Goal: Transaction & Acquisition: Obtain resource

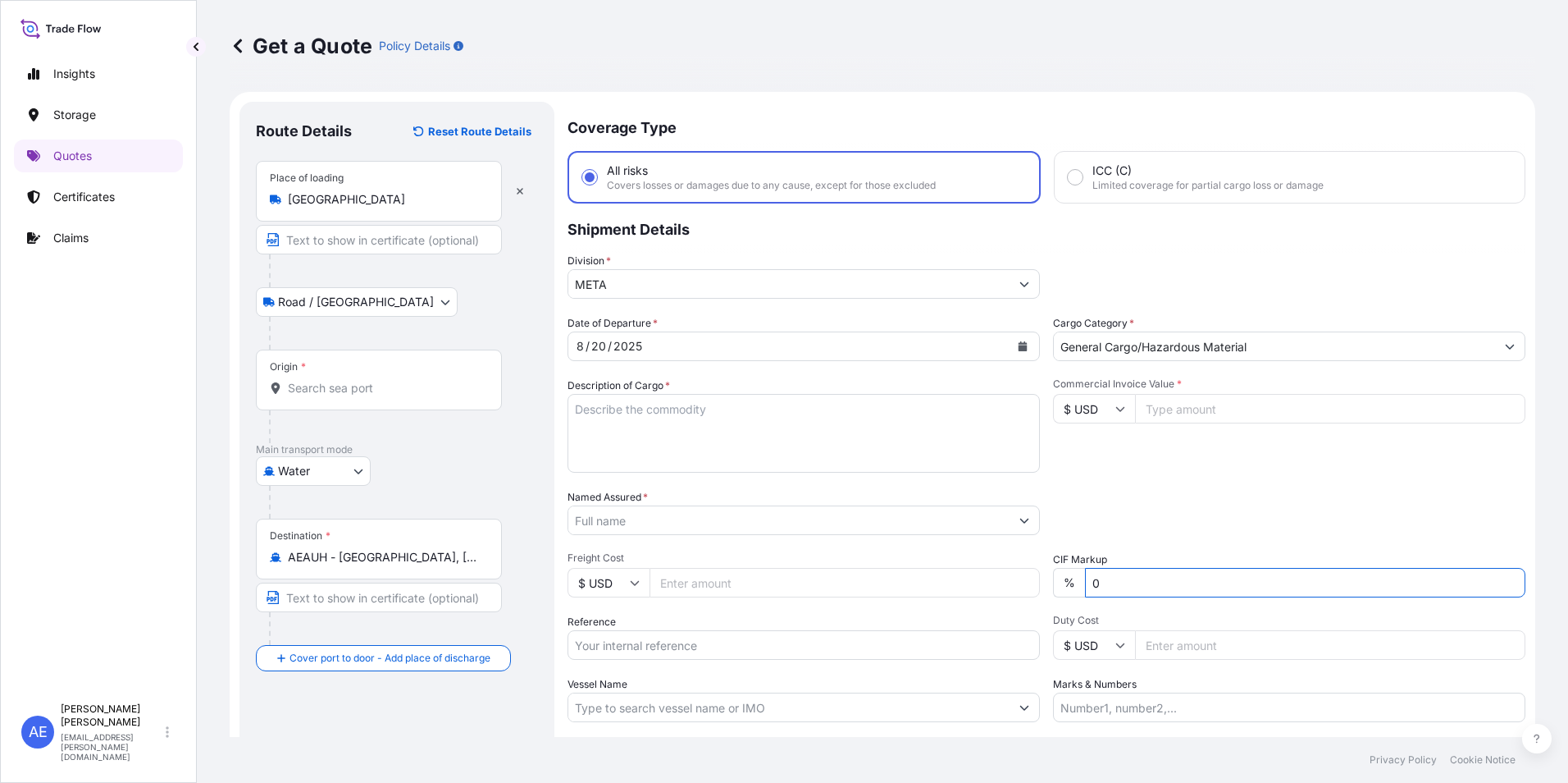
select select "Road / [GEOGRAPHIC_DATA]"
select select "Water"
click at [334, 312] on body "Insights Storage Quotes Certificates Claims AE [PERSON_NAME] Samuel [EMAIL_ADDR…" at bounding box center [784, 392] width 1568 height 783
click at [337, 210] on div "Place of loading [GEOGRAPHIC_DATA]" at bounding box center [379, 191] width 246 height 60
click at [337, 208] on input "[GEOGRAPHIC_DATA]" at bounding box center [385, 199] width 194 height 16
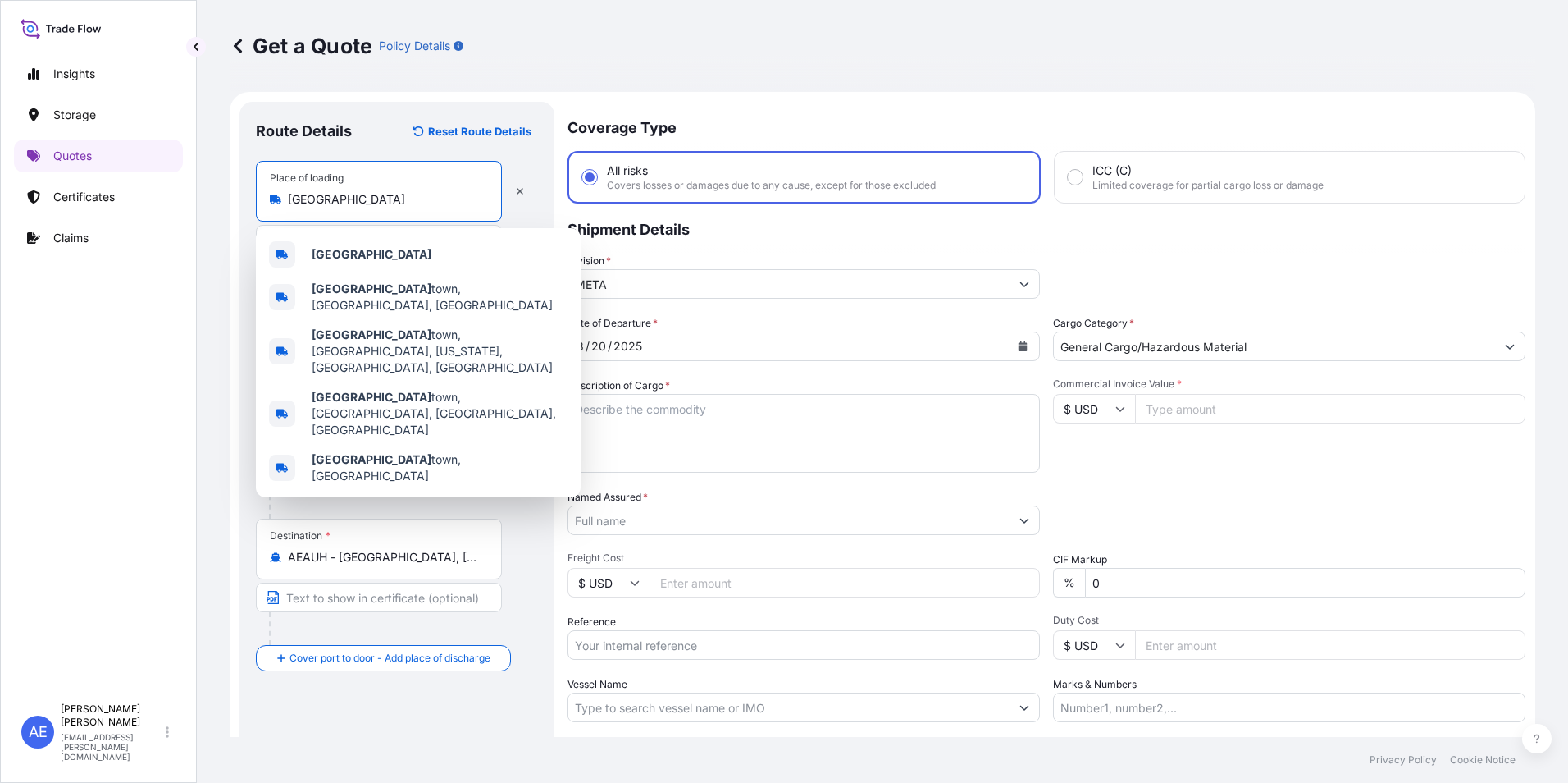
drag, startPoint x: 351, startPoint y: 206, endPoint x: 0, endPoint y: 237, distance: 352.4
click at [0, 237] on html "5 options available. Insights Storage Quotes Certificates Claims AE [PERSON_NAM…" at bounding box center [784, 392] width 1568 height 783
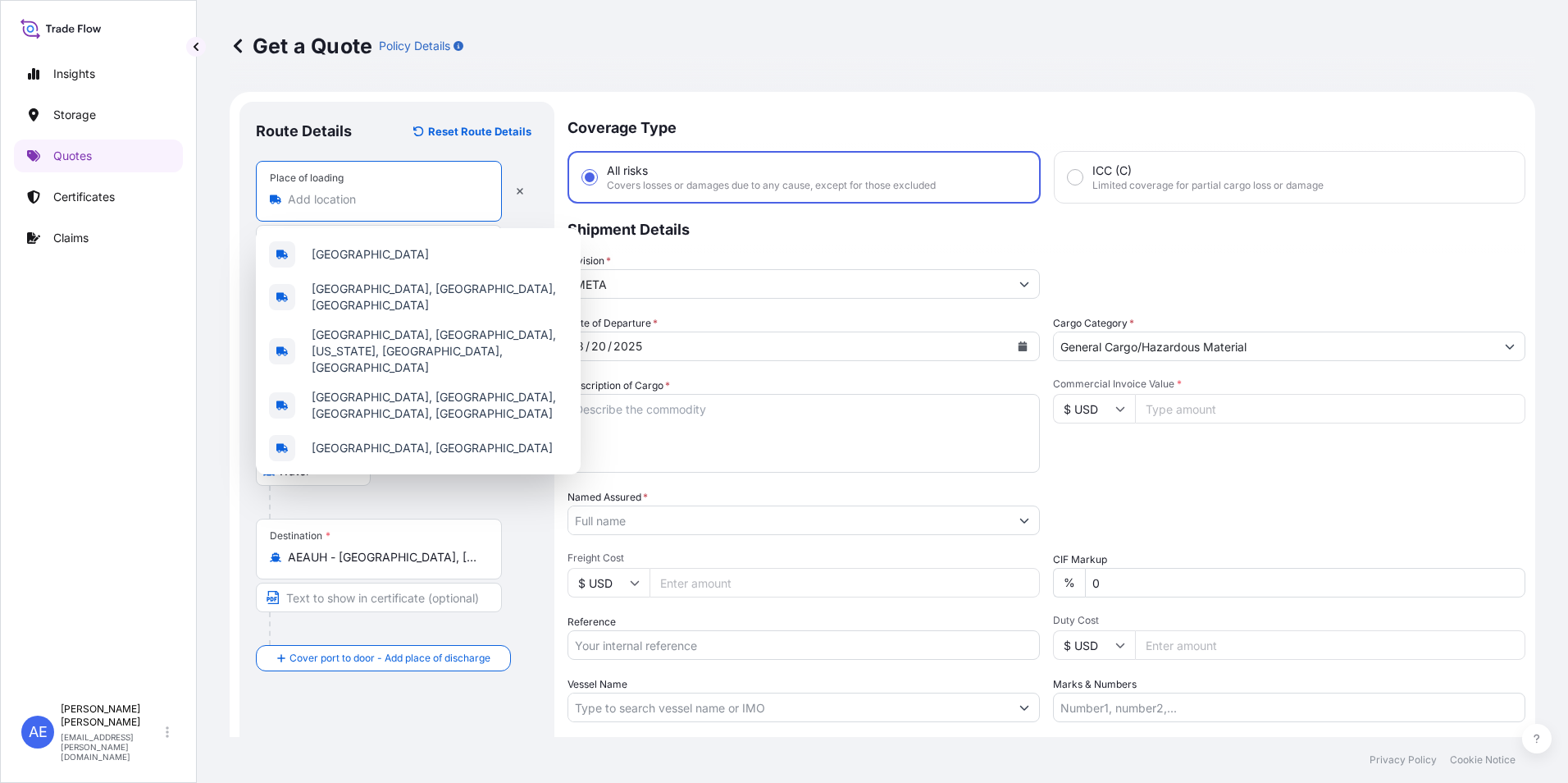
paste input "PARANAGUA/"
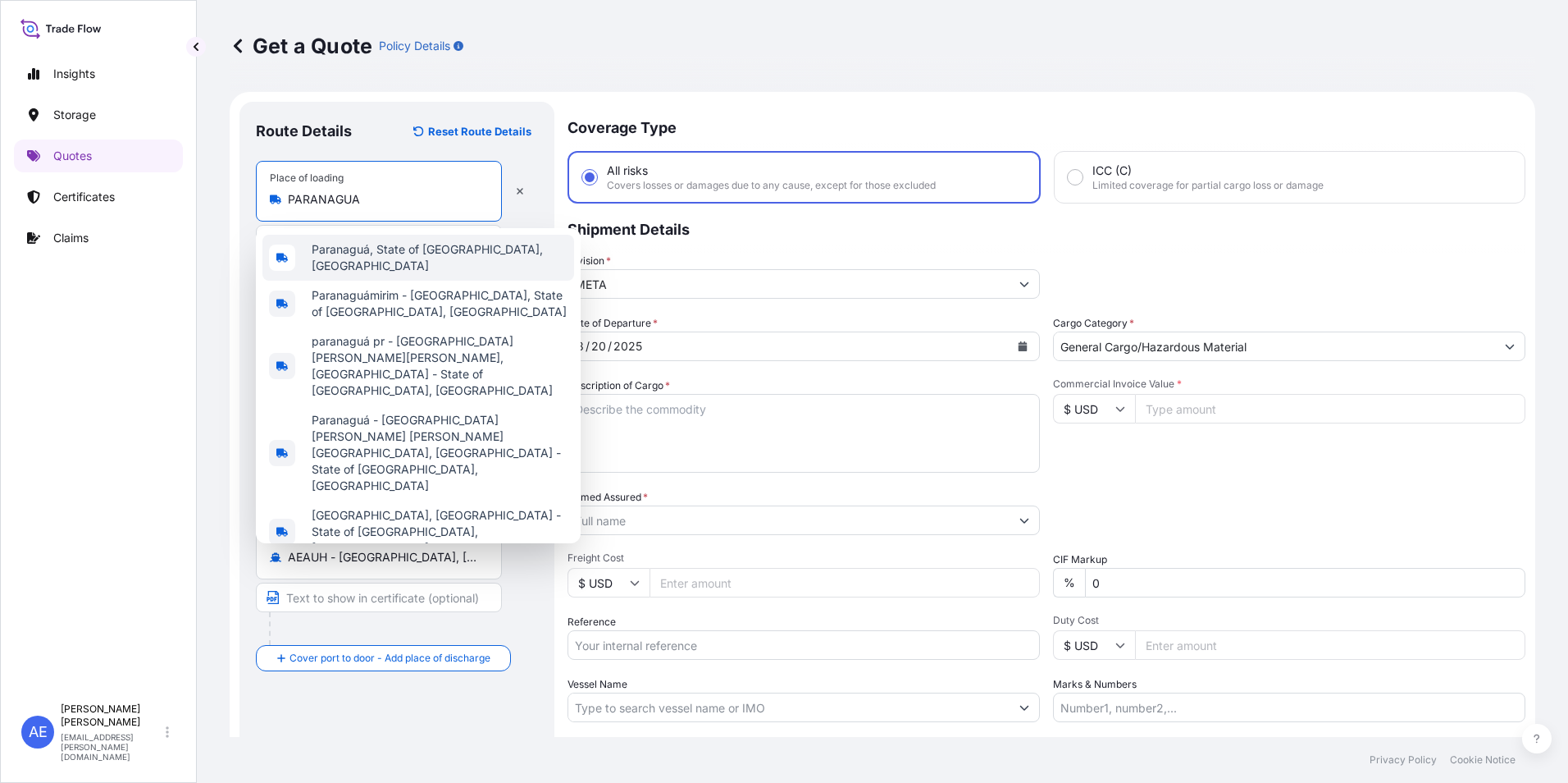
click at [340, 248] on span "Paranaguá, State of [GEOGRAPHIC_DATA], [GEOGRAPHIC_DATA]" at bounding box center [439, 257] width 256 height 33
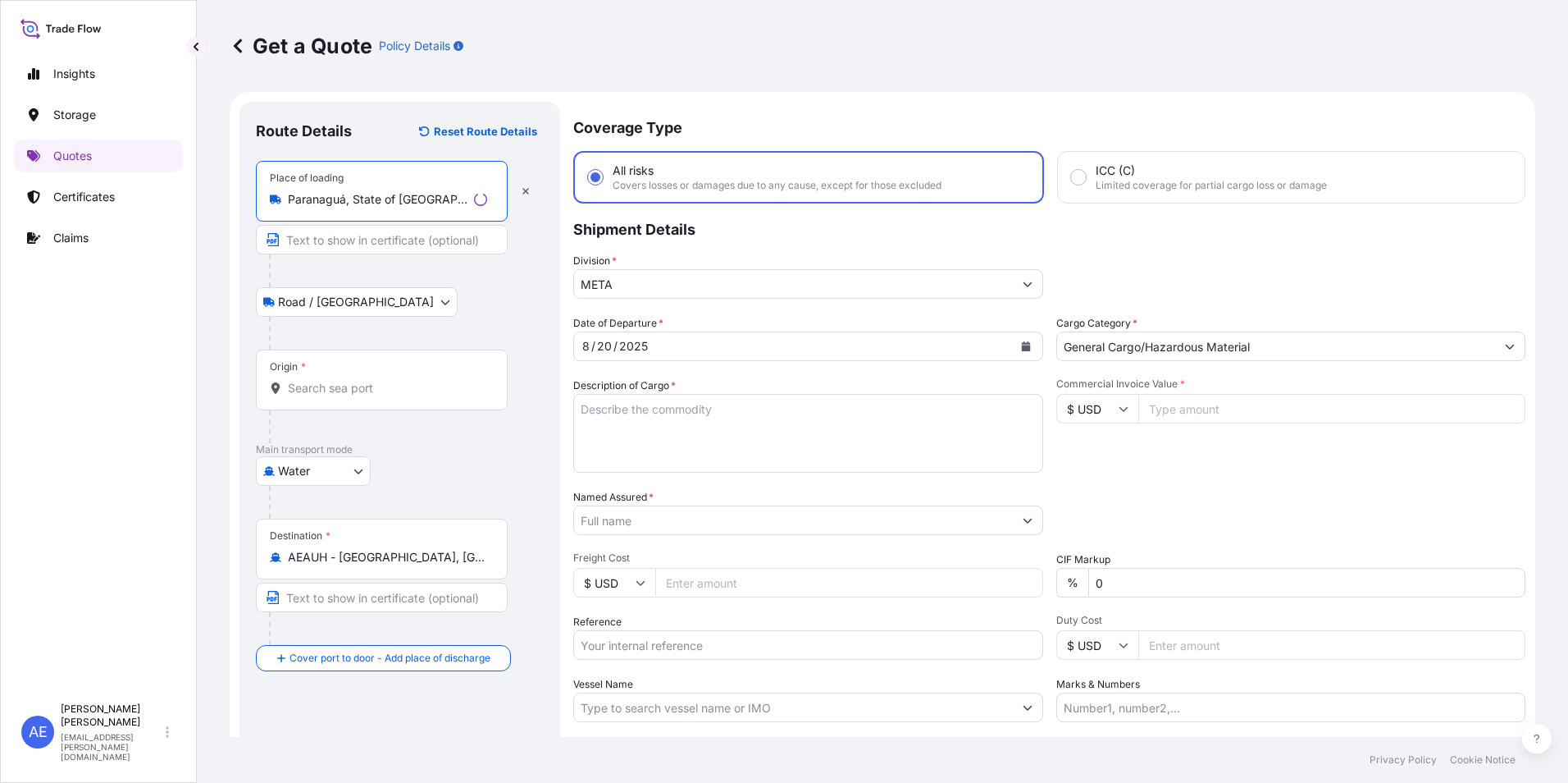
type input "Paranaguá, State of [GEOGRAPHIC_DATA], [GEOGRAPHIC_DATA]"
click at [346, 397] on div "Origin *" at bounding box center [382, 380] width 252 height 60
click at [346, 397] on input "Origin *" at bounding box center [387, 387] width 199 height 16
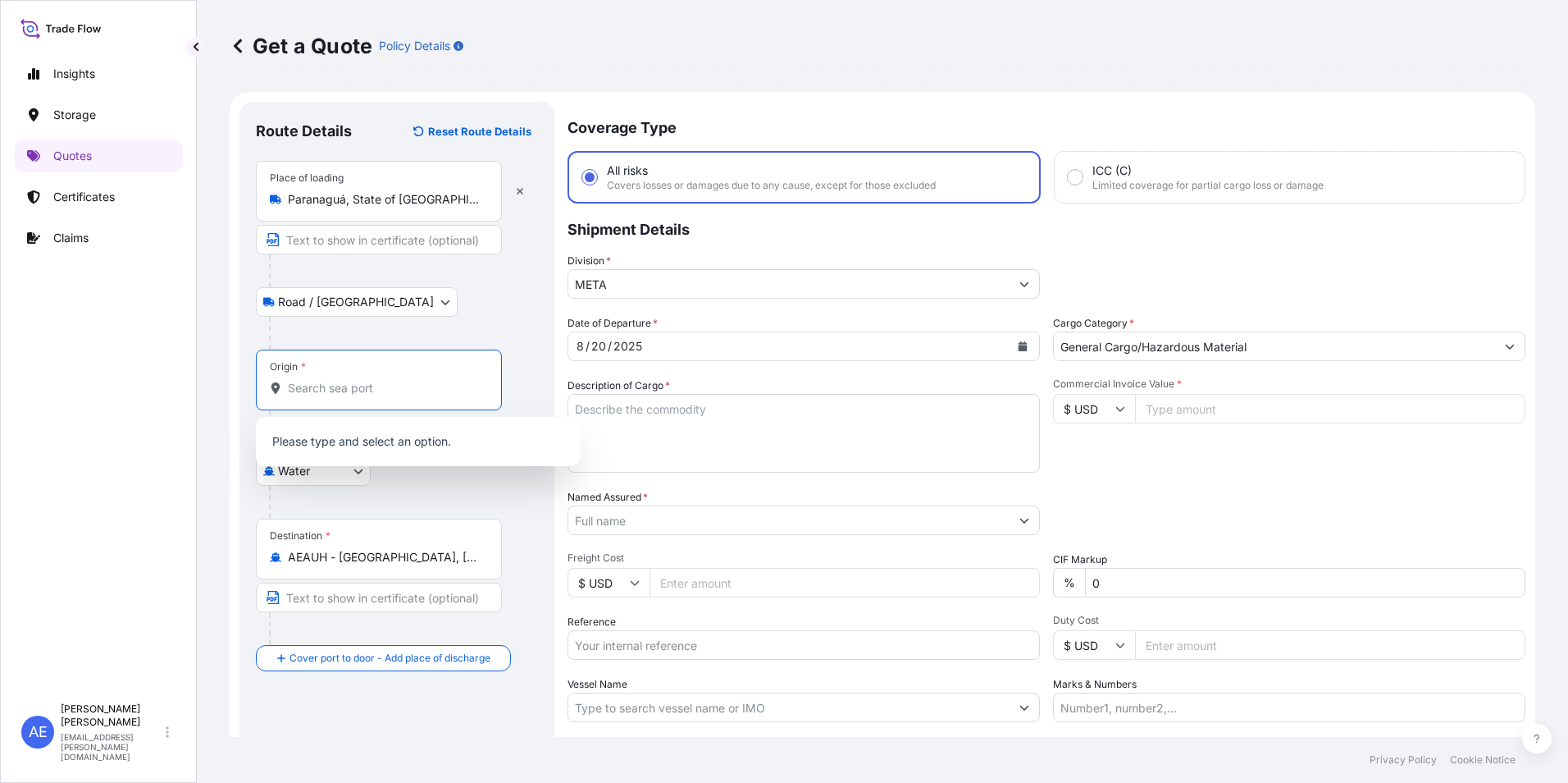
paste input "PARANAGUA/"
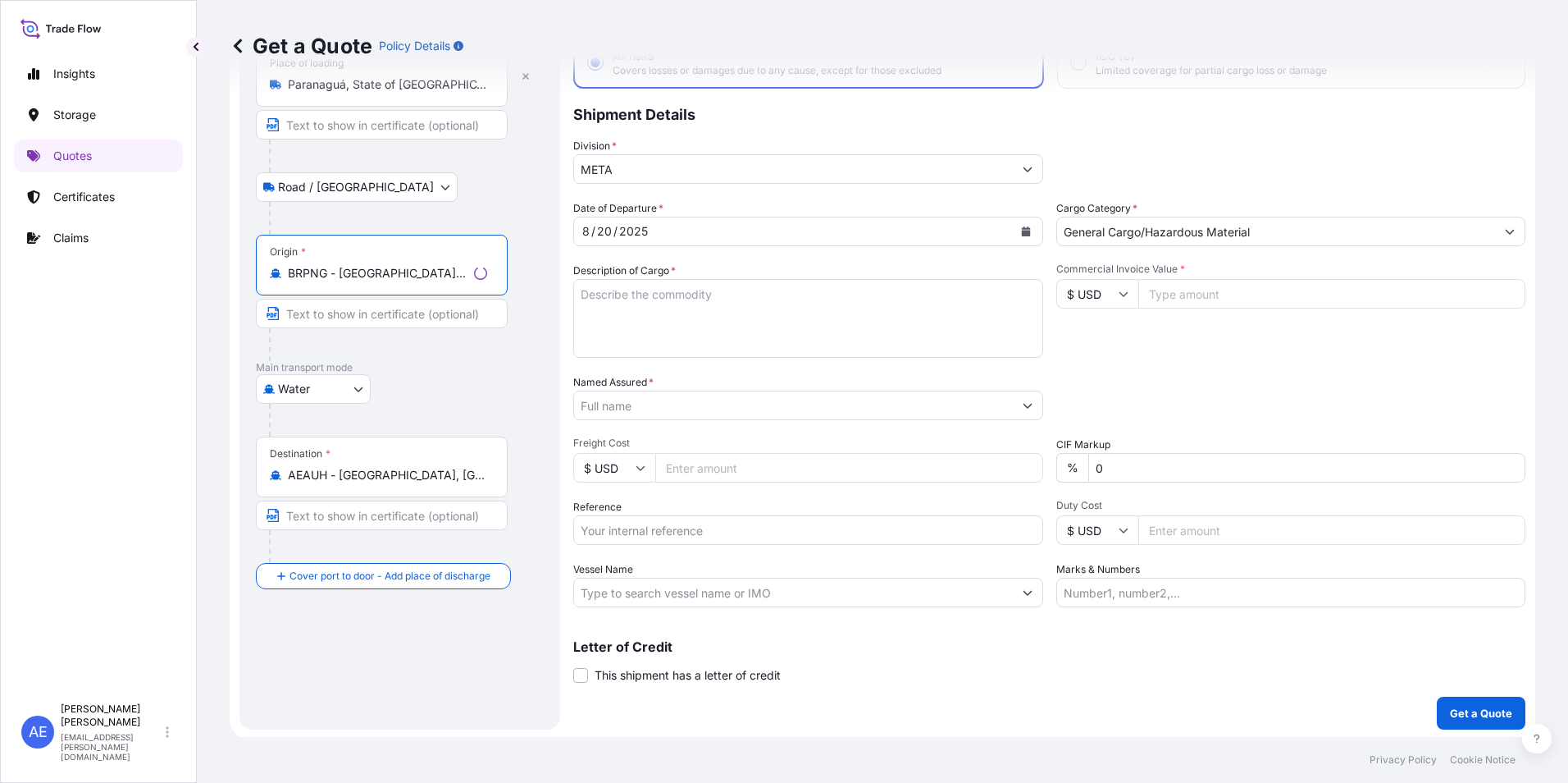
scroll to position [117, 0]
type input "BRPNG - [GEOGRAPHIC_DATA], [GEOGRAPHIC_DATA]"
drag, startPoint x: 288, startPoint y: 478, endPoint x: 553, endPoint y: 471, distance: 265.1
click at [553, 471] on div "Route Details Reset Route Details Place of loading [GEOGRAPHIC_DATA], [GEOGRAPH…" at bounding box center [397, 356] width 315 height 743
drag, startPoint x: 553, startPoint y: 471, endPoint x: 422, endPoint y: 517, distance: 138.8
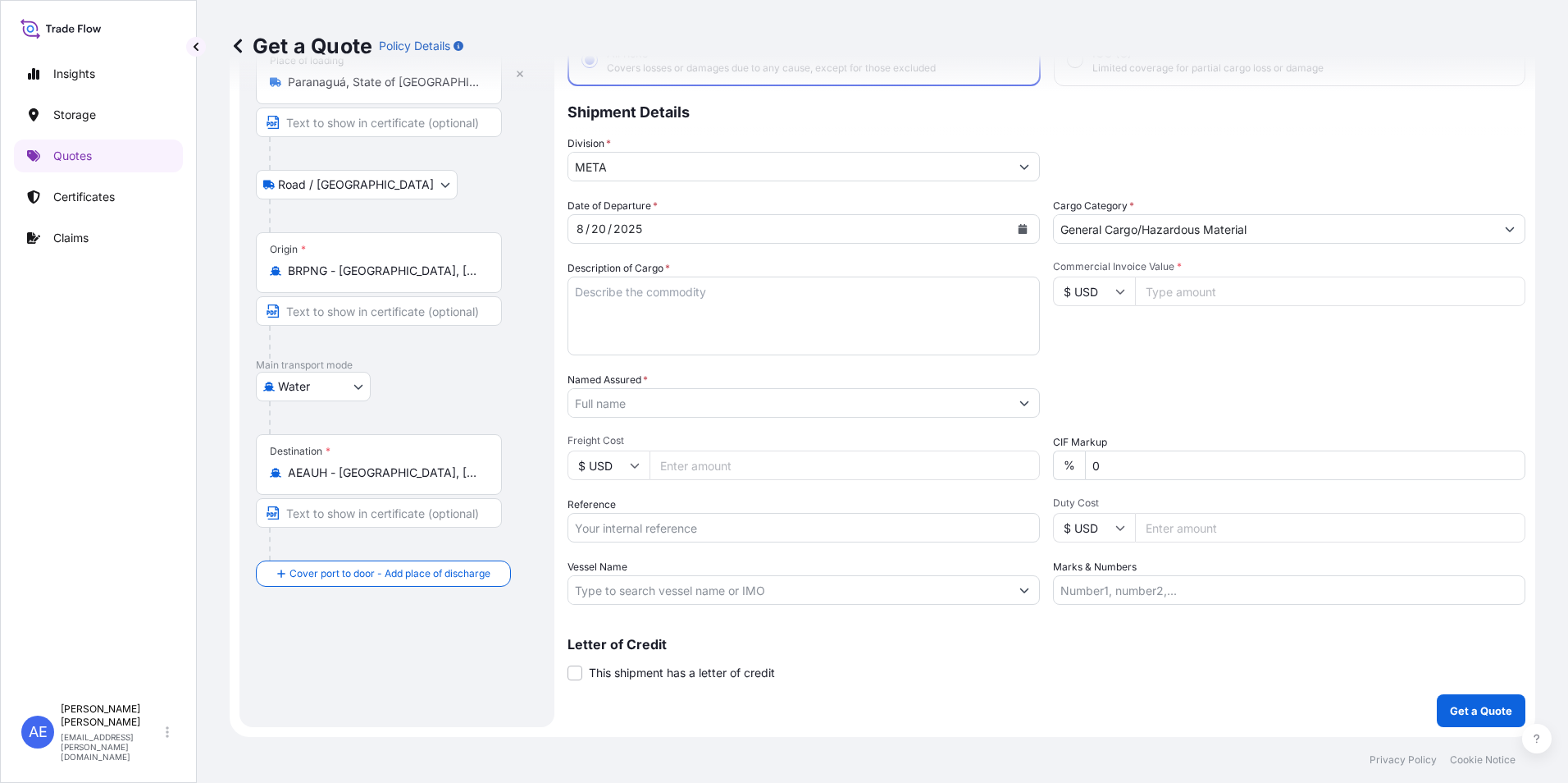
click at [422, 517] on input "Text to appear on certificate" at bounding box center [379, 512] width 246 height 30
drag, startPoint x: 448, startPoint y: 478, endPoint x: 462, endPoint y: 476, distance: 14.1
click at [450, 478] on input "AEAUH - [GEOGRAPHIC_DATA], [GEOGRAPHIC_DATA]" at bounding box center [385, 472] width 194 height 16
drag, startPoint x: 487, startPoint y: 469, endPoint x: 247, endPoint y: 465, distance: 240.0
click at [247, 465] on div "Route Details Reset Route Details Place of loading [GEOGRAPHIC_DATA], [GEOGRAPH…" at bounding box center [397, 356] width 315 height 743
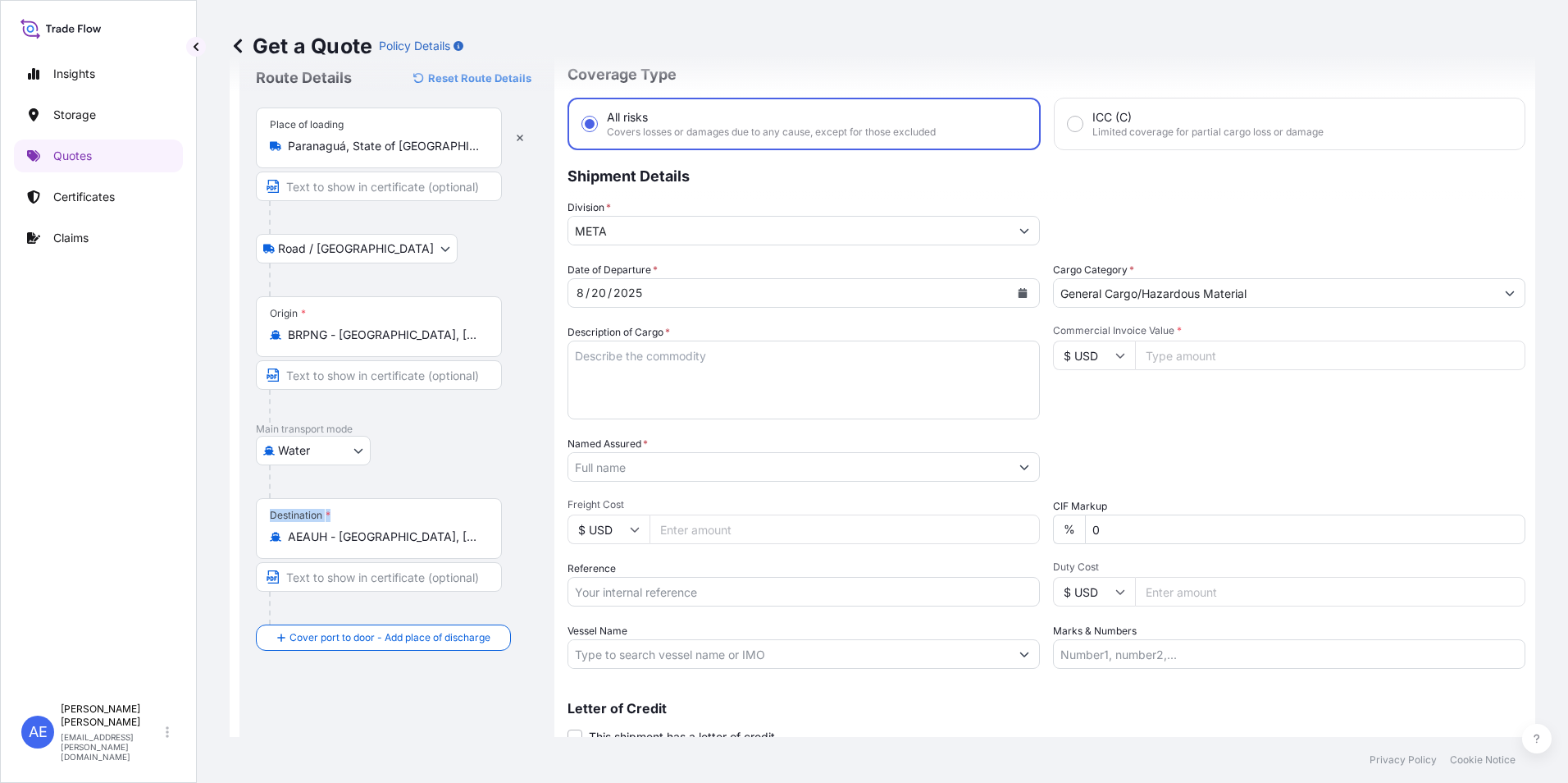
scroll to position [35, 0]
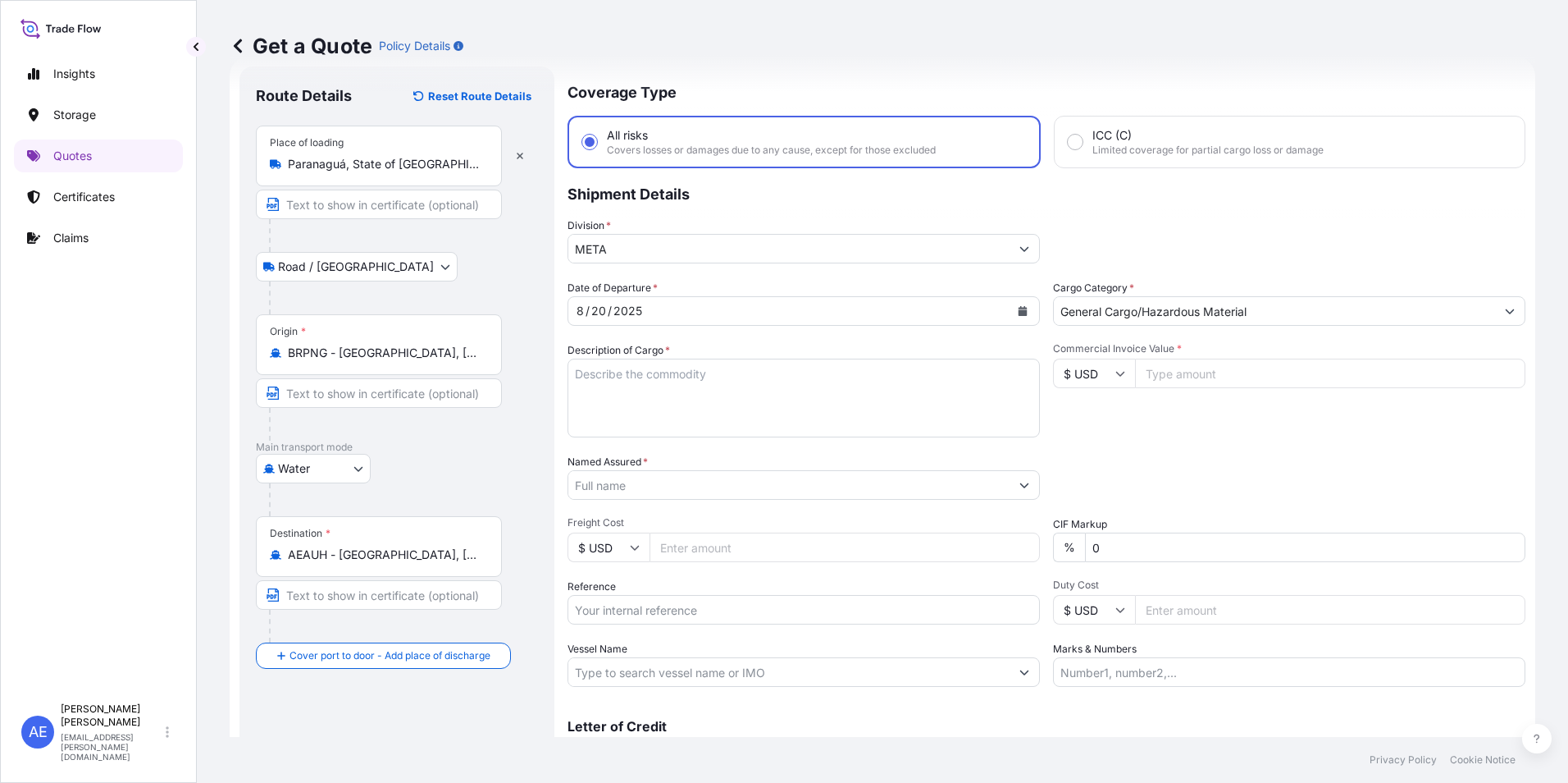
click at [428, 461] on div "Water Air Water Inland" at bounding box center [397, 468] width 282 height 30
drag, startPoint x: 286, startPoint y: 556, endPoint x: 500, endPoint y: 551, distance: 214.1
click at [500, 551] on div "Destination * AEAUH - [GEOGRAPHIC_DATA], [GEOGRAPHIC_DATA]" at bounding box center [379, 546] width 246 height 60
drag, startPoint x: 500, startPoint y: 551, endPoint x: 391, endPoint y: 584, distance: 113.9
click at [391, 584] on input "Text to appear on certificate" at bounding box center [379, 595] width 246 height 30
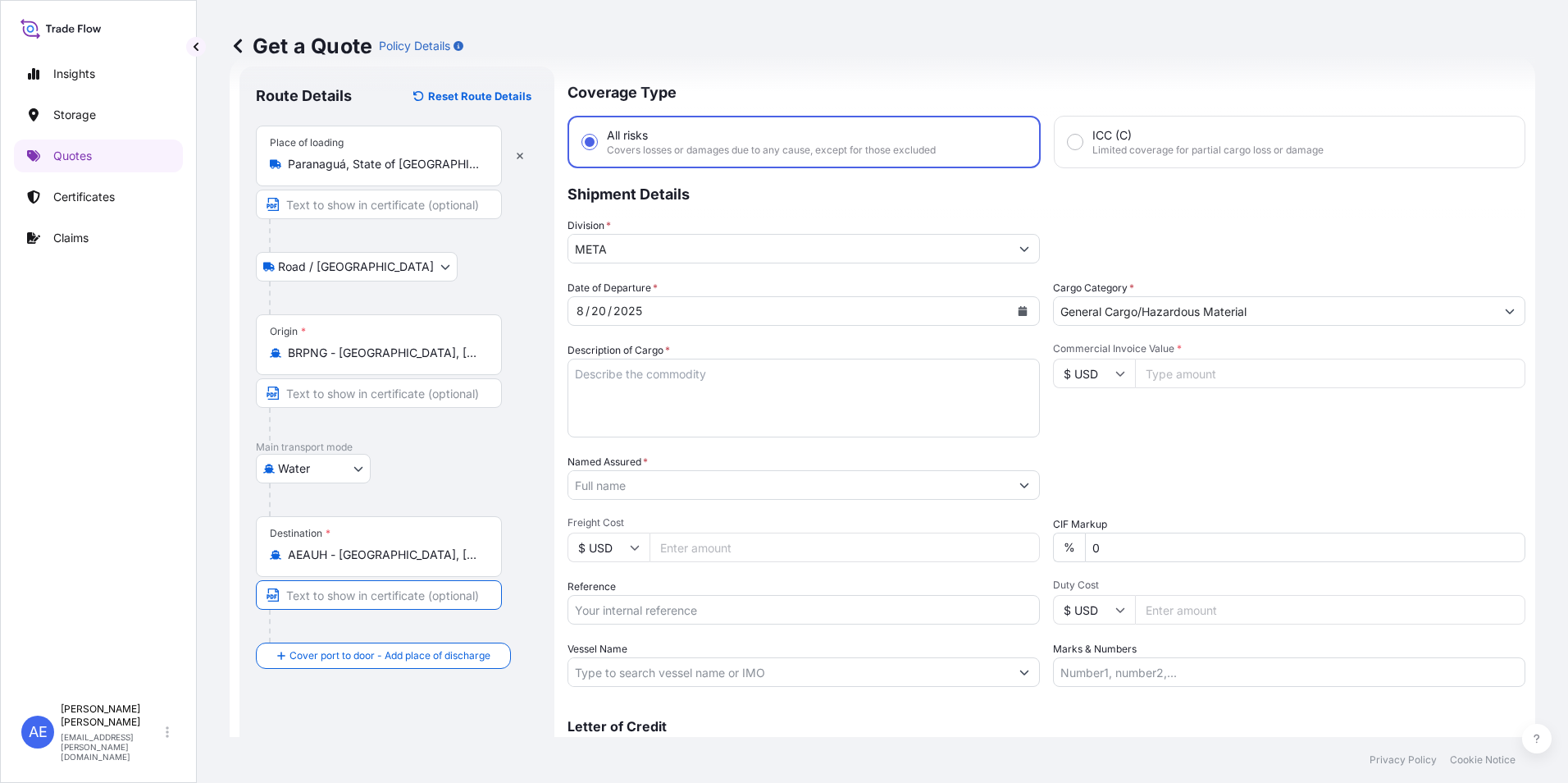
click at [457, 489] on div at bounding box center [403, 500] width 269 height 33
click at [341, 470] on body "1 option available. Insights Storage Quotes Certificates Claims AE [PERSON_NAME…" at bounding box center [784, 392] width 1568 height 783
click at [305, 532] on div "Water" at bounding box center [314, 540] width 102 height 30
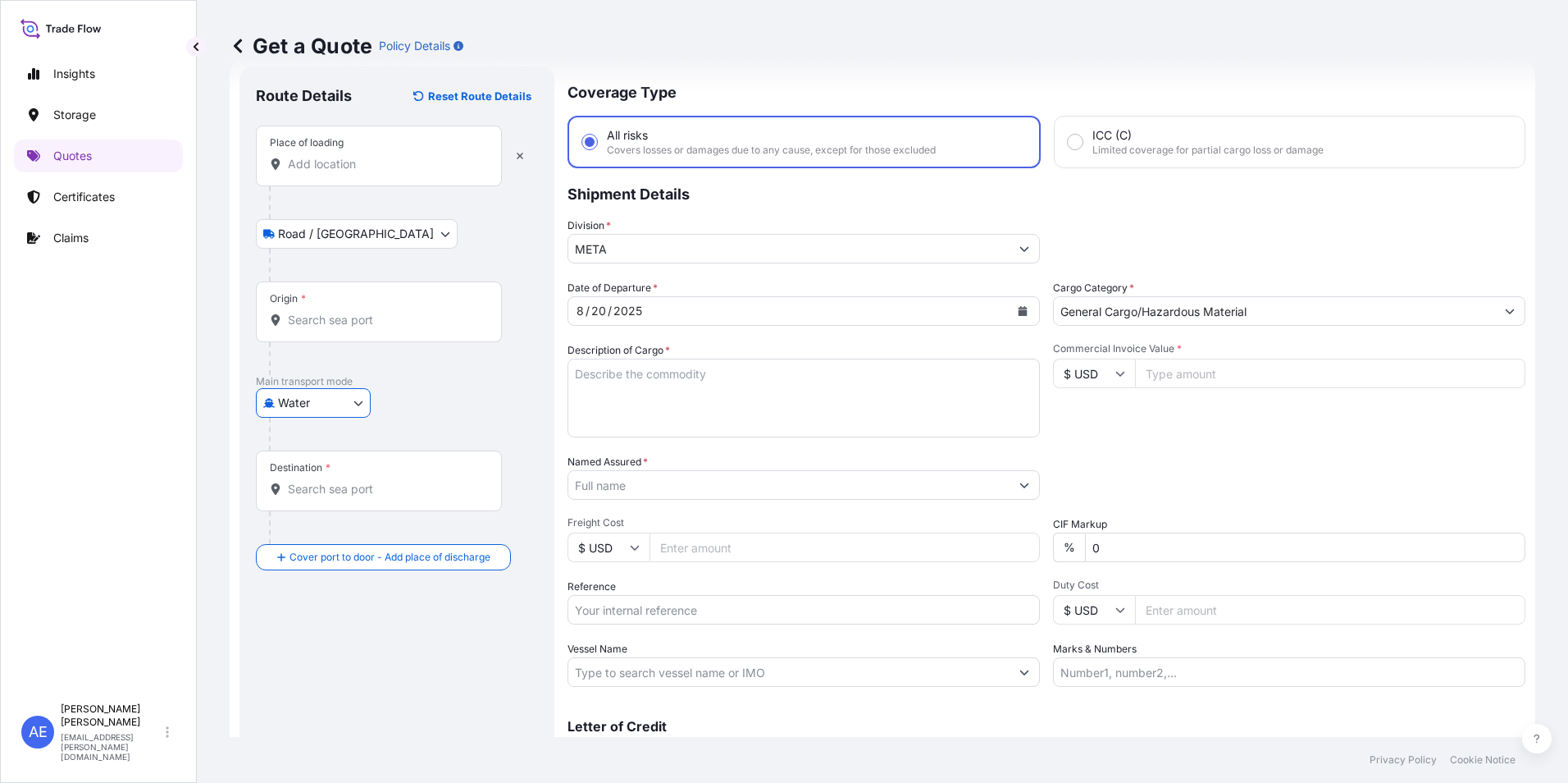
click at [360, 145] on div "Place of loading" at bounding box center [379, 156] width 246 height 60
click at [360, 156] on input "Place of loading" at bounding box center [385, 163] width 194 height 16
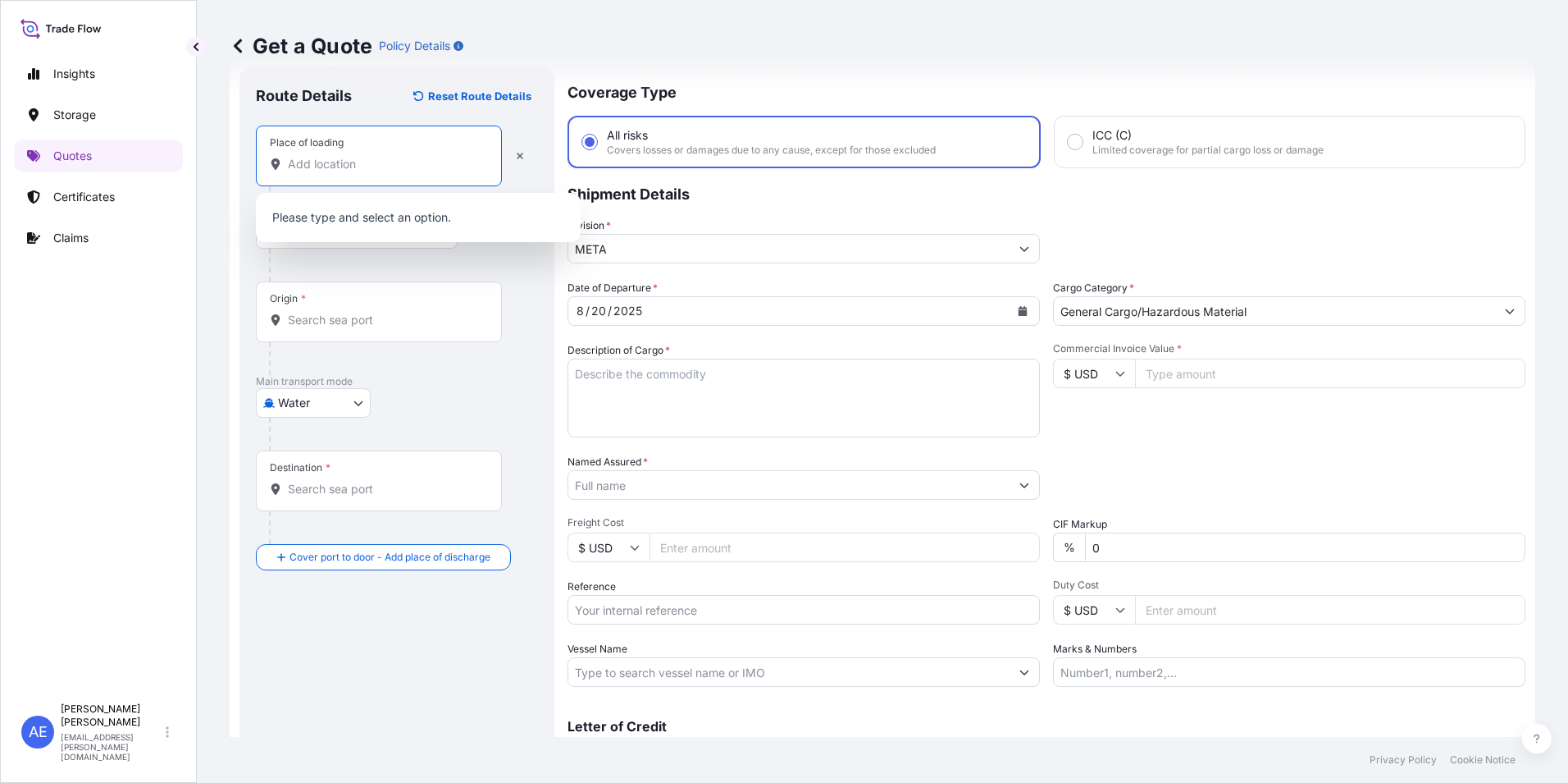
paste input "PARANAGUA/"
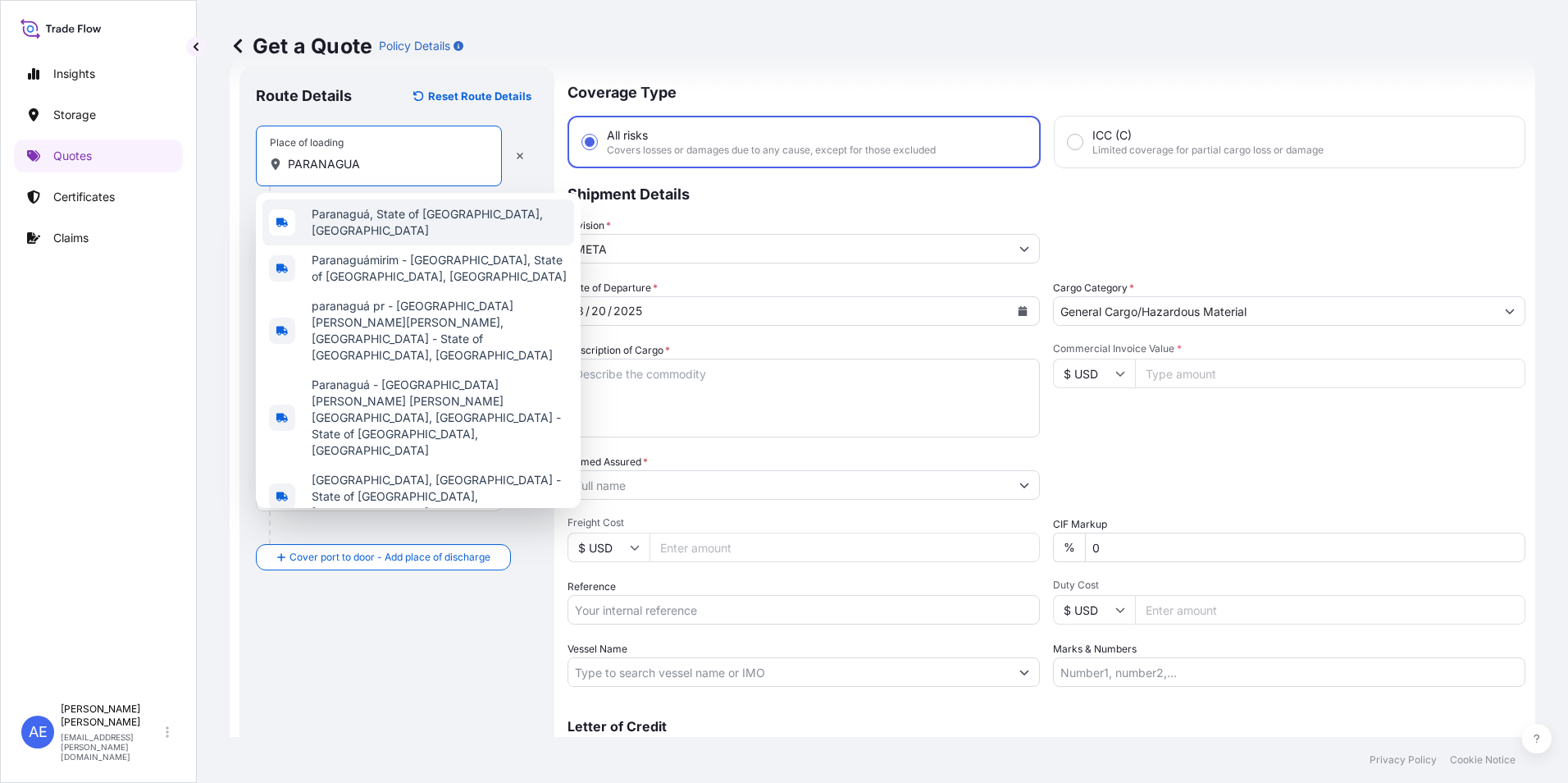
click at [374, 218] on span "Paranaguá, State of [GEOGRAPHIC_DATA], [GEOGRAPHIC_DATA]" at bounding box center [439, 222] width 256 height 33
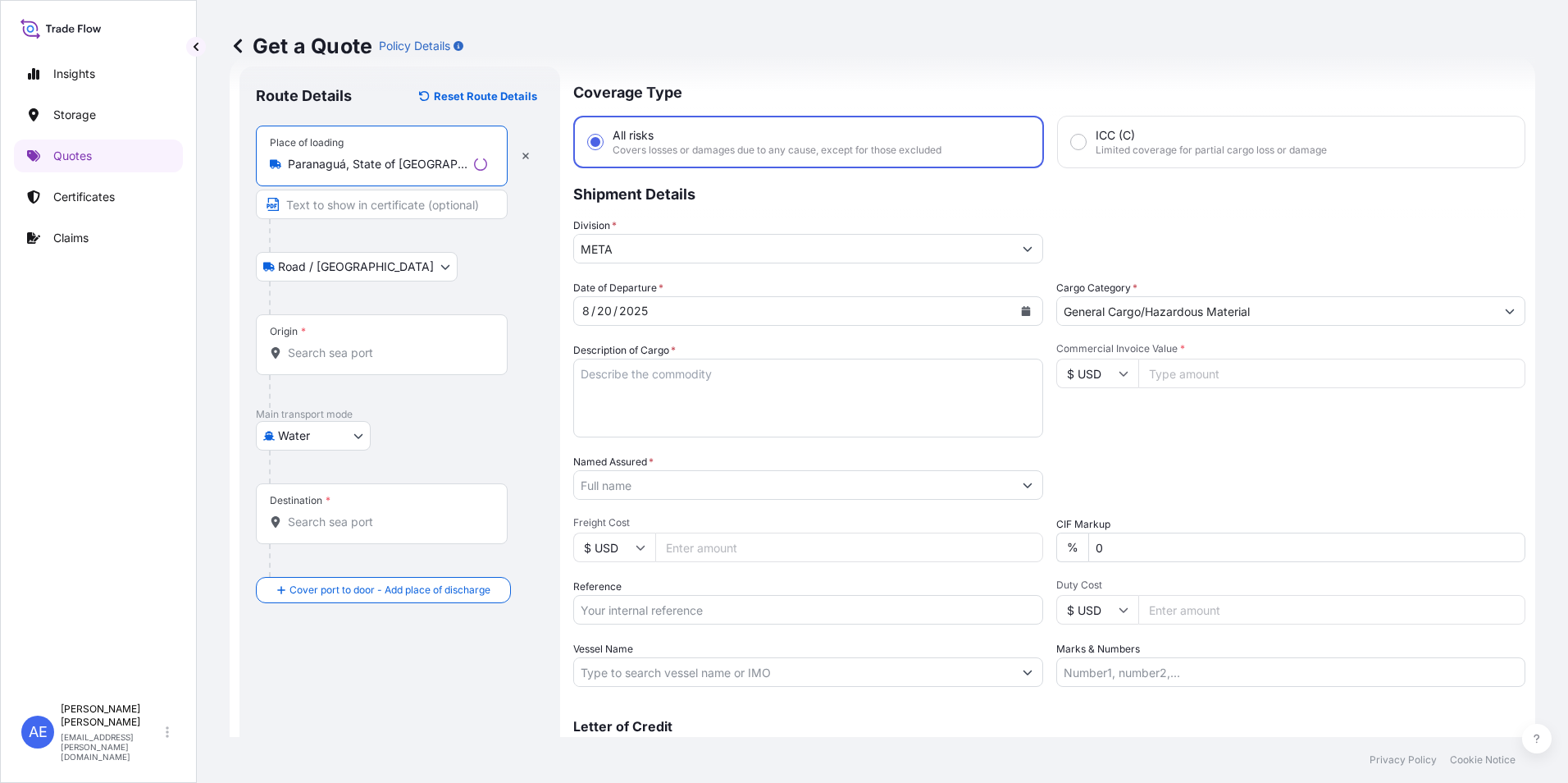
type input "Paranaguá, State of [GEOGRAPHIC_DATA], [GEOGRAPHIC_DATA]"
click at [332, 327] on div "Origin *" at bounding box center [382, 344] width 252 height 60
click at [332, 345] on input "Origin *" at bounding box center [387, 352] width 199 height 16
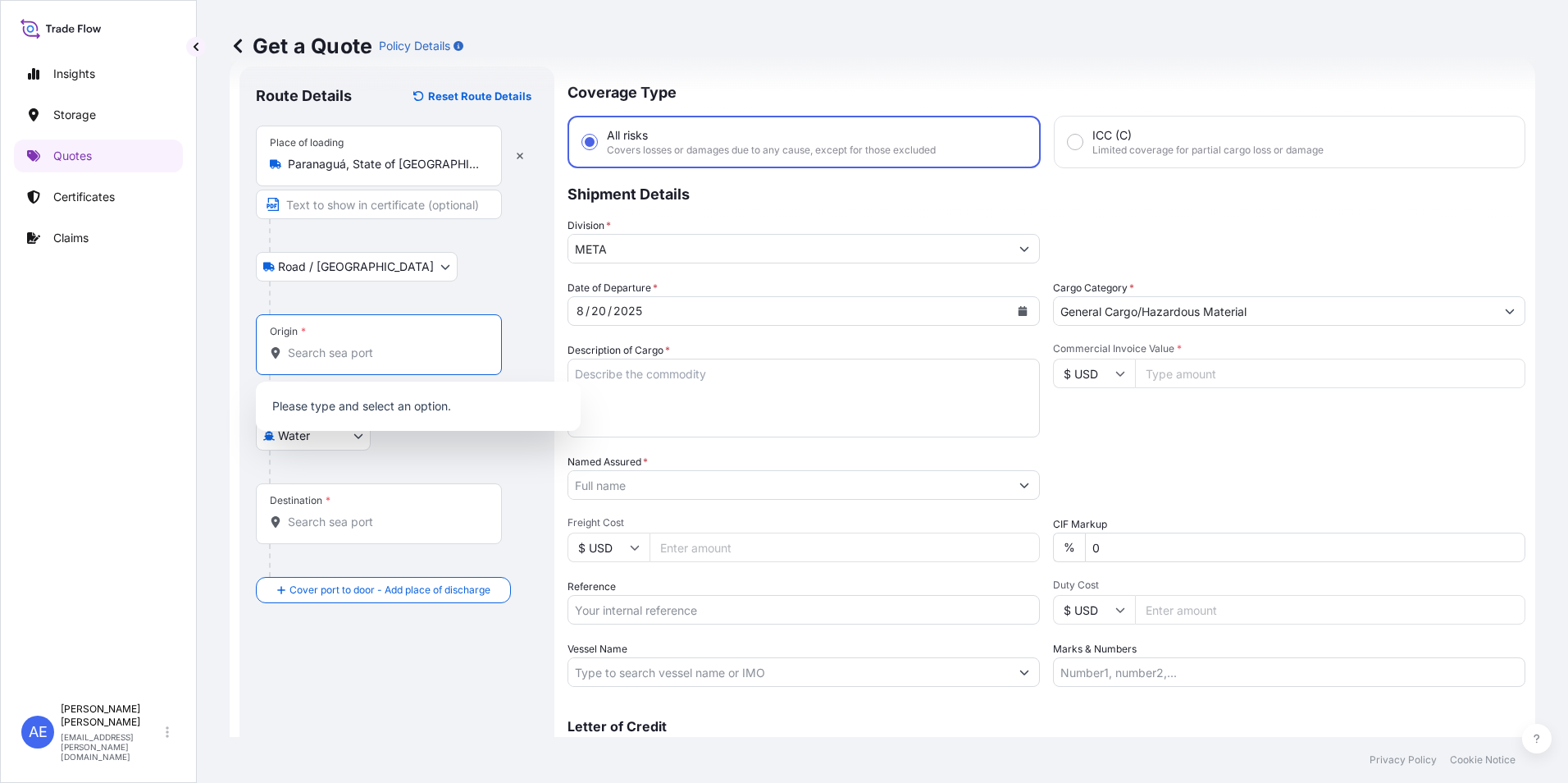
paste input "PARANAGUA/"
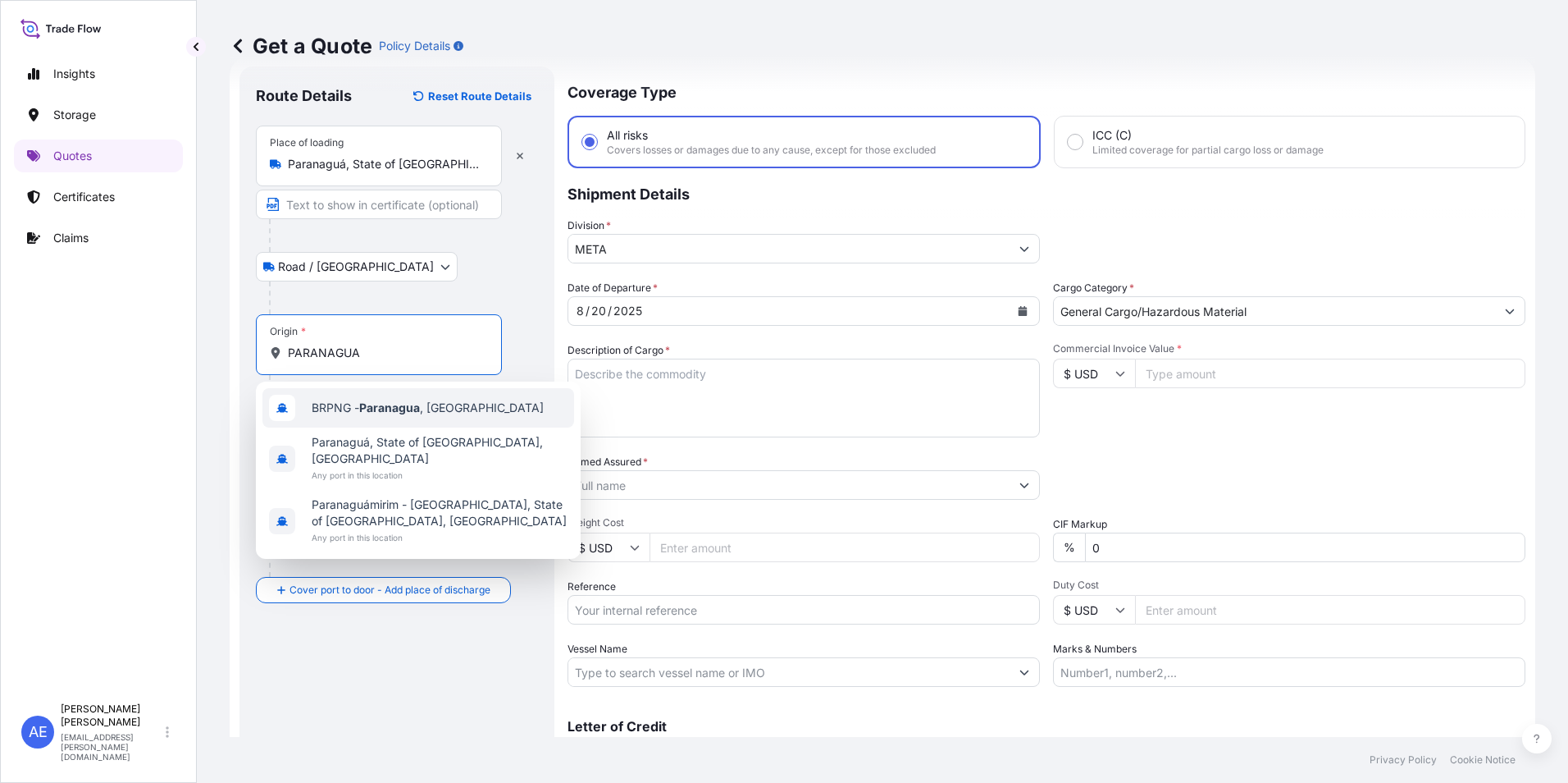
click at [394, 420] on div "BRPNG - [GEOGRAPHIC_DATA] , [GEOGRAPHIC_DATA]" at bounding box center [419, 408] width 311 height 39
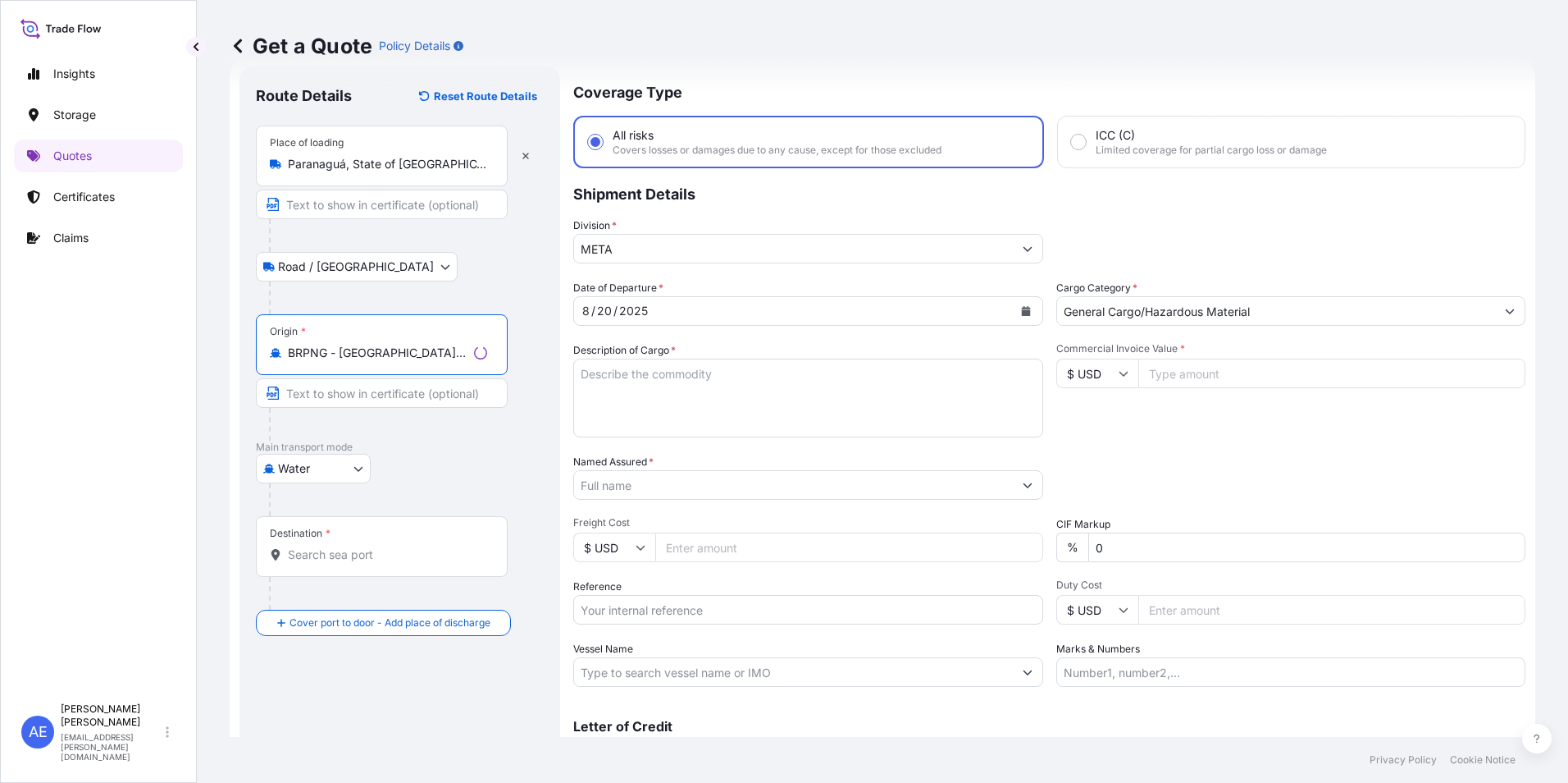
type input "BRPNG - [GEOGRAPHIC_DATA], [GEOGRAPHIC_DATA]"
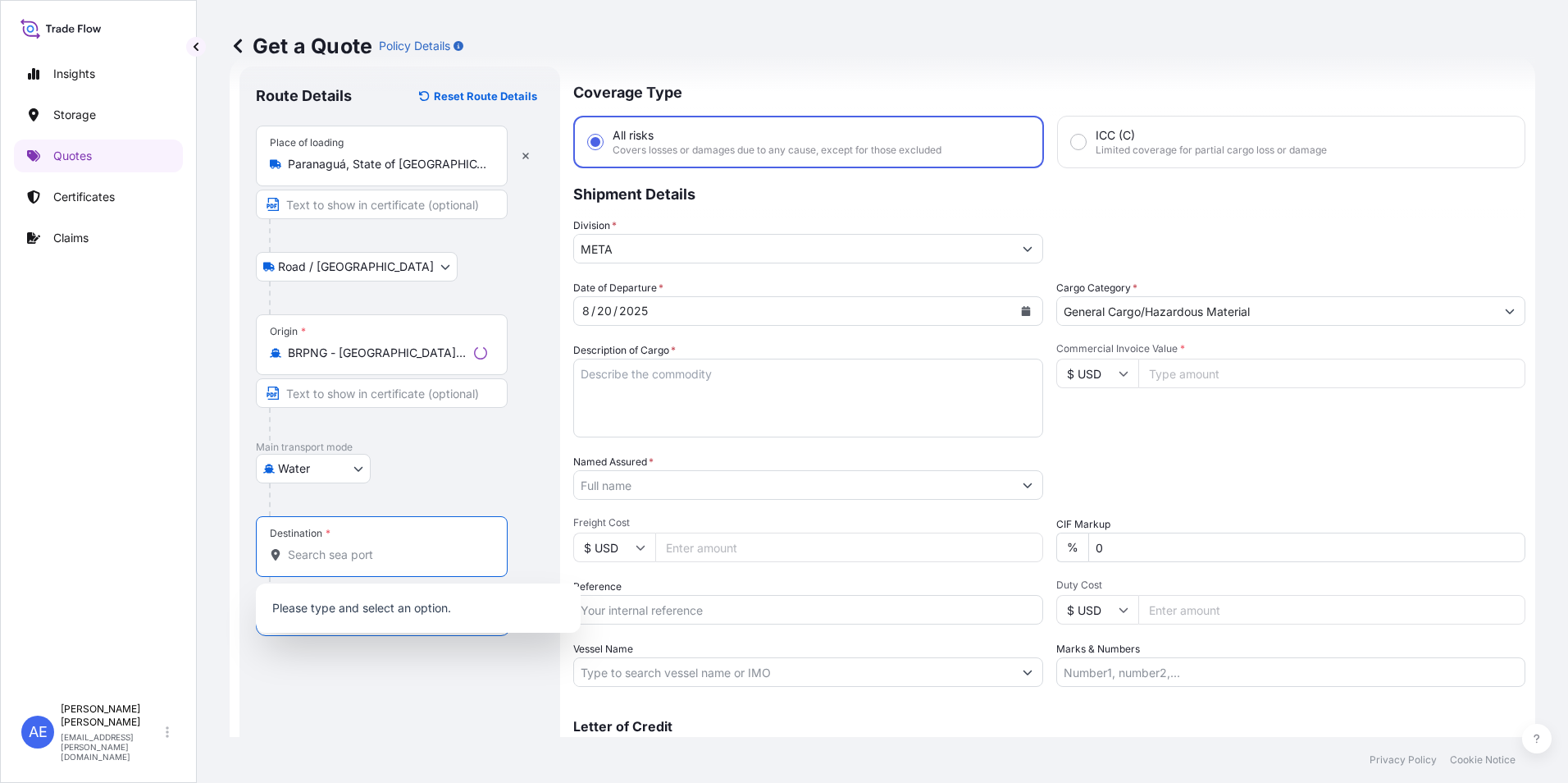
click at [352, 549] on input "Destination *" at bounding box center [387, 554] width 199 height 16
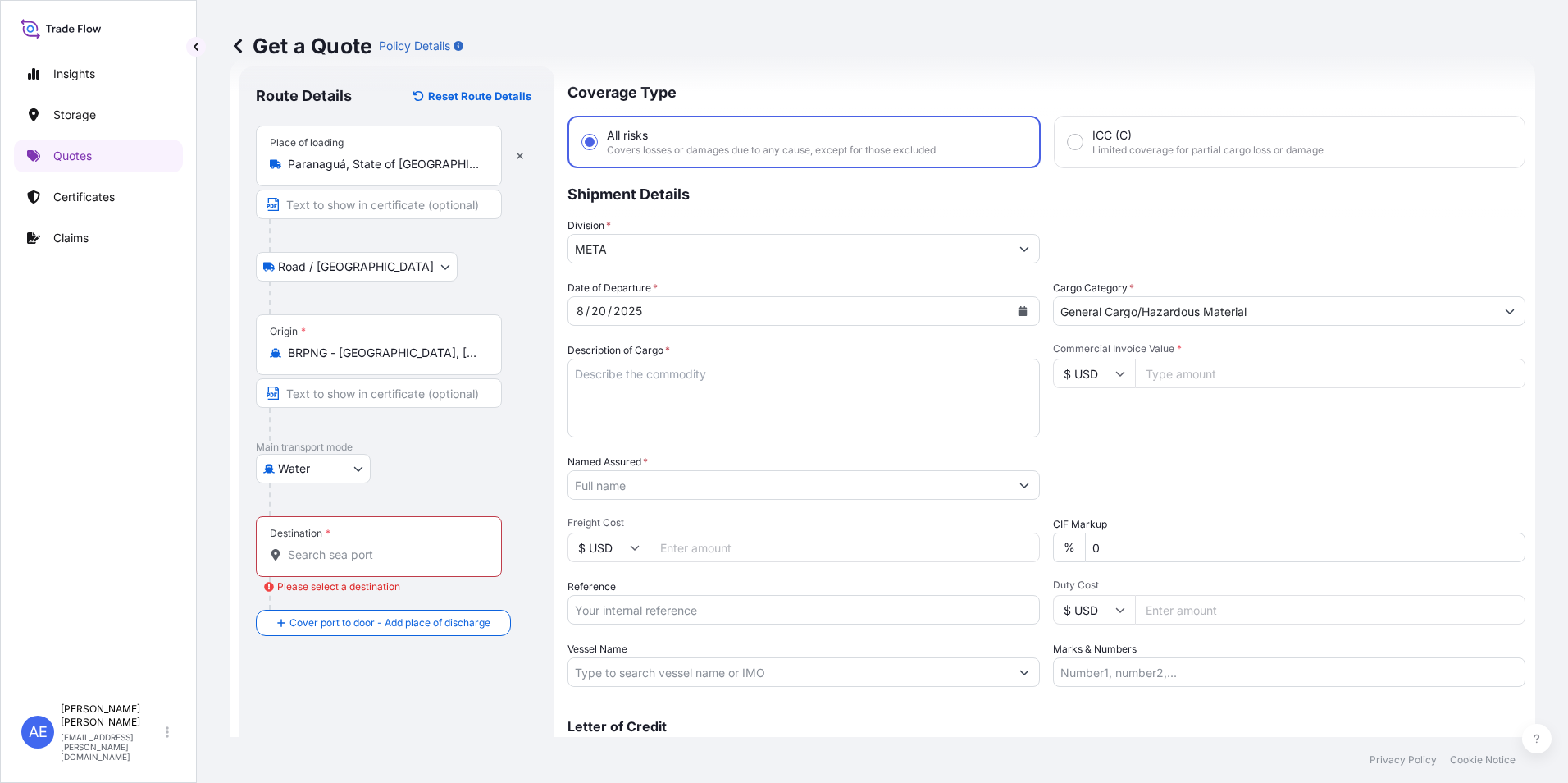
drag, startPoint x: 337, startPoint y: 571, endPoint x: 340, endPoint y: 556, distance: 15.3
click at [338, 565] on div "Destination *" at bounding box center [379, 546] width 246 height 60
click at [338, 563] on input "Destination * Please select a destination" at bounding box center [385, 554] width 194 height 16
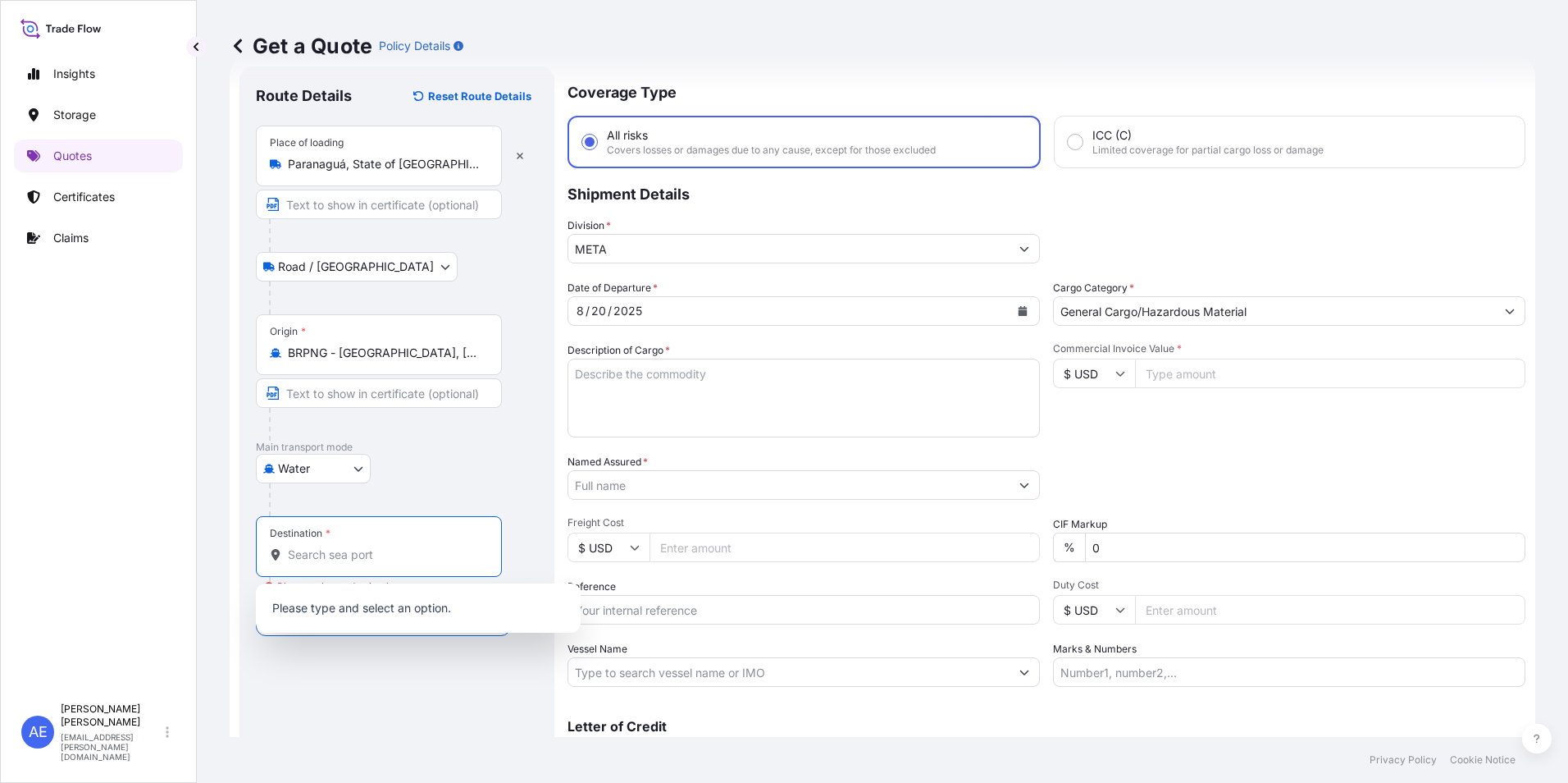
click at [340, 556] on input "Destination * Please select a destination" at bounding box center [385, 554] width 194 height 16
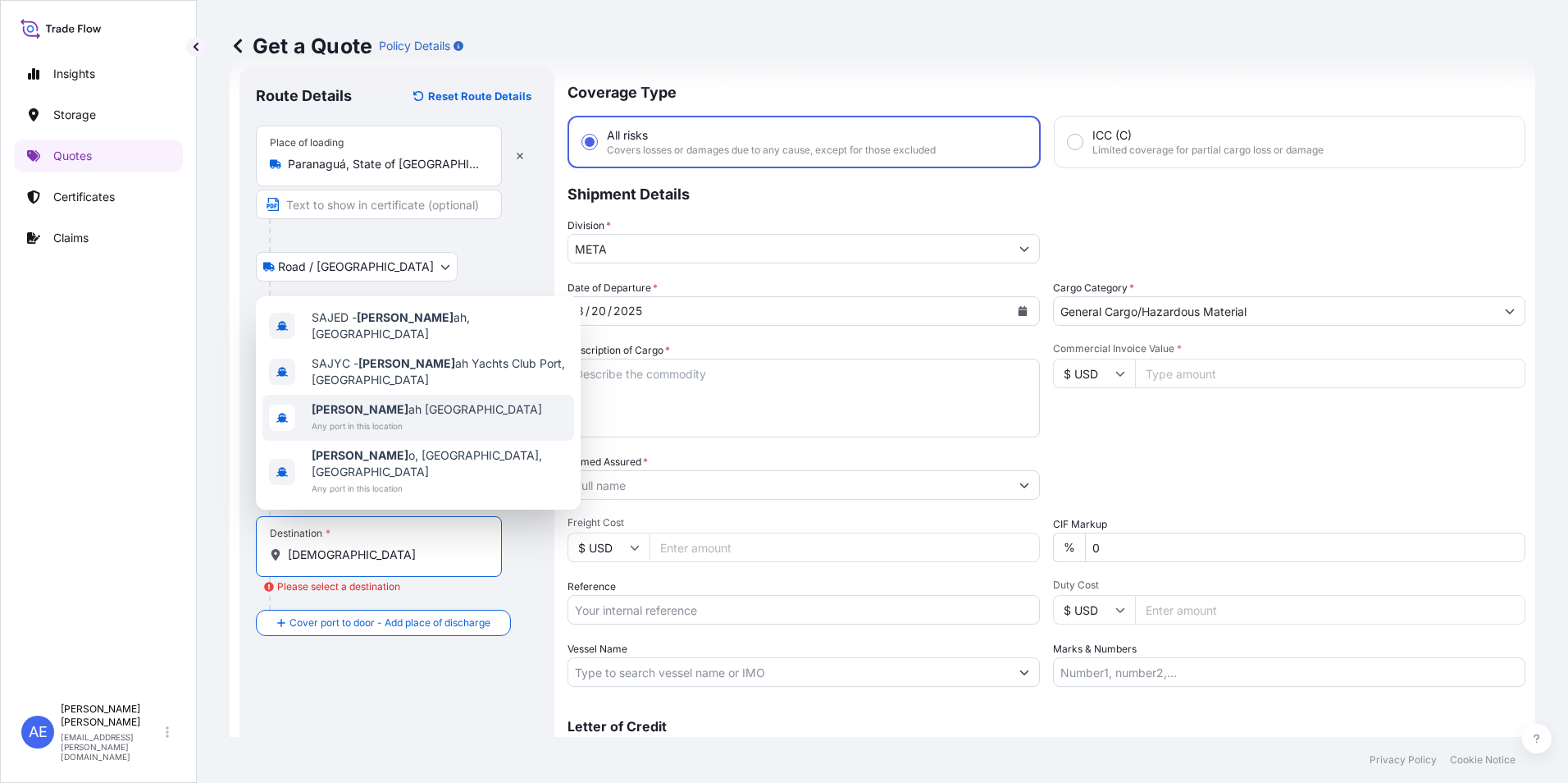
click at [368, 418] on span "[DEMOGRAPHIC_DATA] ah [GEOGRAPHIC_DATA]" at bounding box center [426, 409] width 231 height 16
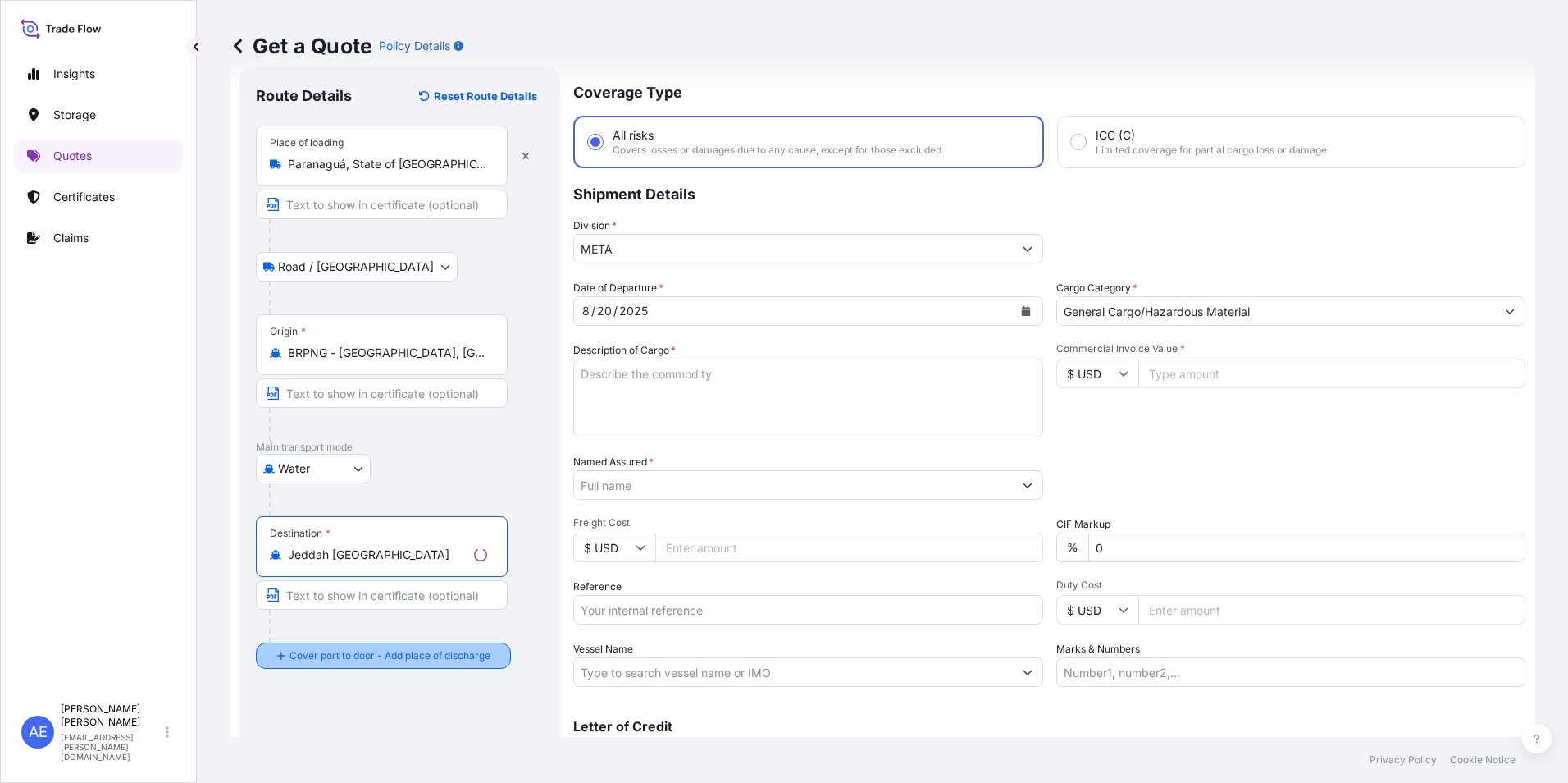
type input "Jeddah [GEOGRAPHIC_DATA]"
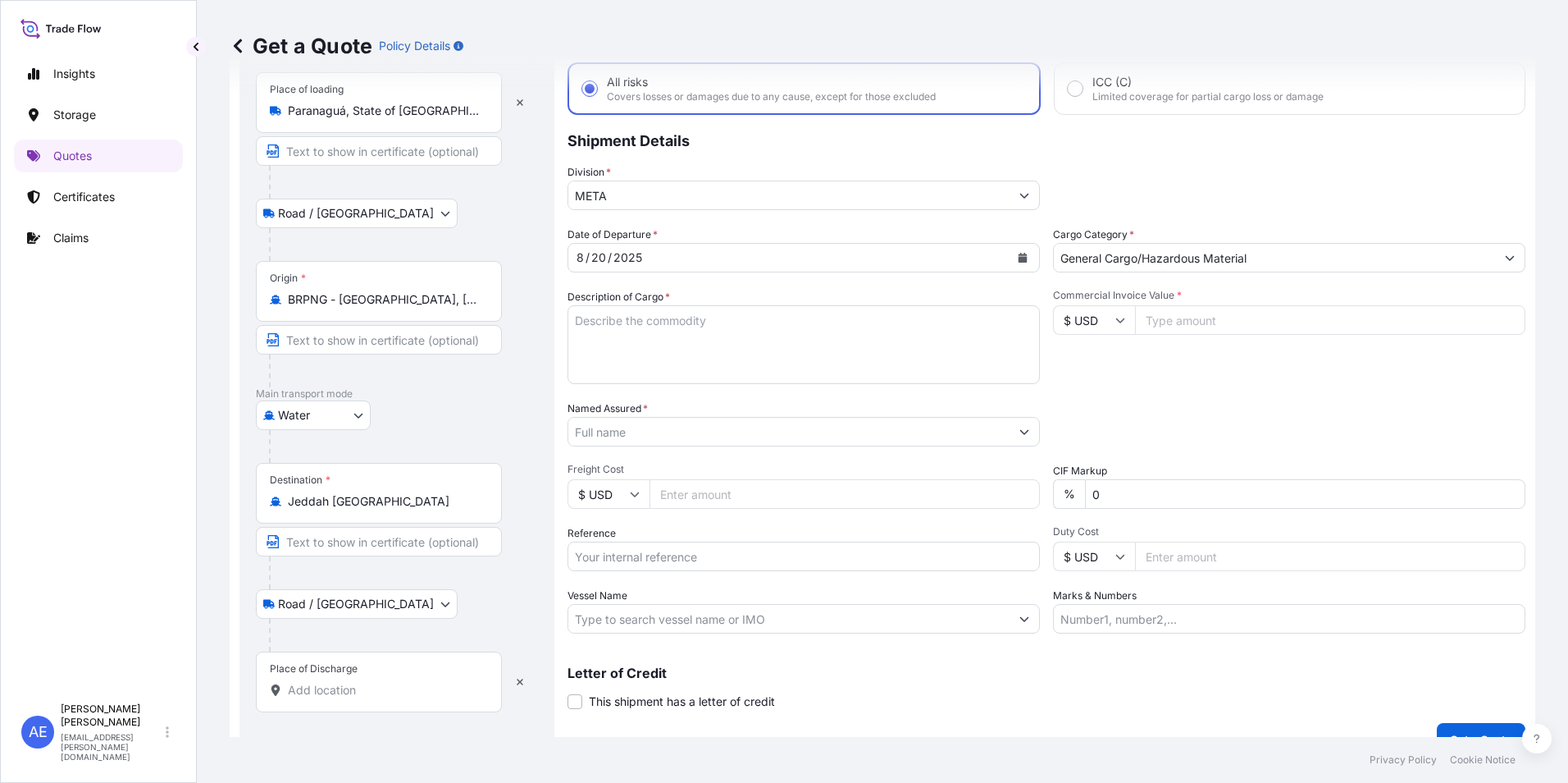
scroll to position [117, 0]
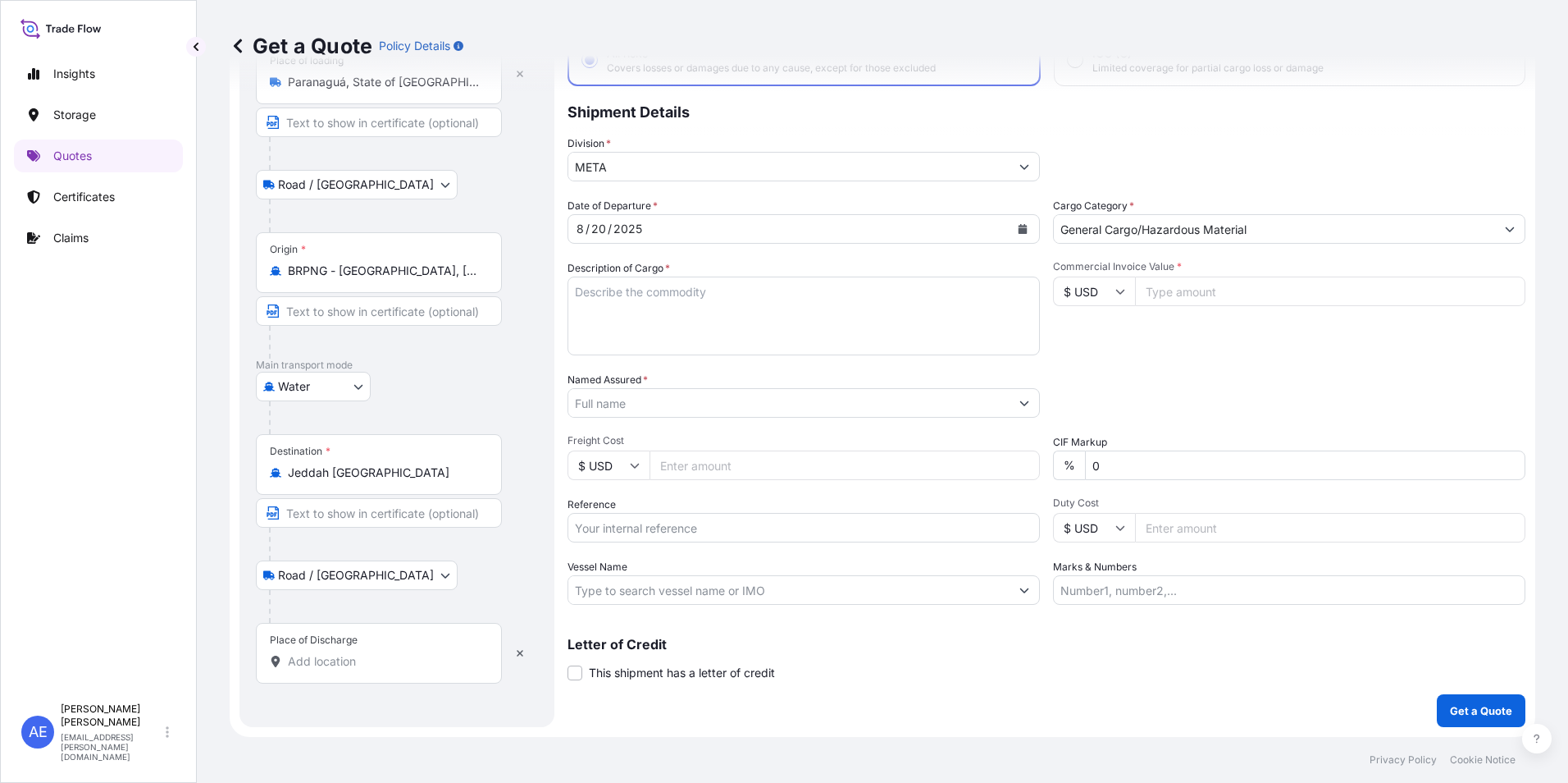
click at [345, 643] on div "Place of Discharge" at bounding box center [313, 639] width 88 height 13
click at [345, 653] on input "Place of Discharge" at bounding box center [385, 660] width 194 height 16
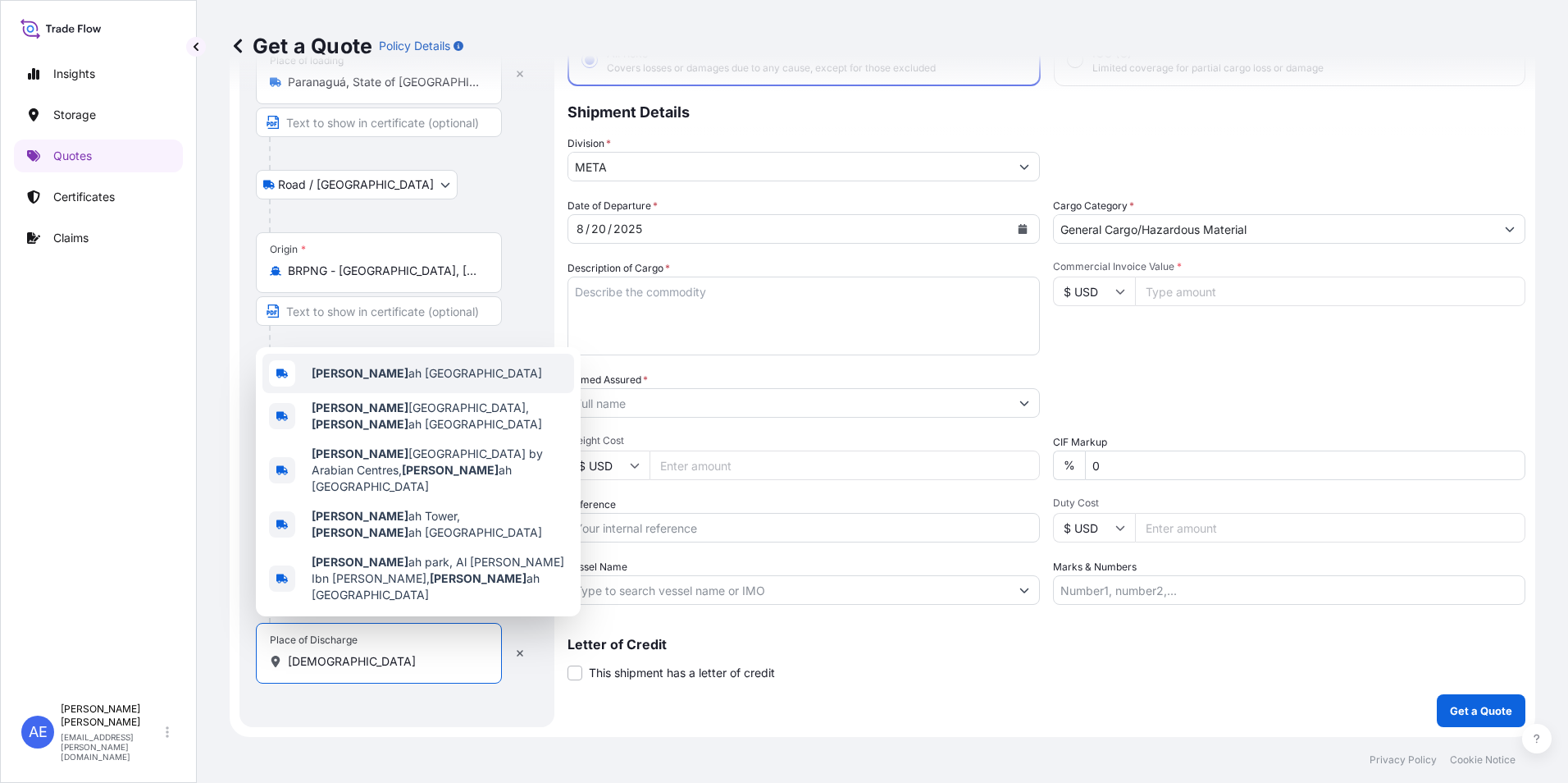
click at [356, 381] on span "[DEMOGRAPHIC_DATA] ah [GEOGRAPHIC_DATA]" at bounding box center [426, 373] width 231 height 16
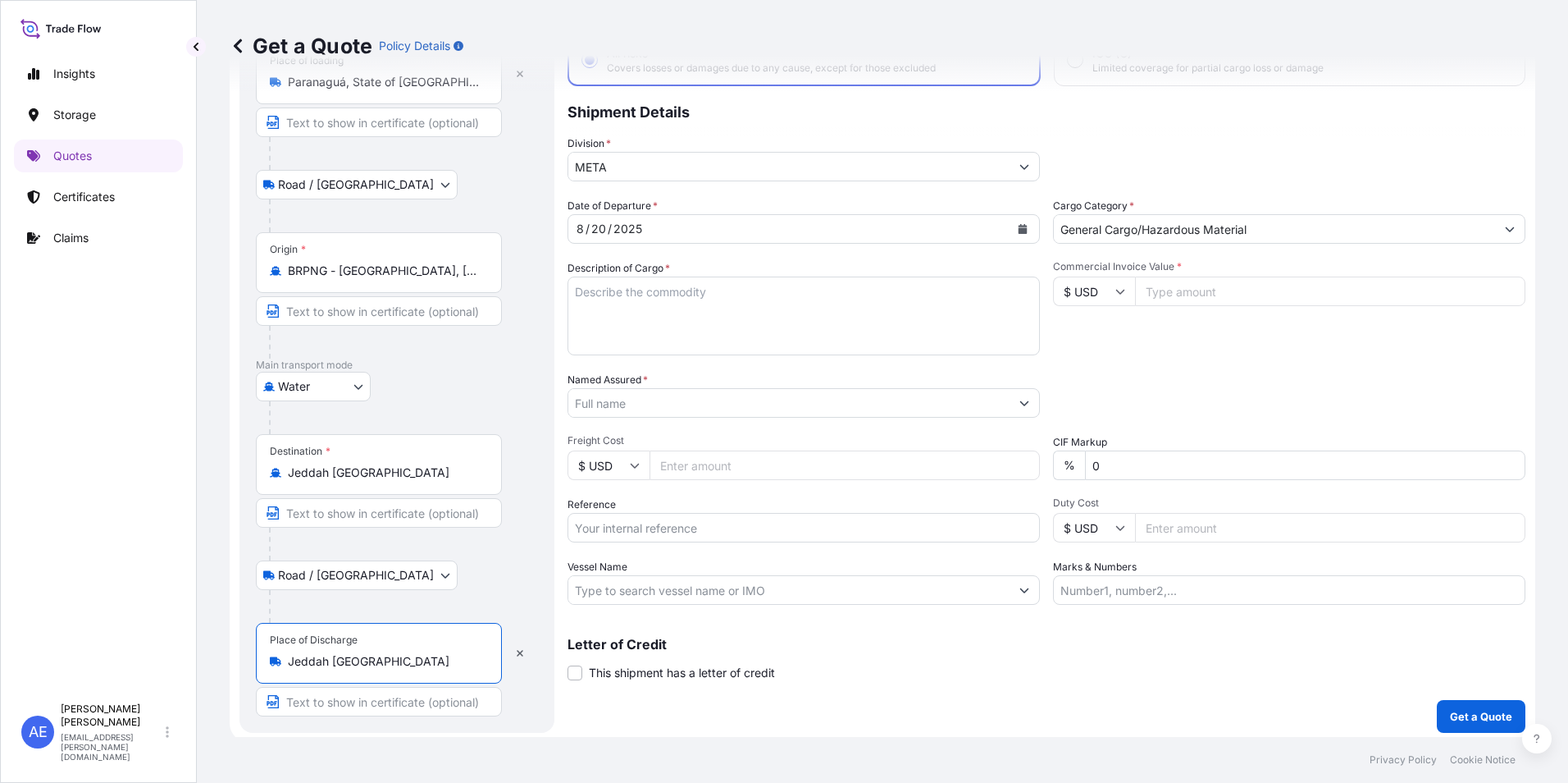
type input "Jeddah [GEOGRAPHIC_DATA]"
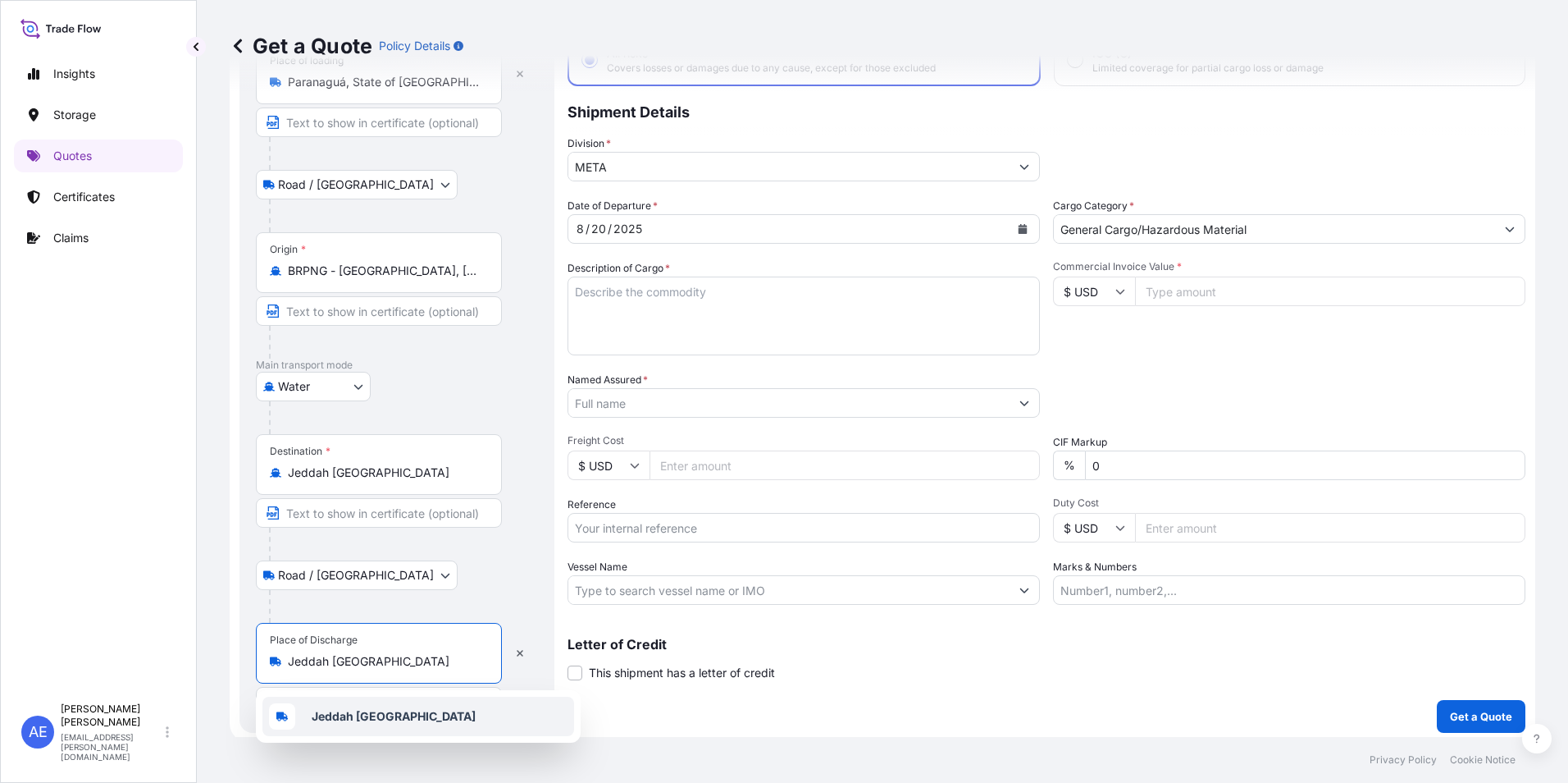
click at [404, 729] on div "Jeddah [GEOGRAPHIC_DATA]" at bounding box center [419, 717] width 311 height 39
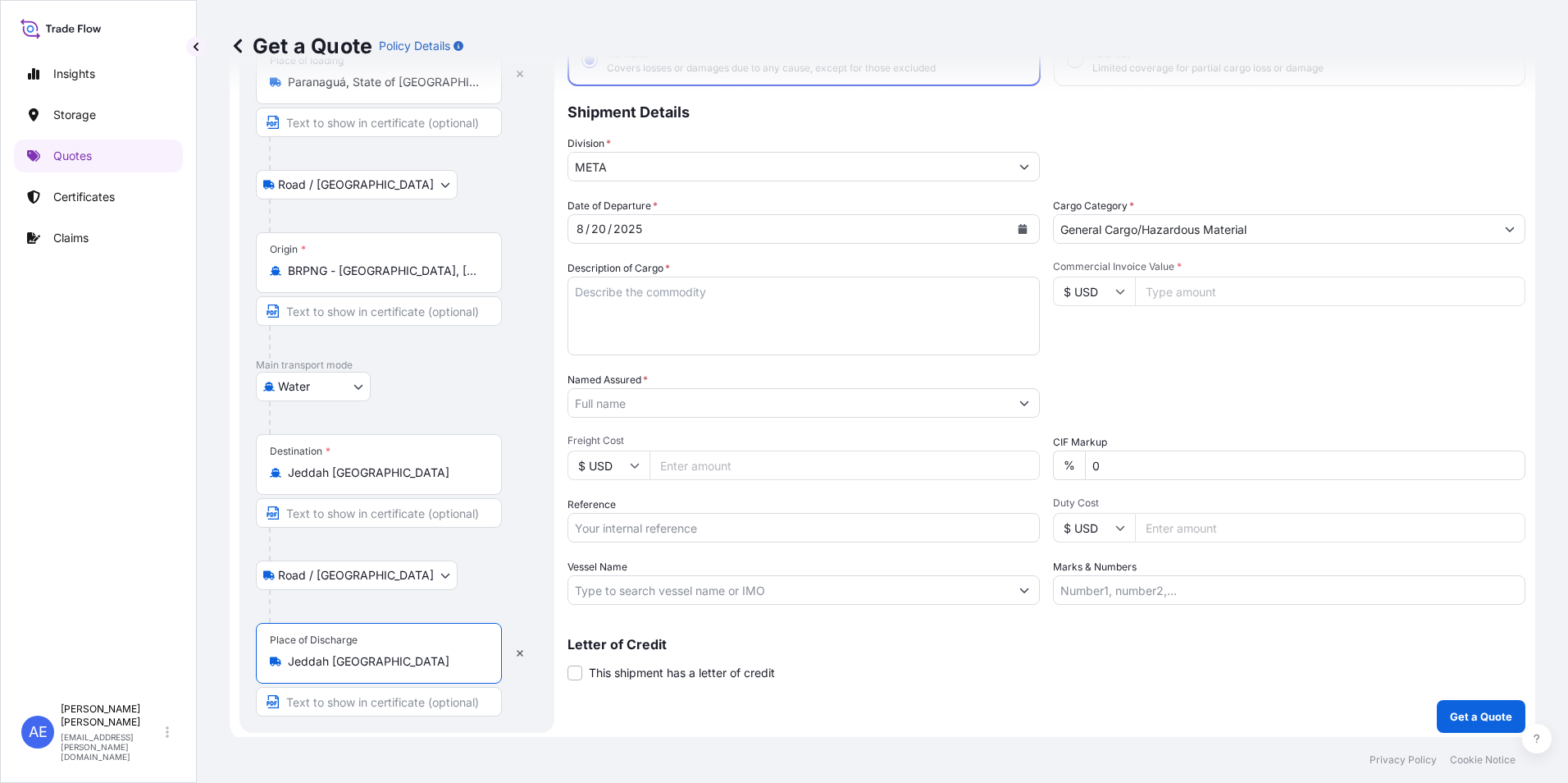
click at [424, 571] on div "Road / [GEOGRAPHIC_DATA] / Inland" at bounding box center [397, 575] width 282 height 30
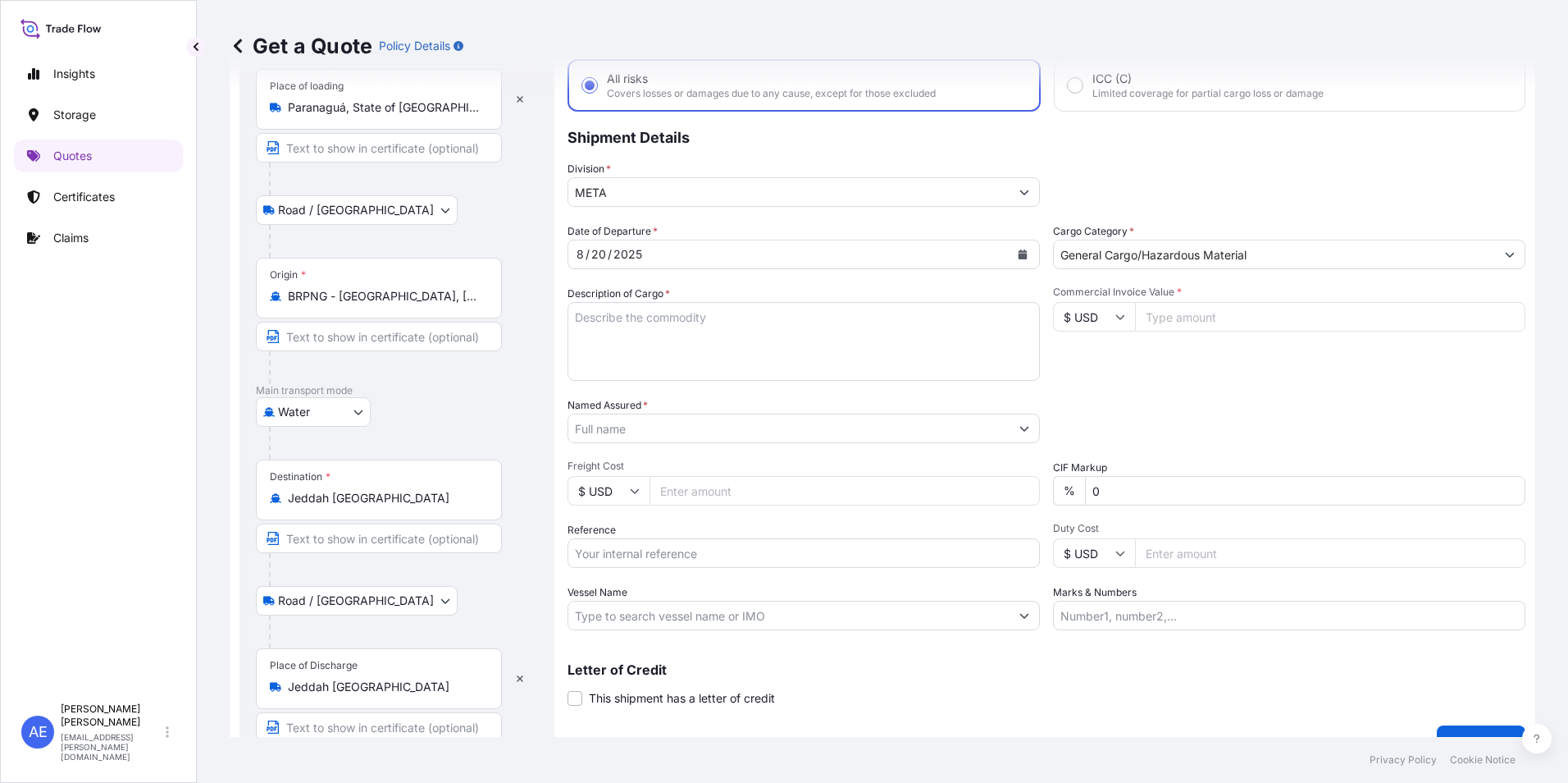
scroll to position [123, 0]
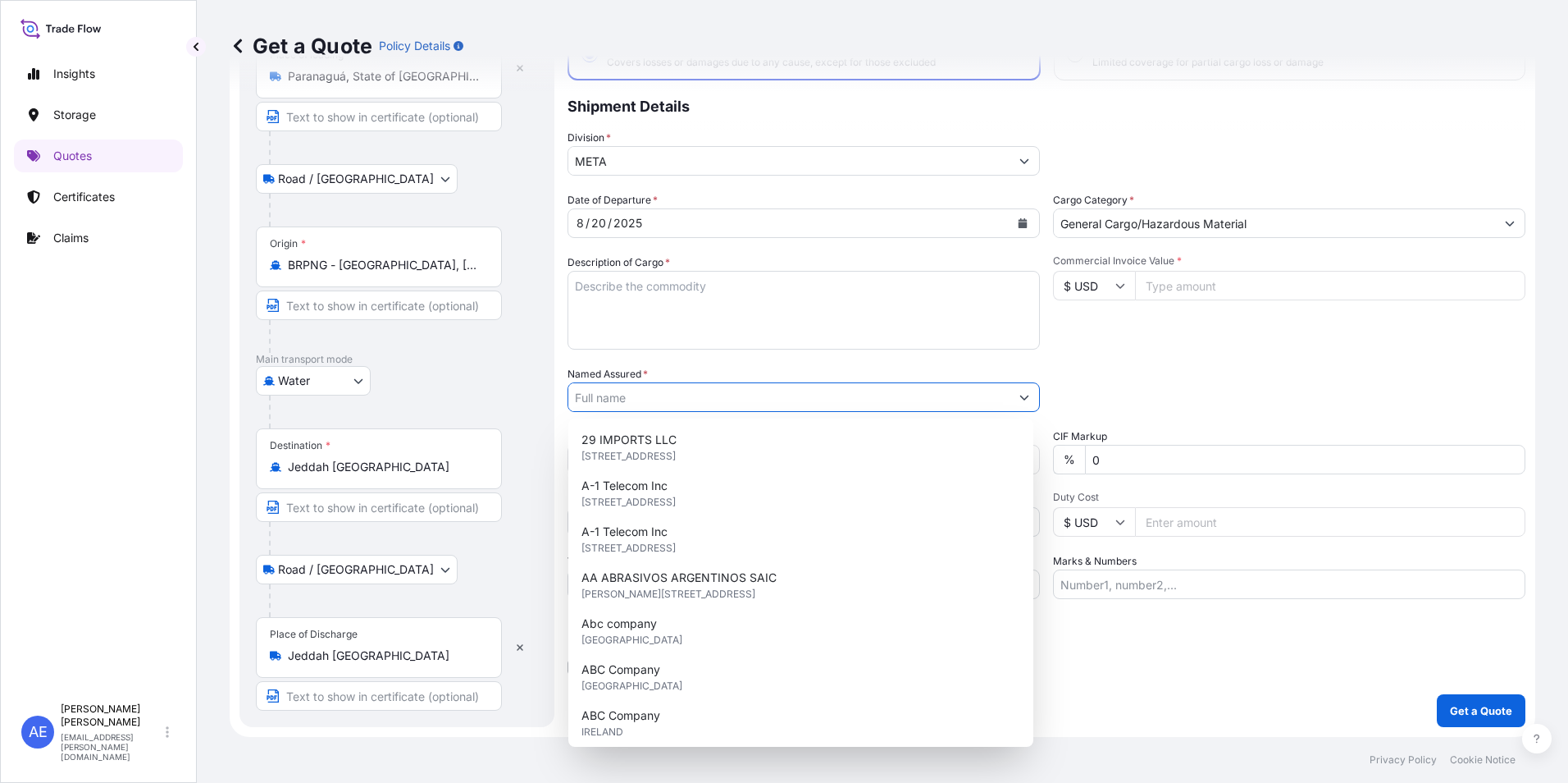
click at [659, 397] on input "Named Assured *" at bounding box center [789, 397] width 442 height 30
paste input "ROYAL FUTURE CO. LTD"
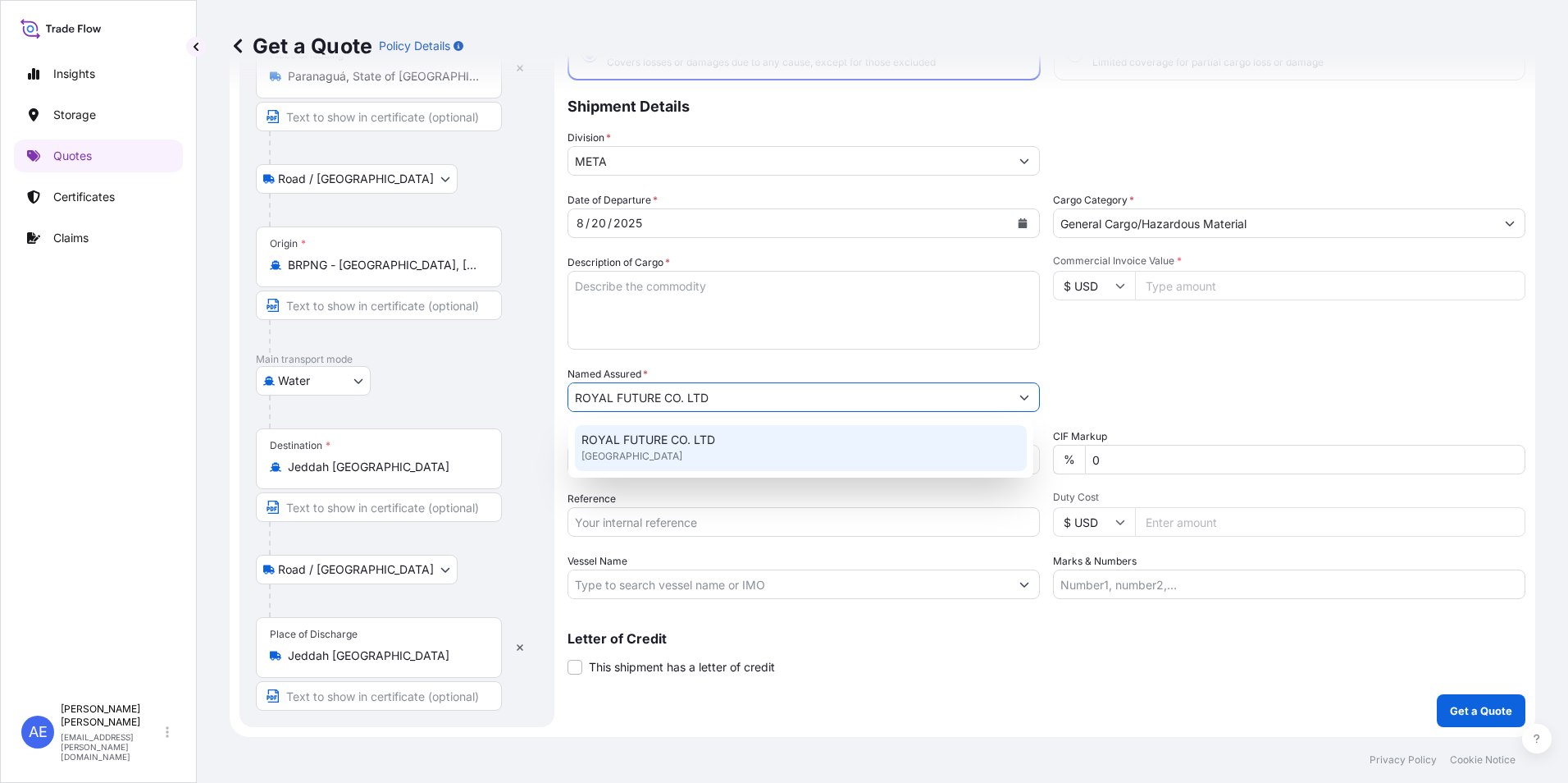
click at [687, 440] on span "ROYAL FUTURE CO. LTD" at bounding box center [648, 439] width 134 height 16
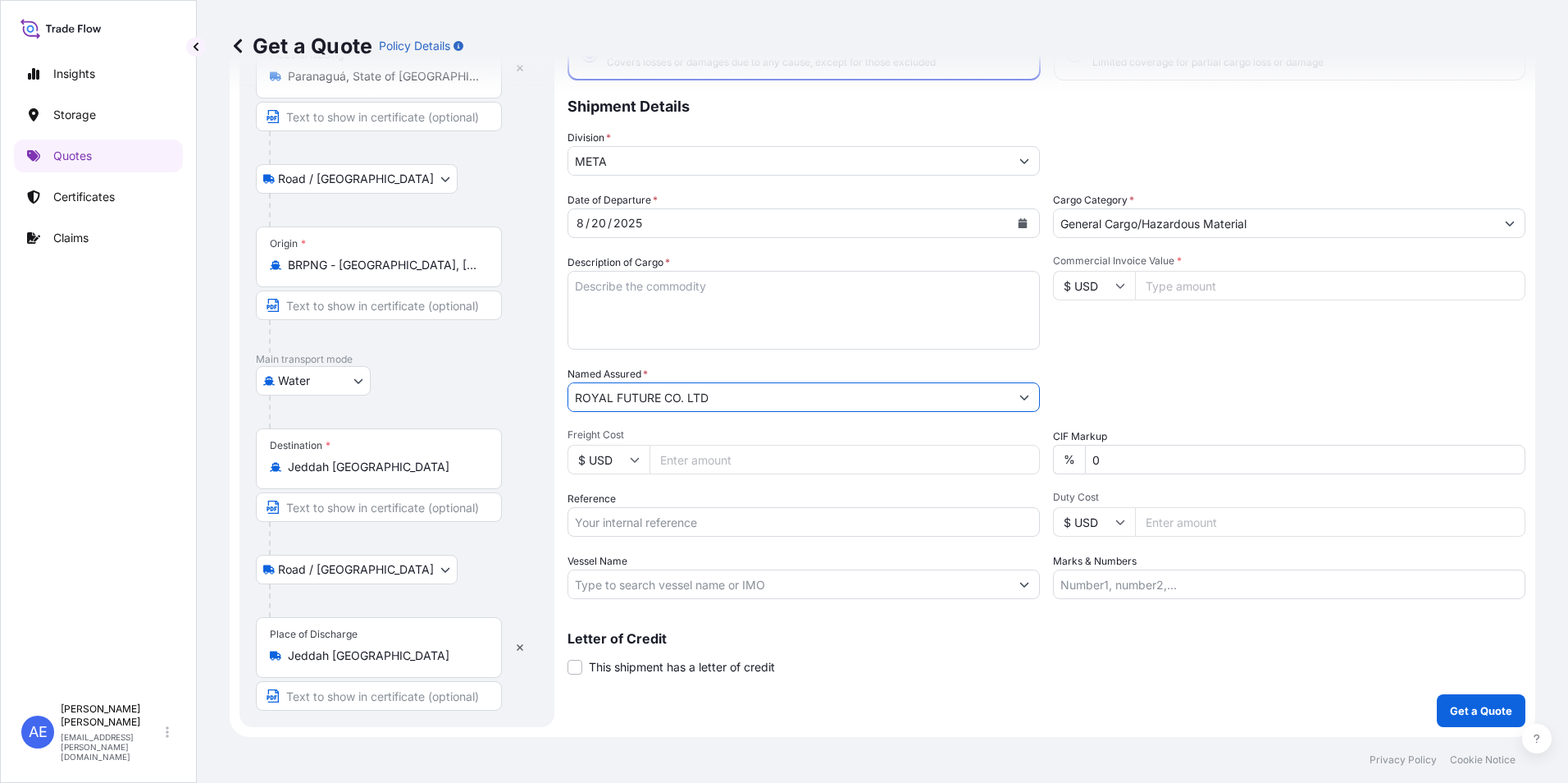
type input "ROYAL FUTURE CO. LTD"
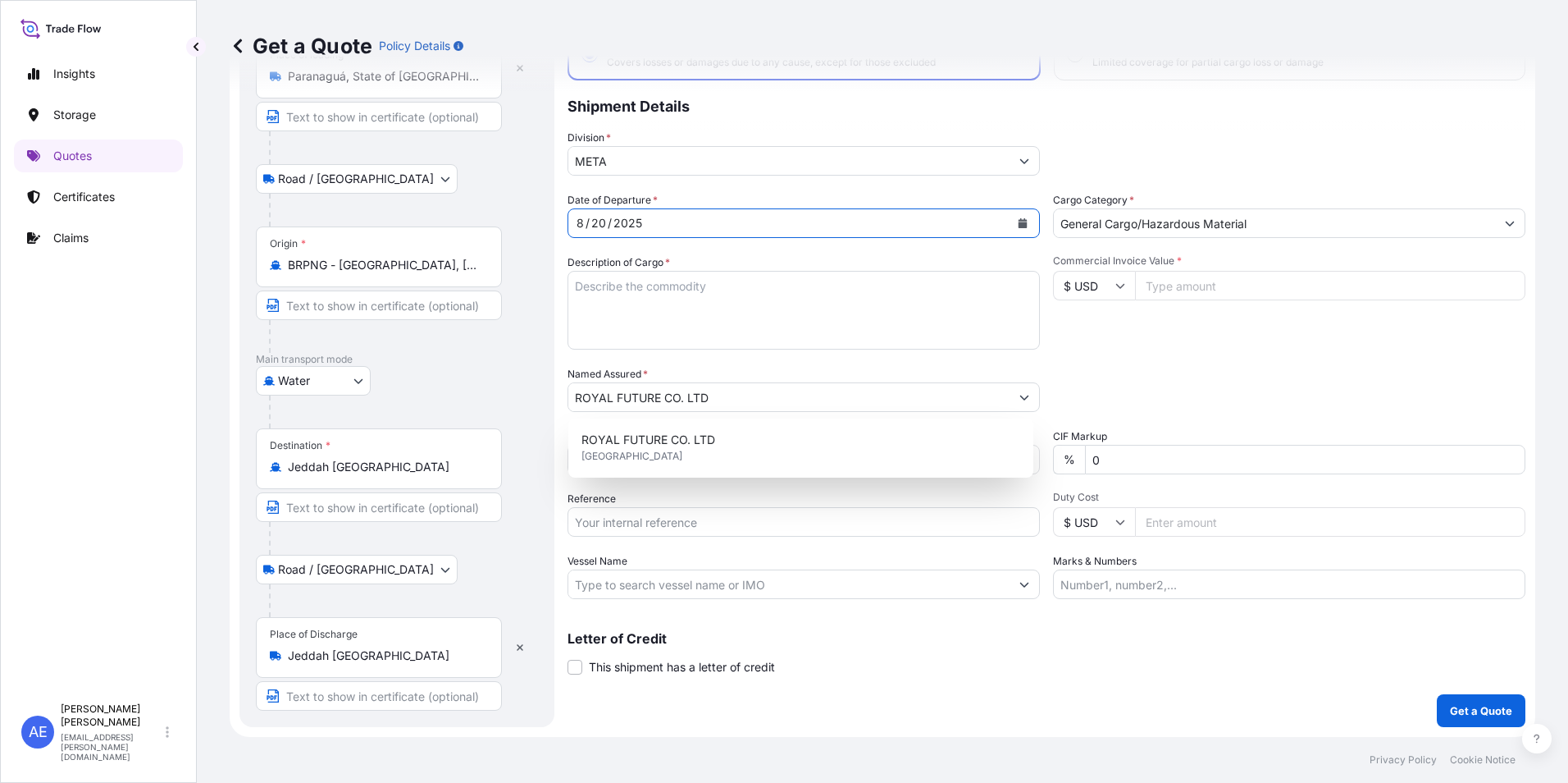
click at [1018, 220] on icon "Calendar" at bounding box center [1023, 223] width 9 height 10
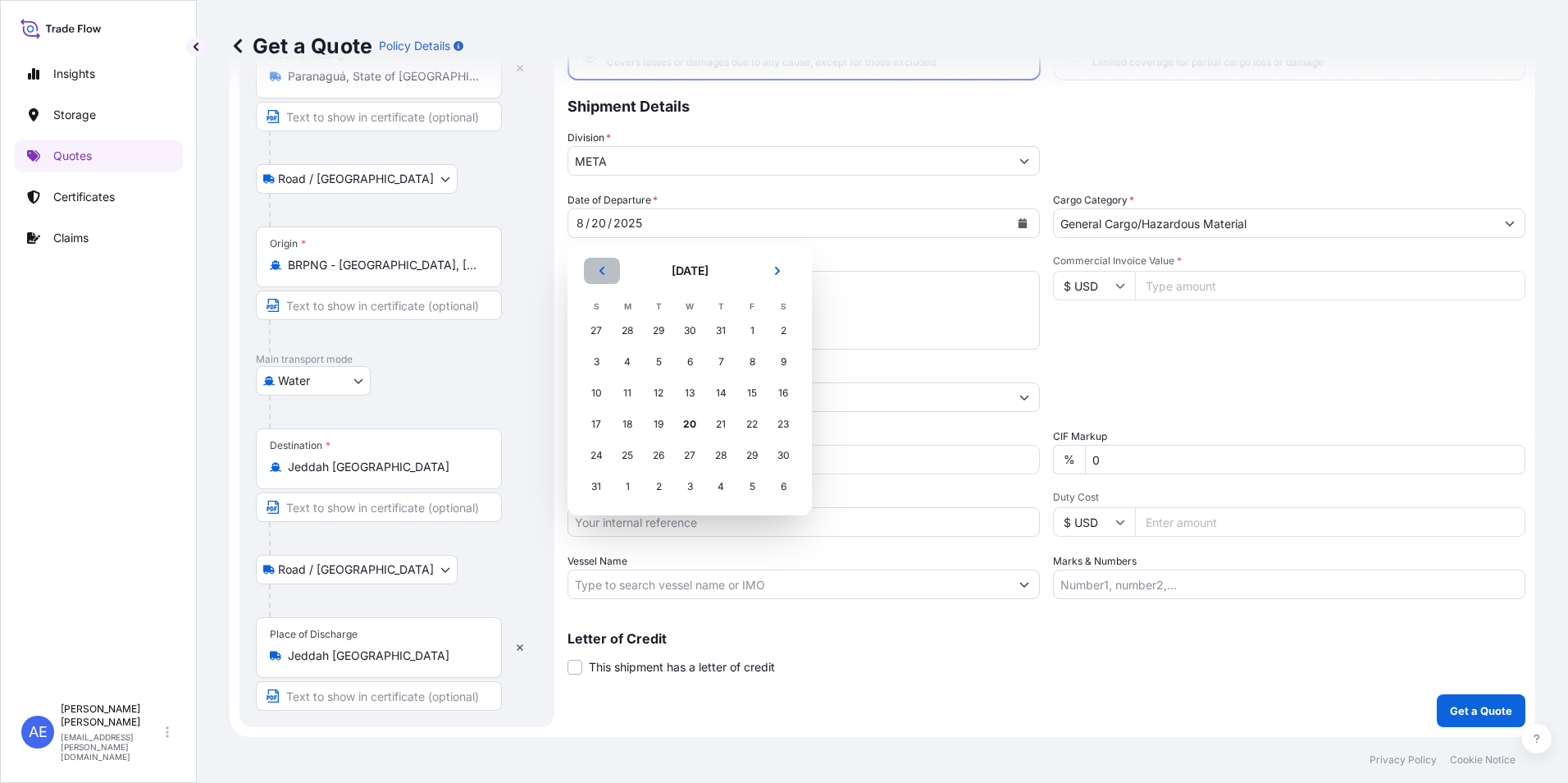
click at [602, 269] on icon "Previous" at bounding box center [602, 271] width 10 height 10
click at [753, 423] on div "25" at bounding box center [752, 424] width 30 height 30
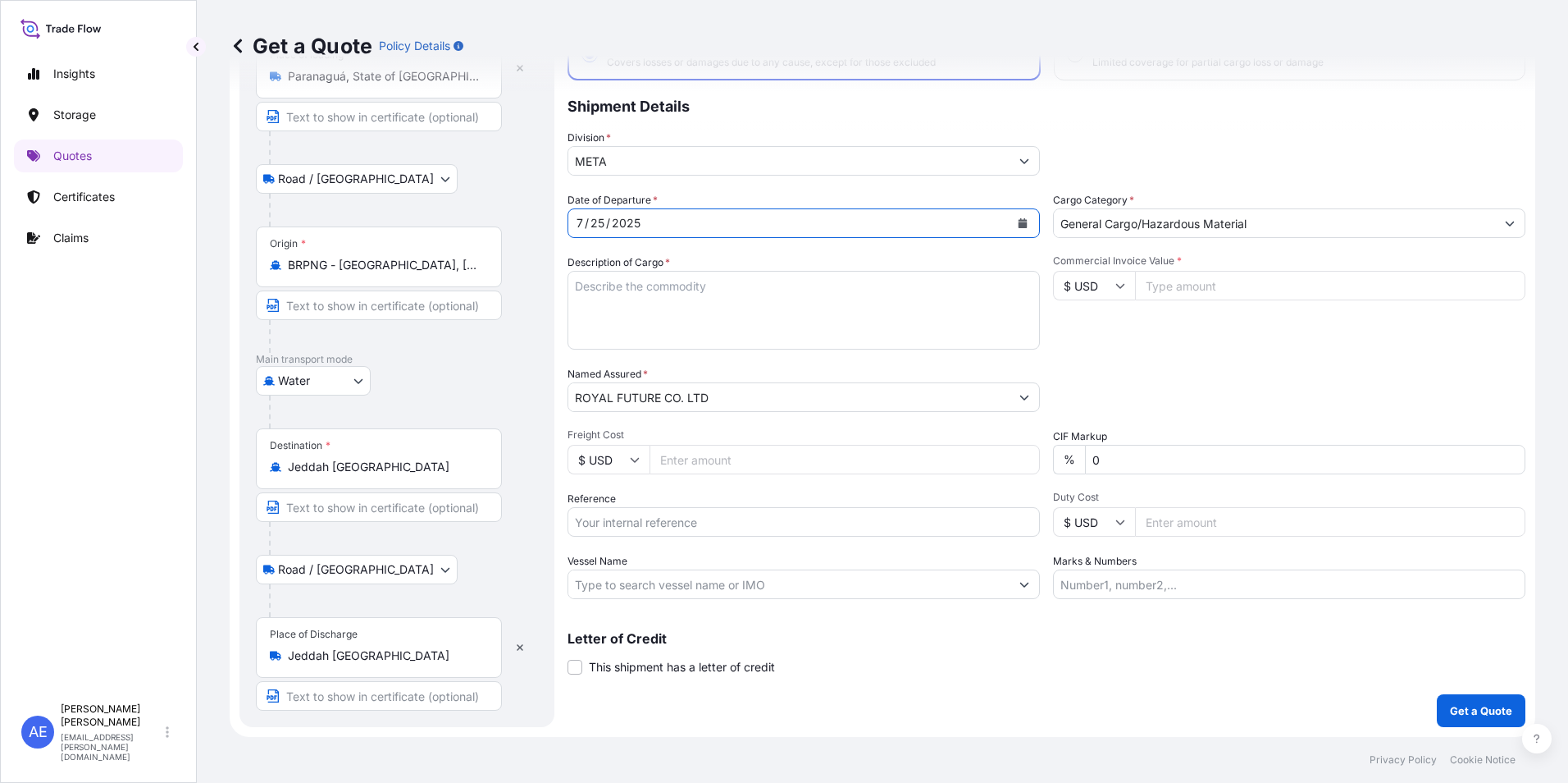
click at [642, 523] on input "Reference" at bounding box center [803, 522] width 472 height 30
paste input "BL:MAEU256082027 SSLS2989"
type input "BL:MAEU256082027 SSLS2989"
click at [810, 439] on span "Freight Cost" at bounding box center [803, 434] width 472 height 13
click at [810, 445] on input "Freight Cost" at bounding box center [845, 460] width 391 height 30
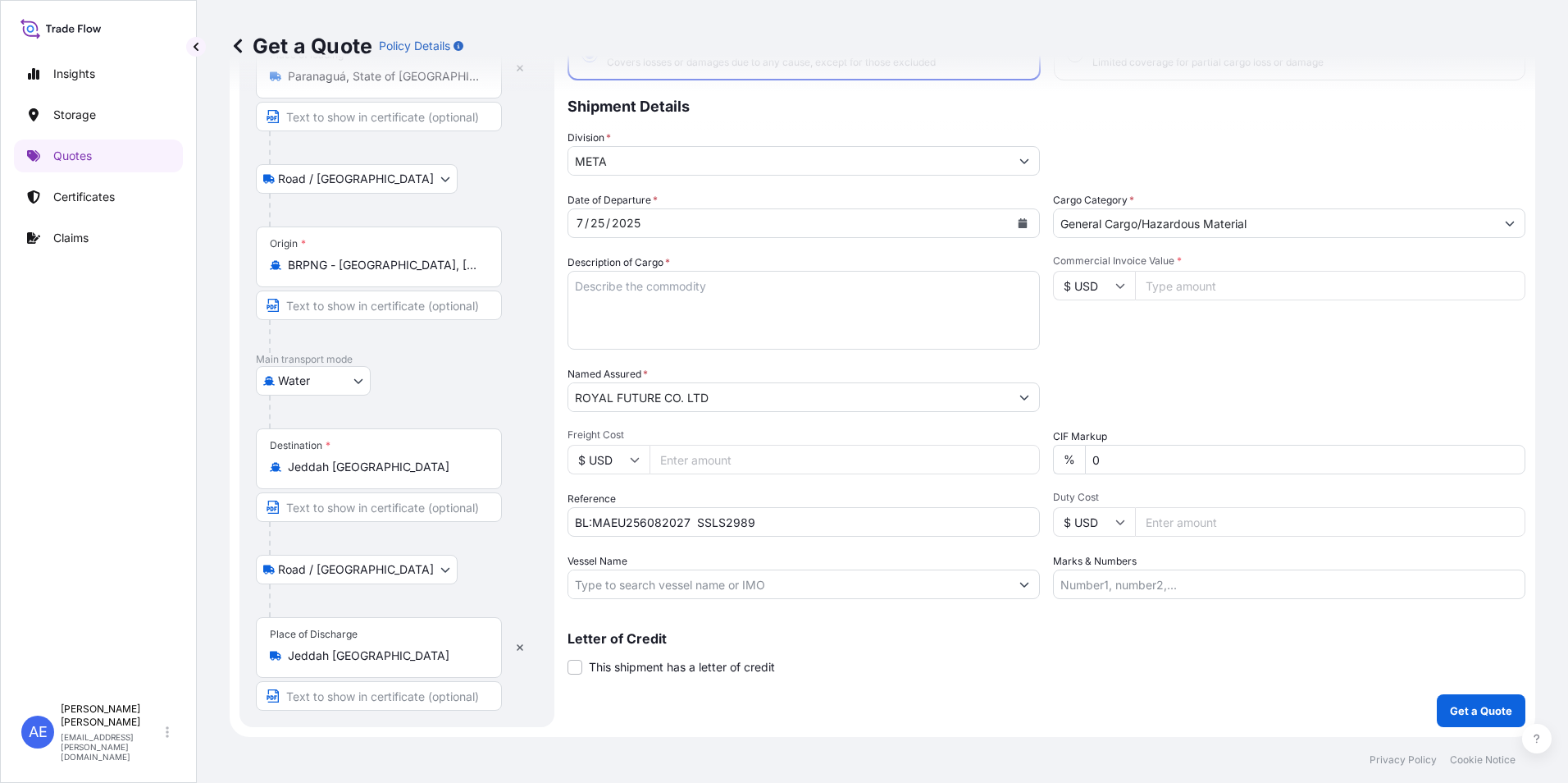
click at [1171, 290] on input "Commercial Invoice Value *" at bounding box center [1330, 285] width 391 height 30
paste input "41175"
type input "41175"
click at [621, 329] on textarea "Description of Cargo *" at bounding box center [803, 310] width 472 height 79
paste textarea "FROZEN CHICKEN CUTS - LEG QUARTERS - 15KG"
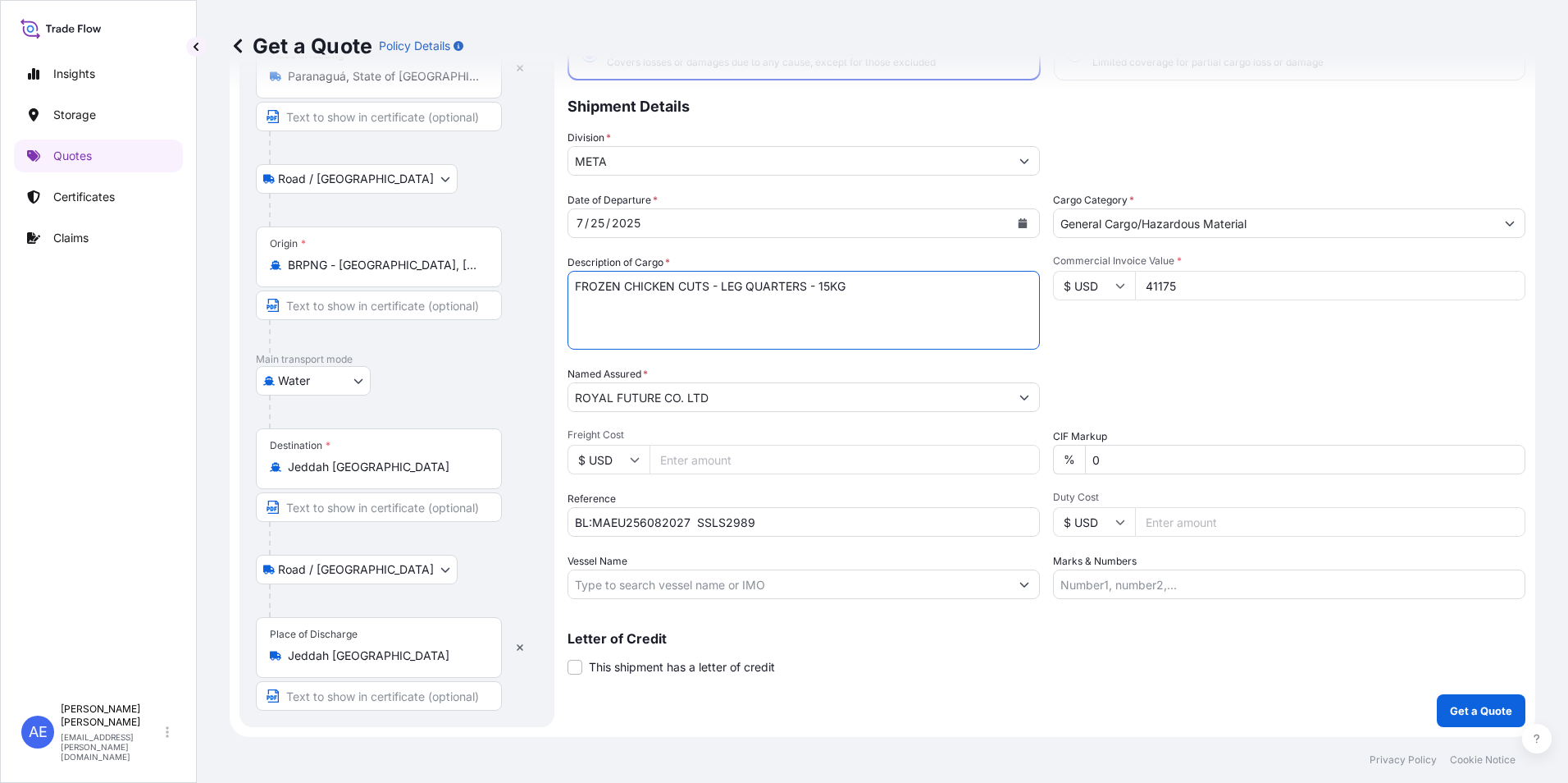
type textarea "FROZEN CHICKEN CUTS - LEG QUARTERS - 15KG"
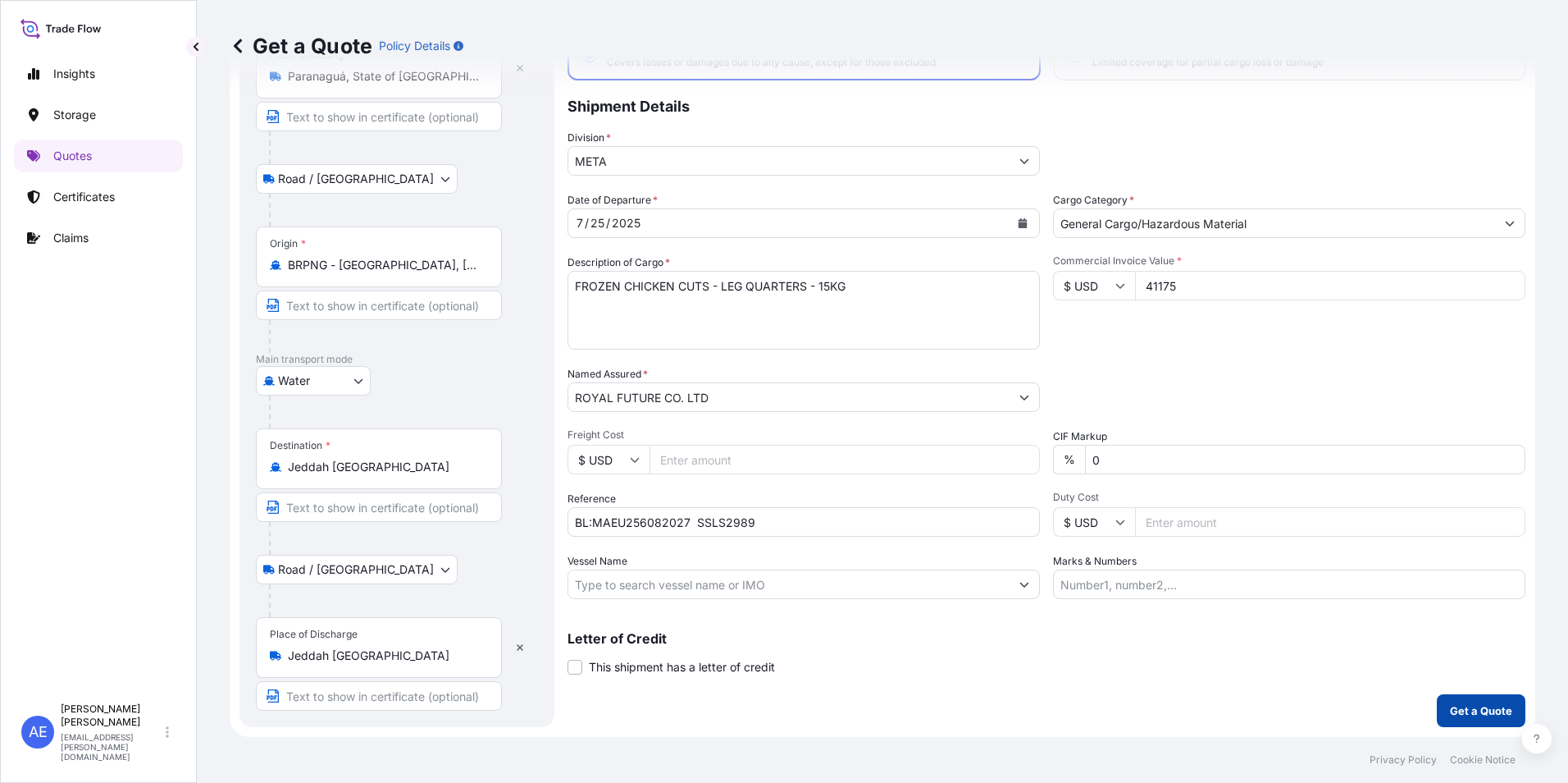
click at [1472, 709] on p "Get a Quote" at bounding box center [1481, 710] width 62 height 16
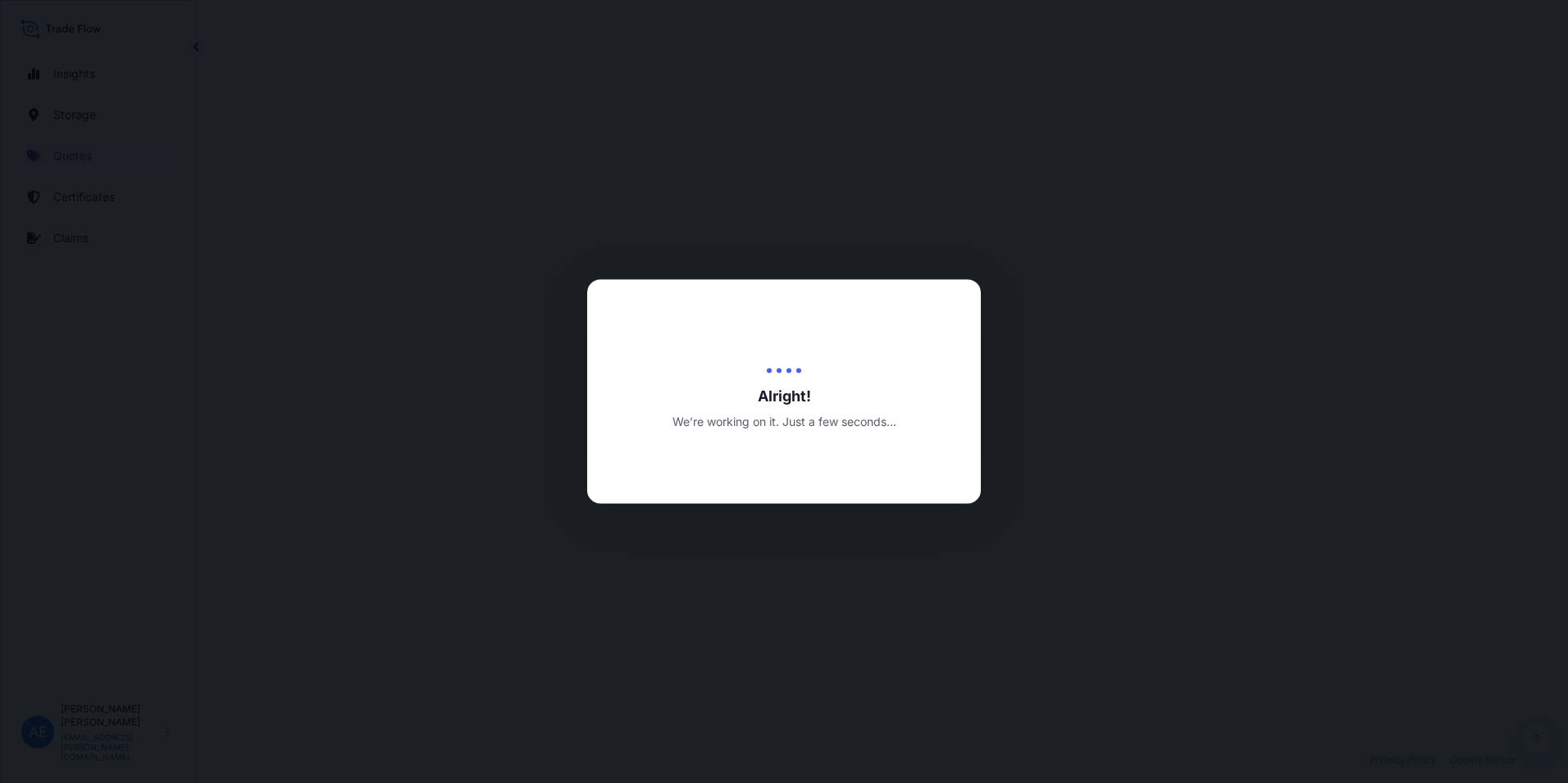
select select "Road / [GEOGRAPHIC_DATA]"
select select "Water"
select select "Road / [GEOGRAPHIC_DATA]"
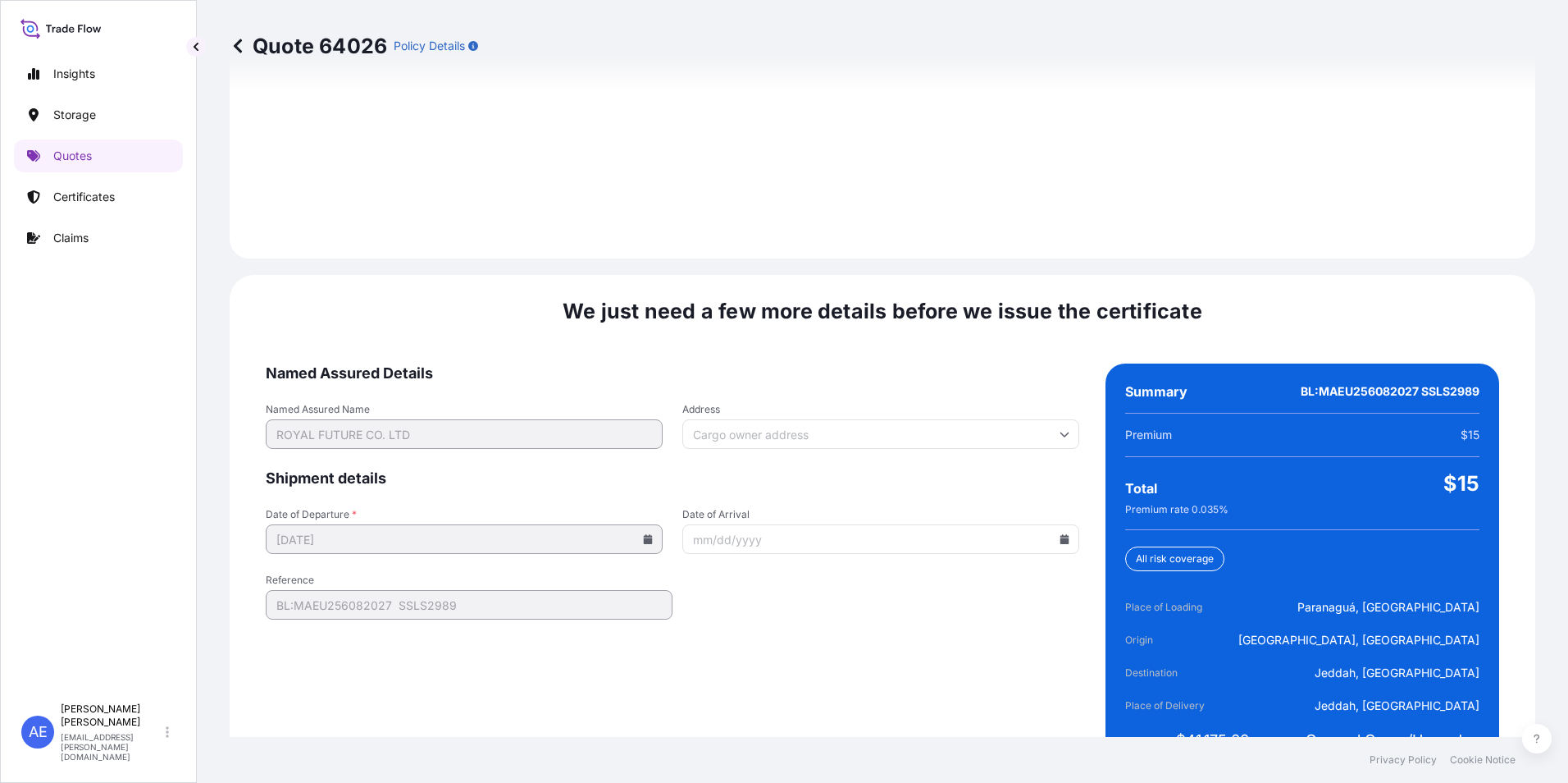
scroll to position [2442, 0]
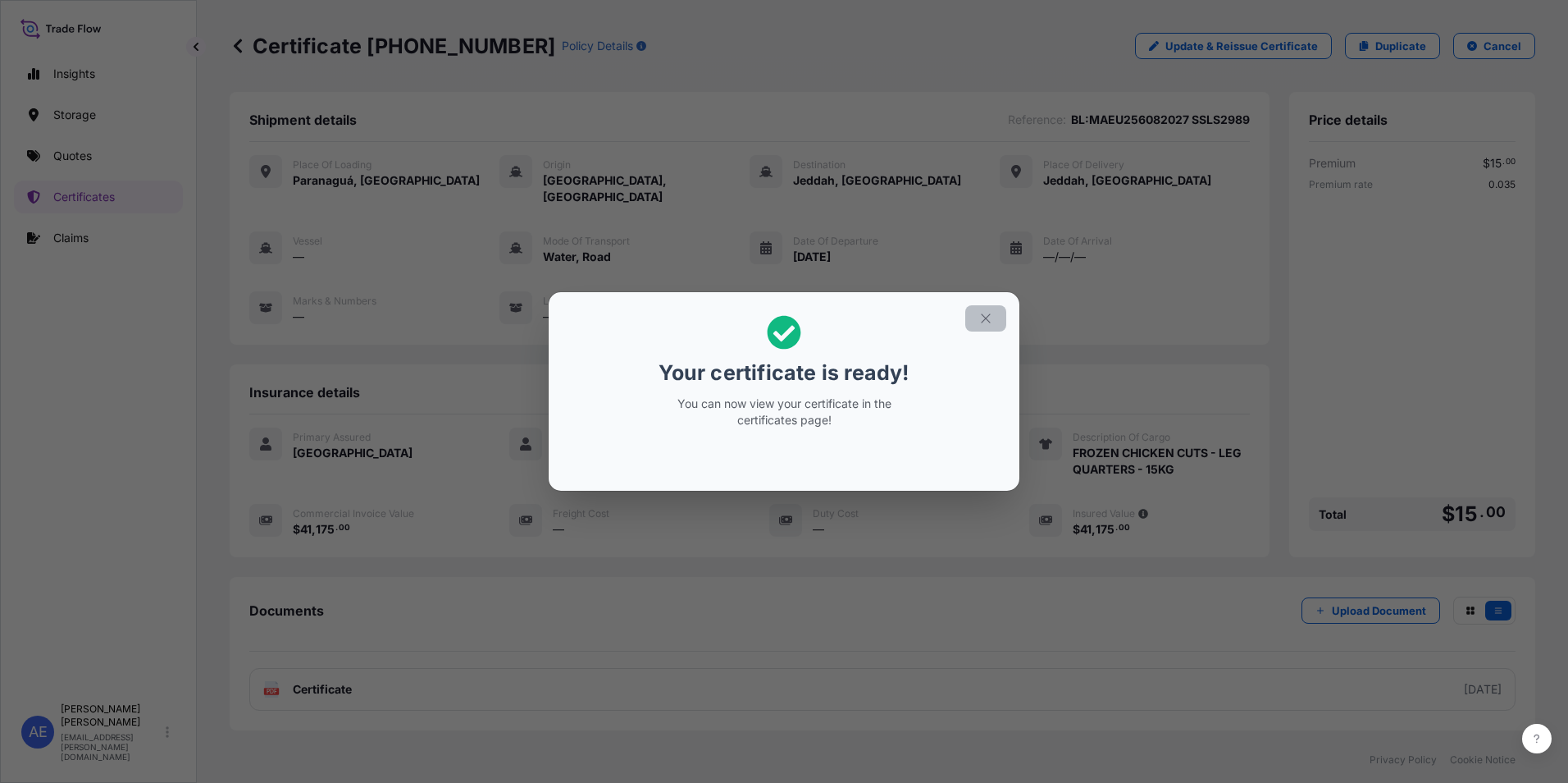
click at [997, 322] on button "button" at bounding box center [986, 318] width 41 height 26
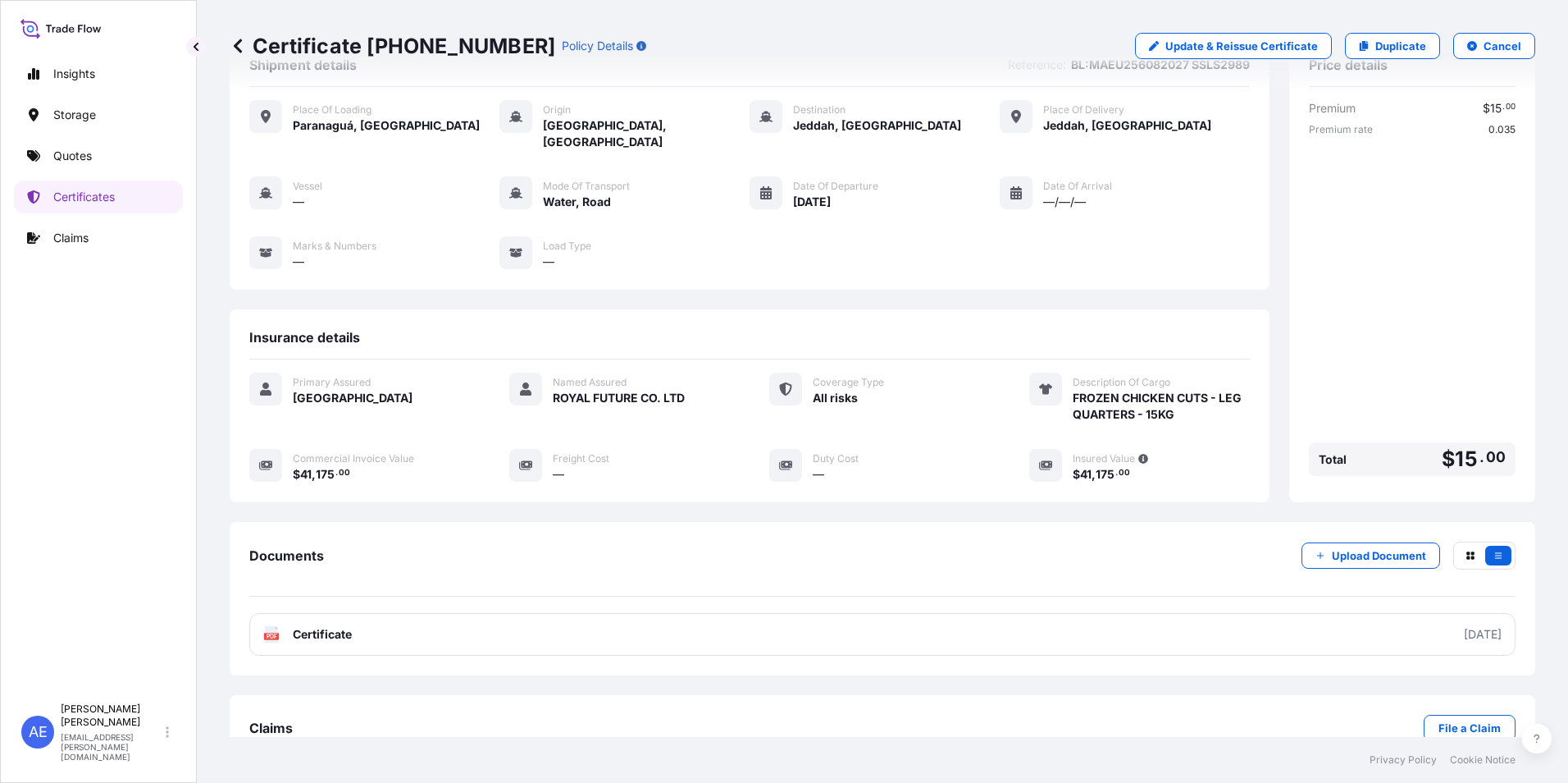
scroll to position [80, 0]
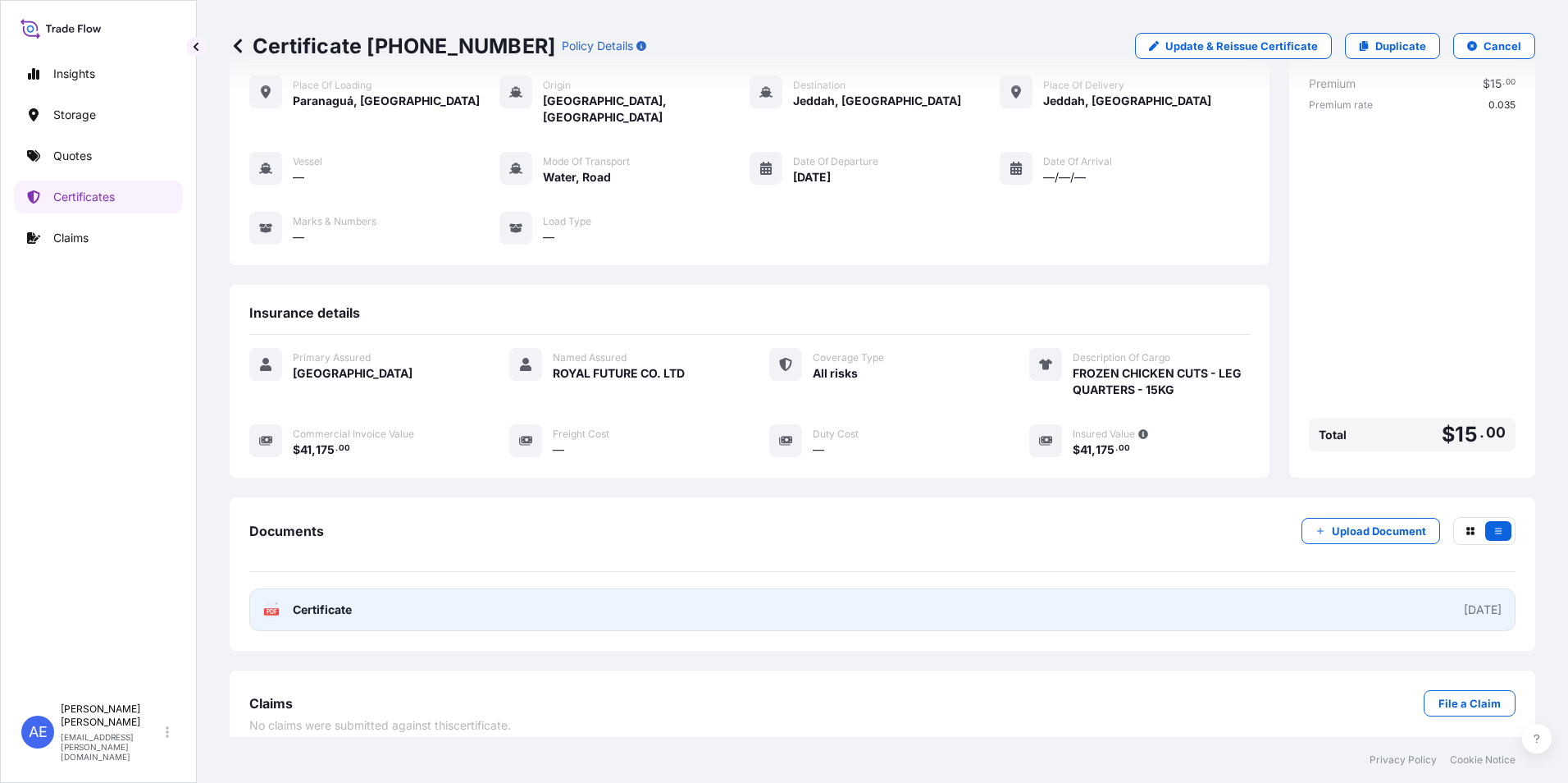
click at [339, 602] on span "Certificate" at bounding box center [322, 609] width 59 height 16
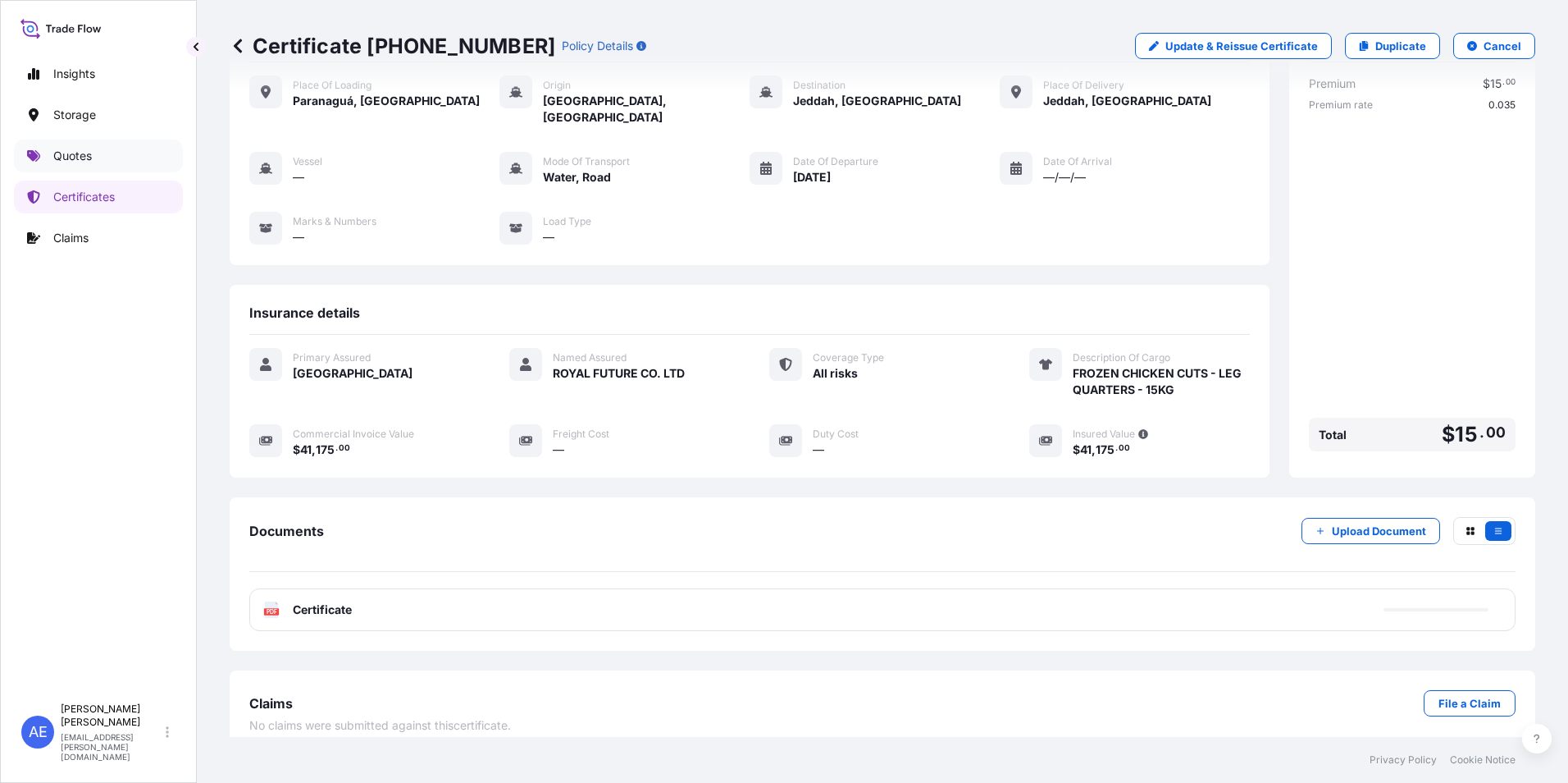
click at [71, 164] on link "Quotes" at bounding box center [98, 156] width 169 height 33
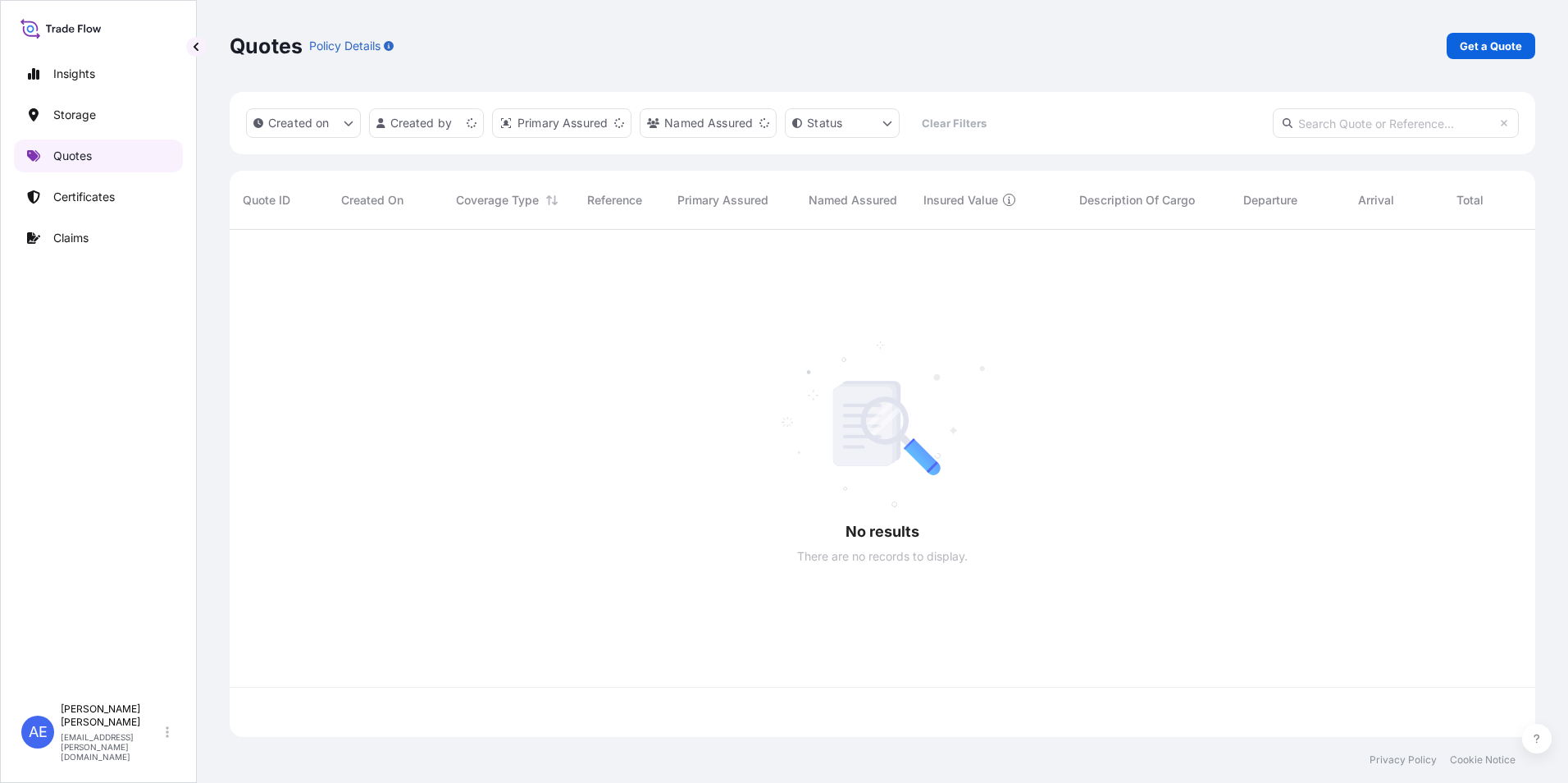
scroll to position [504, 1293]
click at [1477, 49] on p "Get a Quote" at bounding box center [1491, 45] width 62 height 16
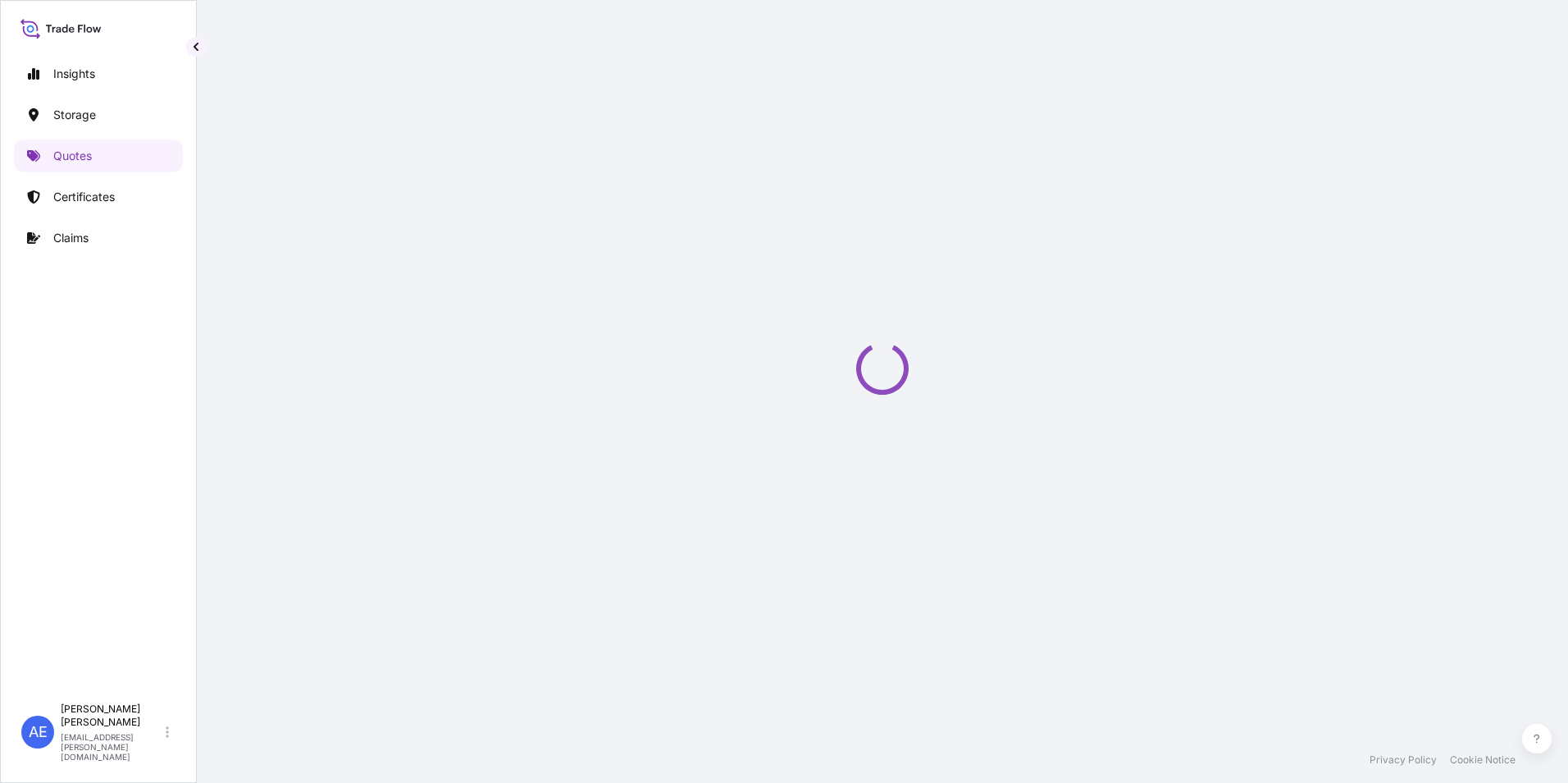
select select "Water"
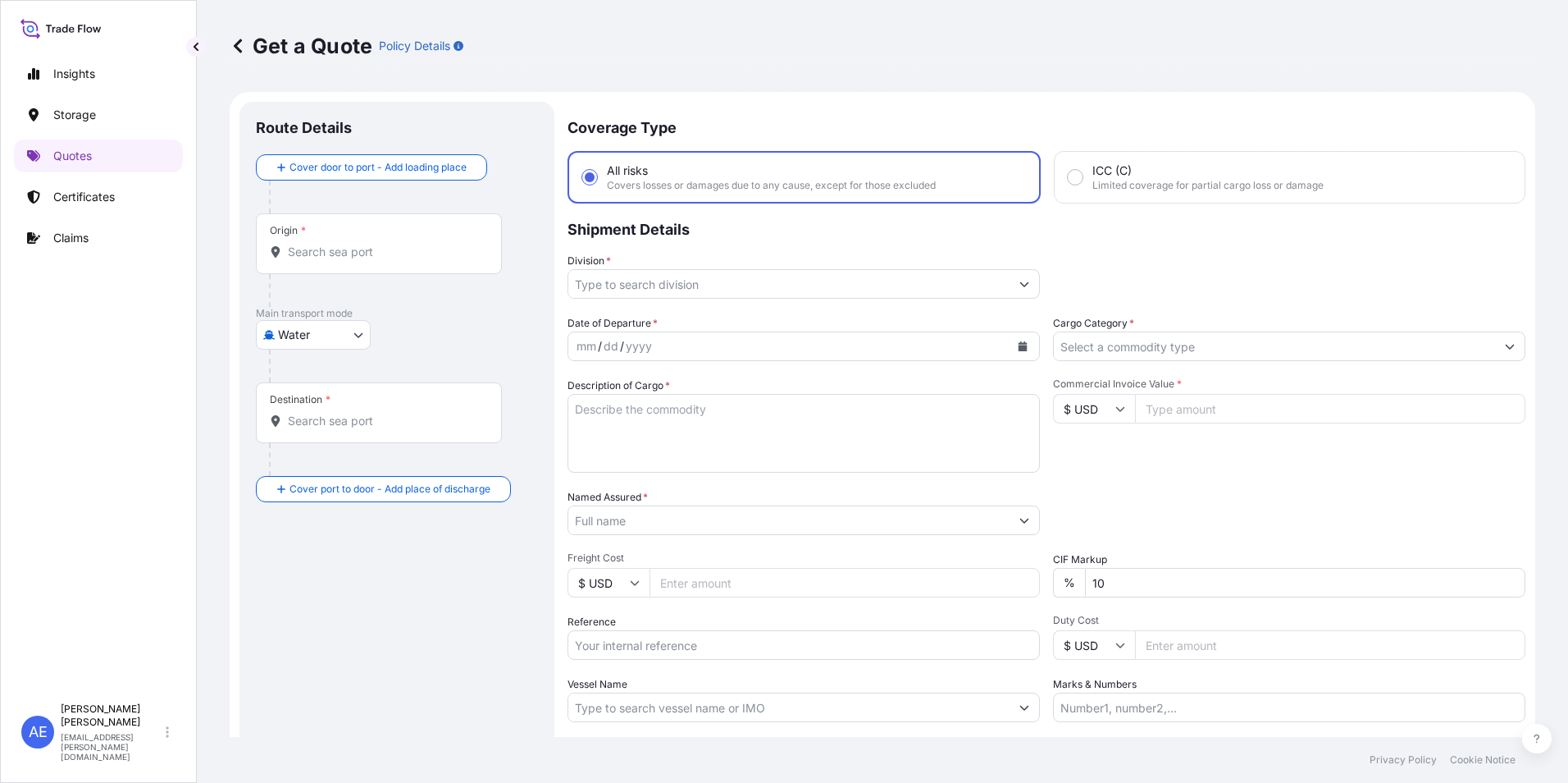
scroll to position [26, 0]
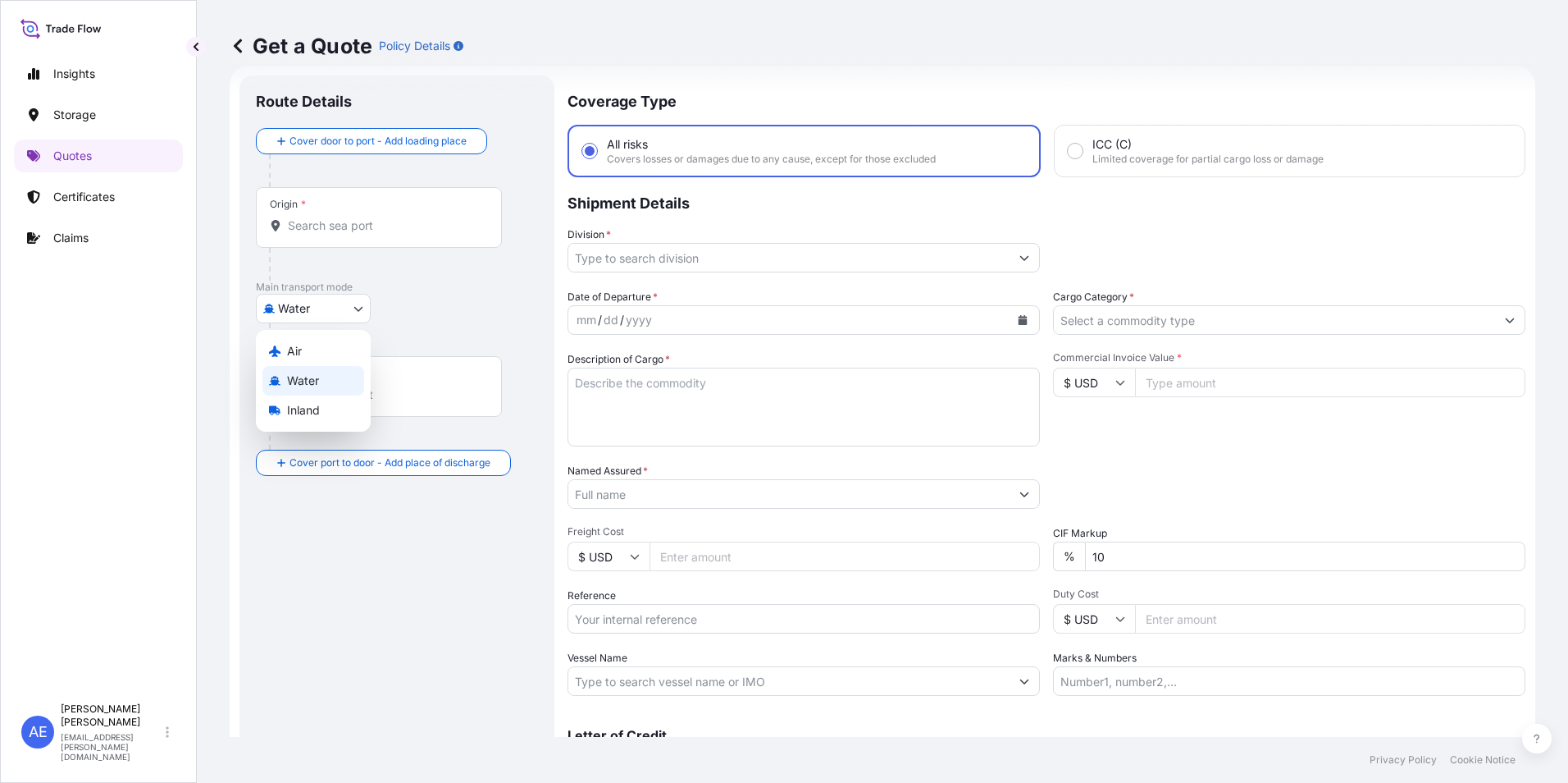
click at [349, 306] on body "Insights Storage Quotes Certificates Claims AE [PERSON_NAME] Samuel [EMAIL_ADDR…" at bounding box center [784, 392] width 1568 height 783
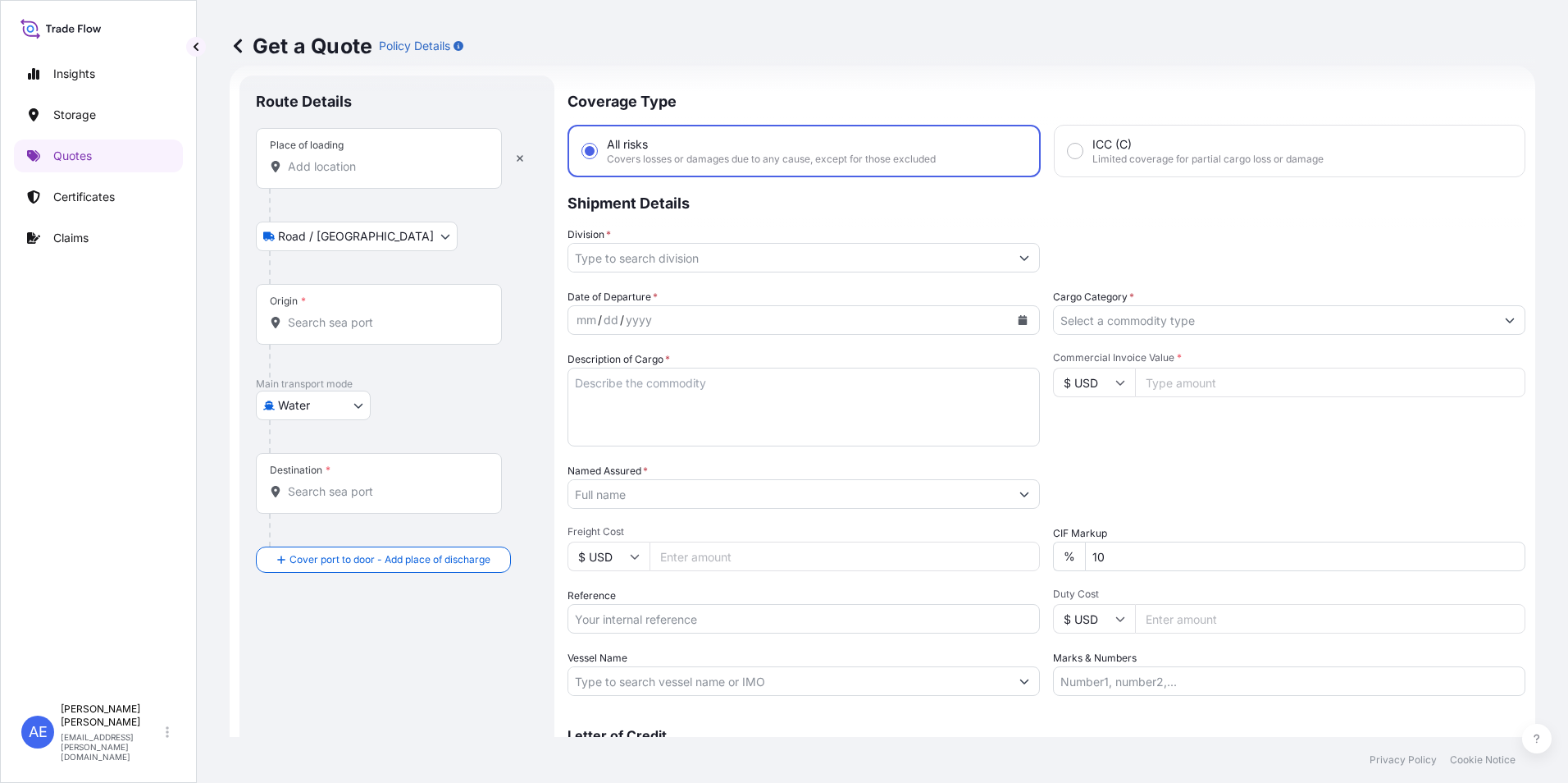
click at [332, 182] on div "Place of loading" at bounding box center [379, 157] width 246 height 60
click at [332, 174] on input "Place of loading" at bounding box center [385, 166] width 194 height 16
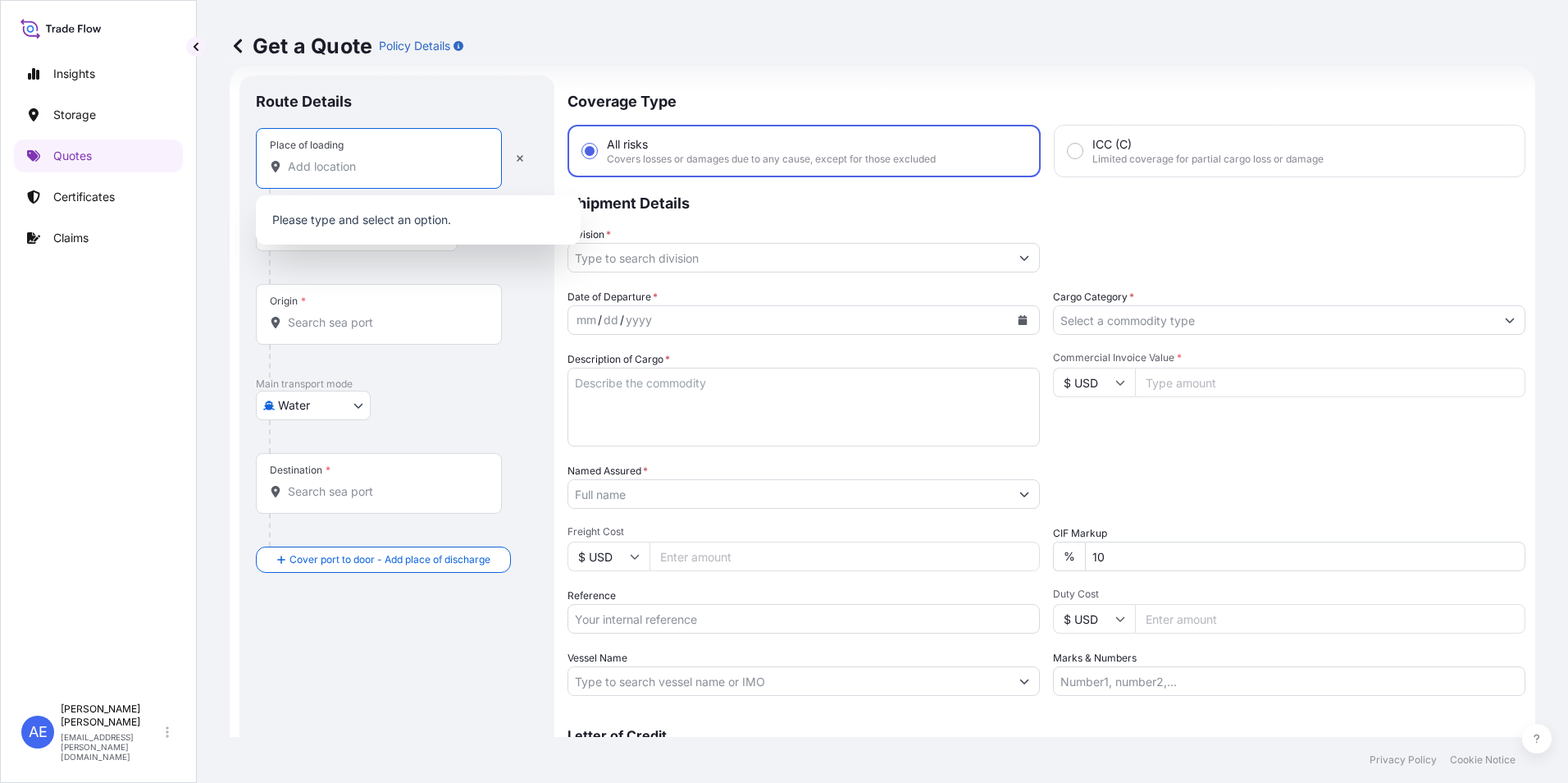
click at [331, 169] on input "Place of loading" at bounding box center [385, 166] width 194 height 16
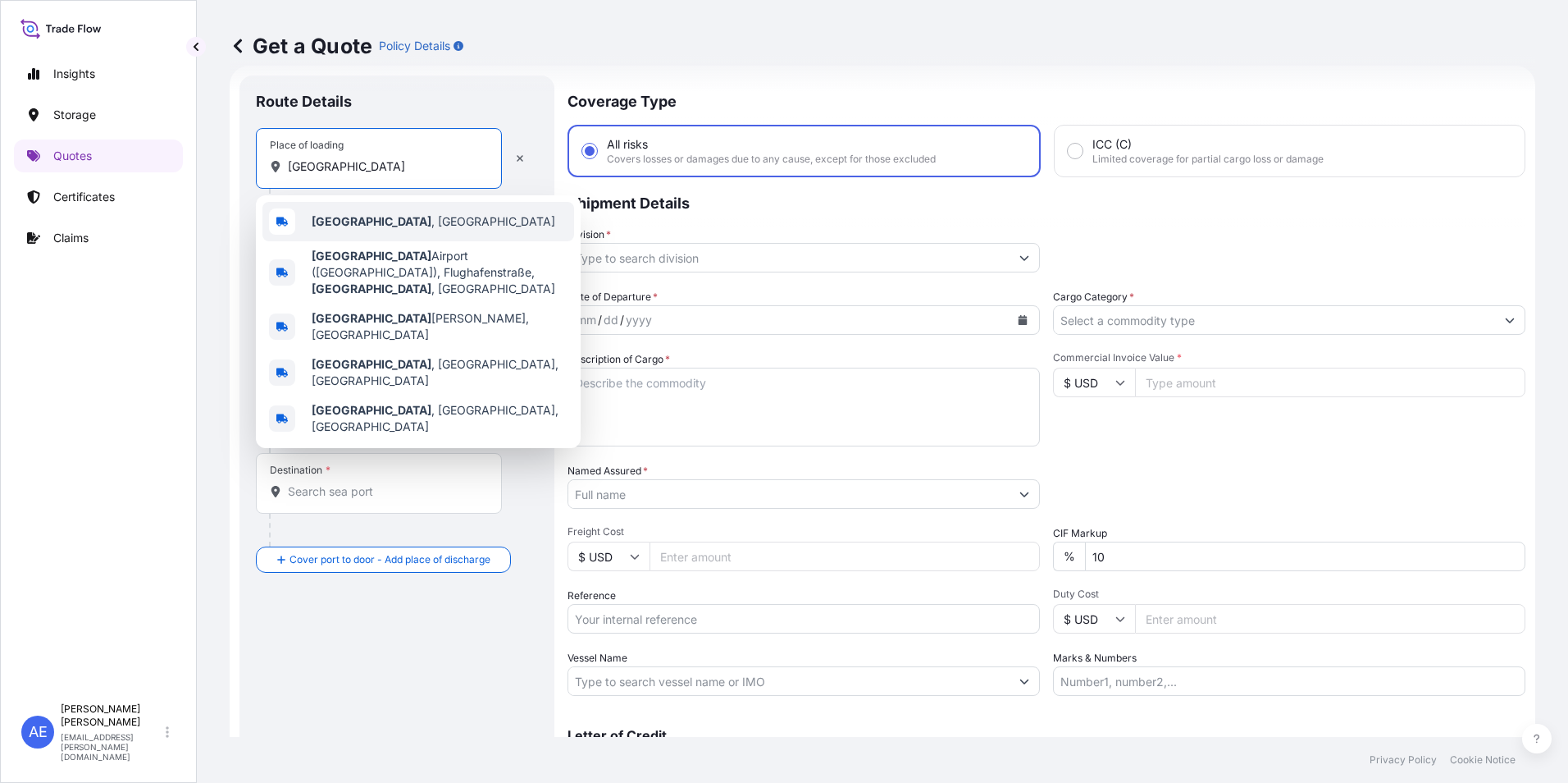
click at [356, 205] on div "[GEOGRAPHIC_DATA] , [GEOGRAPHIC_DATA]" at bounding box center [419, 221] width 311 height 39
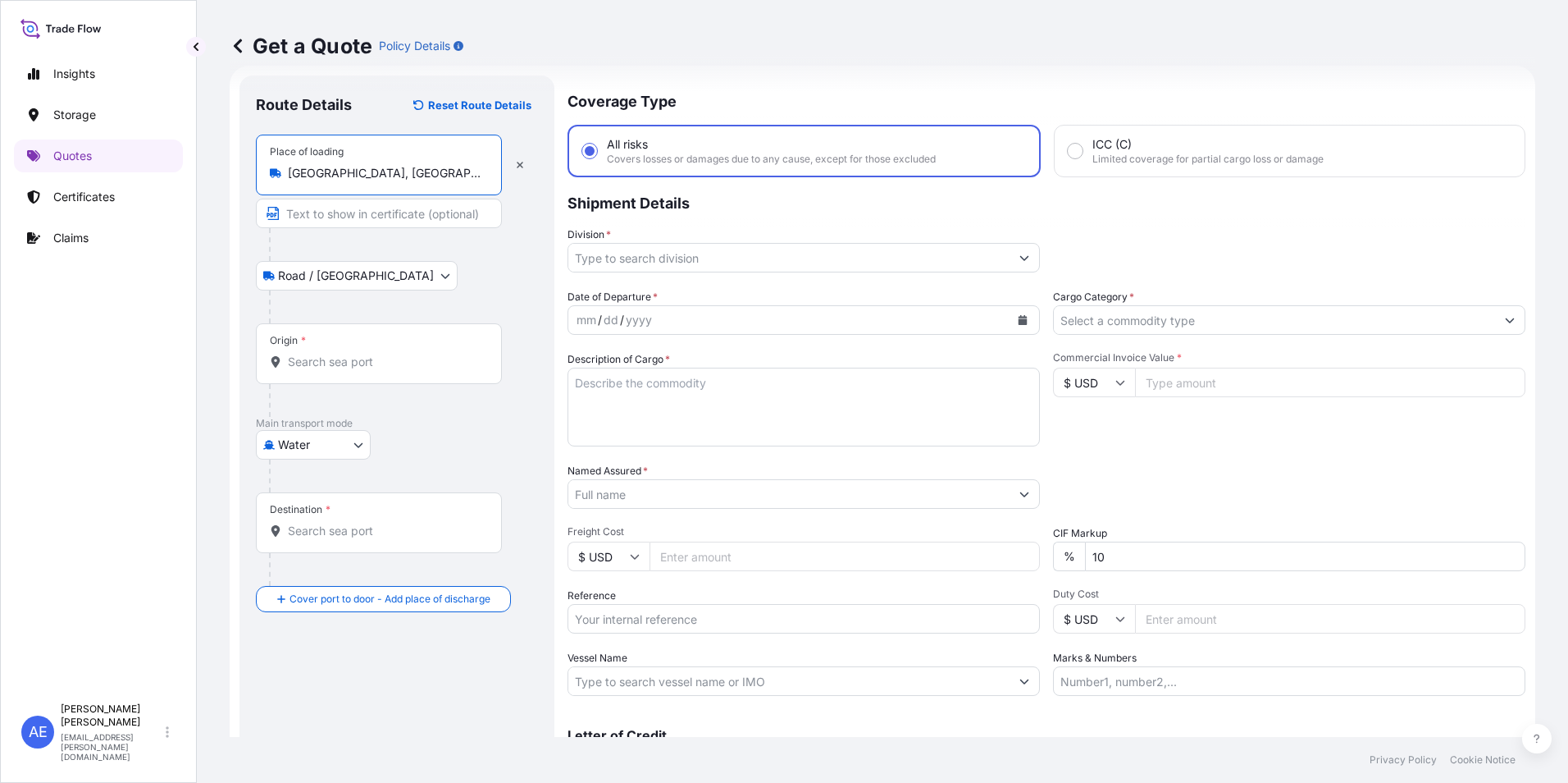
type input "[GEOGRAPHIC_DATA], [GEOGRAPHIC_DATA]"
click at [332, 301] on div at bounding box center [403, 306] width 269 height 33
click at [323, 351] on div "Origin *" at bounding box center [382, 353] width 252 height 60
click at [323, 354] on input "Origin *" at bounding box center [387, 362] width 199 height 16
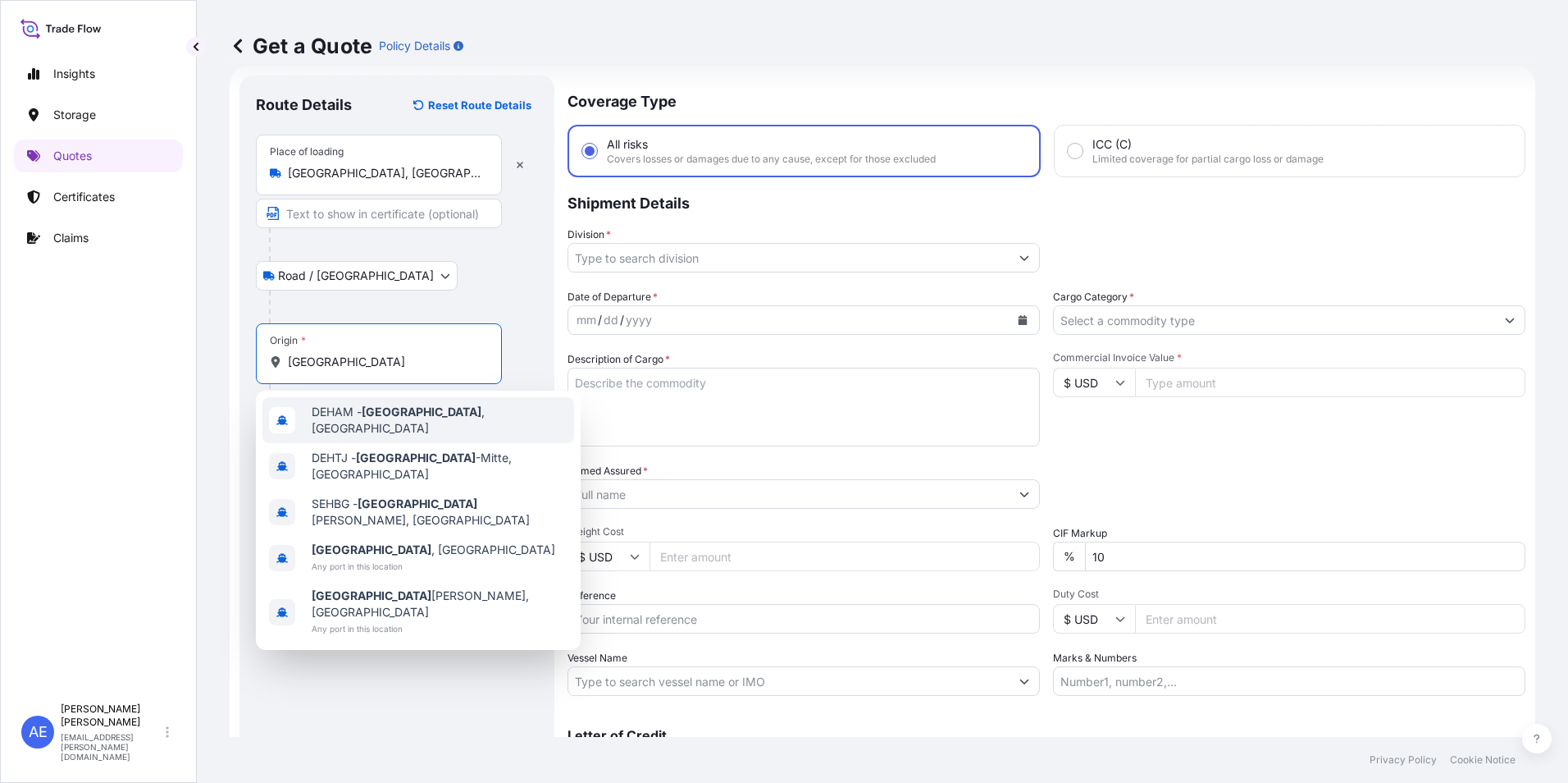
click at [353, 417] on span "DEHAM - [GEOGRAPHIC_DATA] , [GEOGRAPHIC_DATA]" at bounding box center [439, 420] width 256 height 33
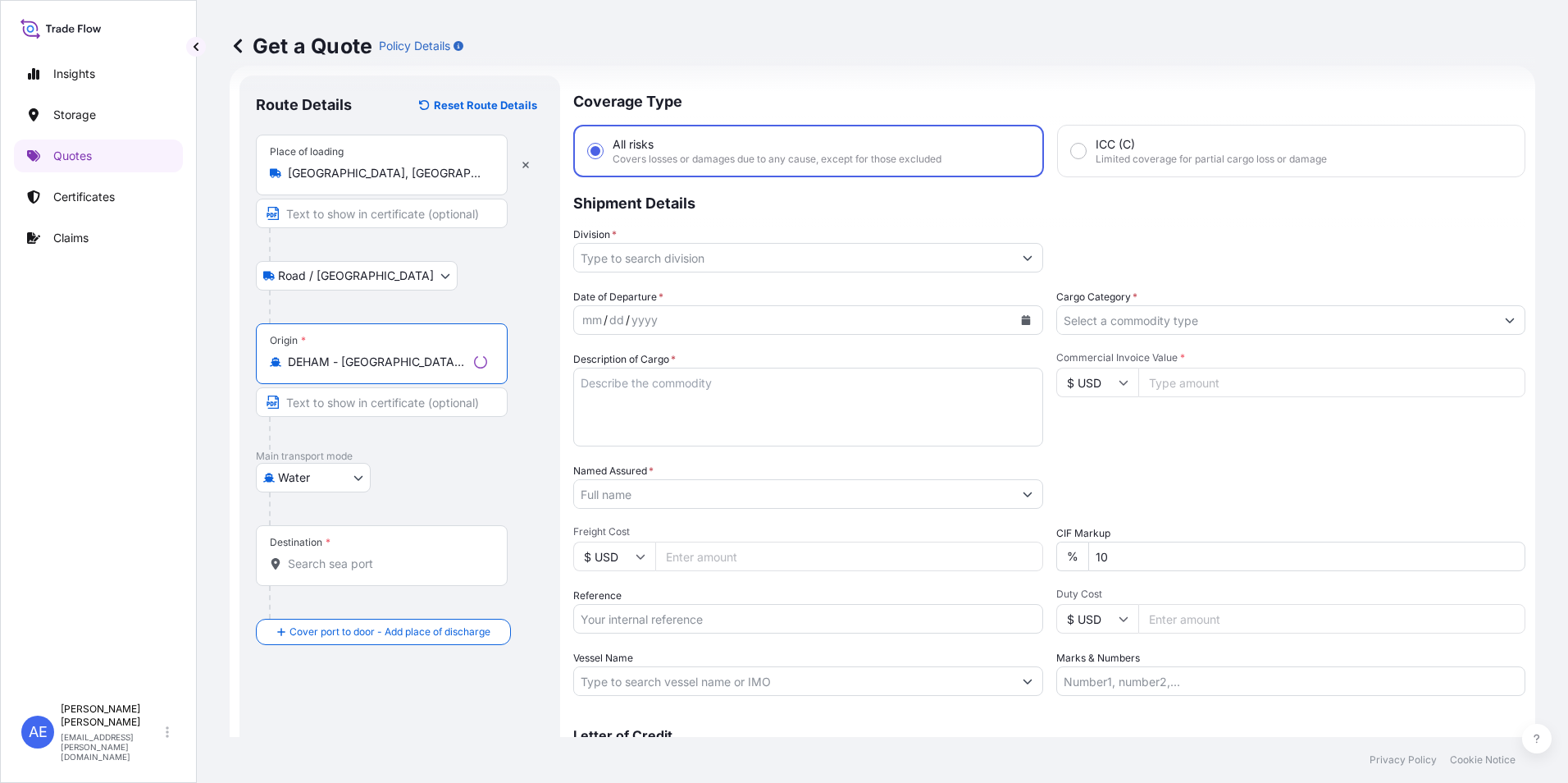
type input "DEHAM - [GEOGRAPHIC_DATA], [GEOGRAPHIC_DATA]"
click at [345, 557] on input "Destination *" at bounding box center [387, 563] width 199 height 16
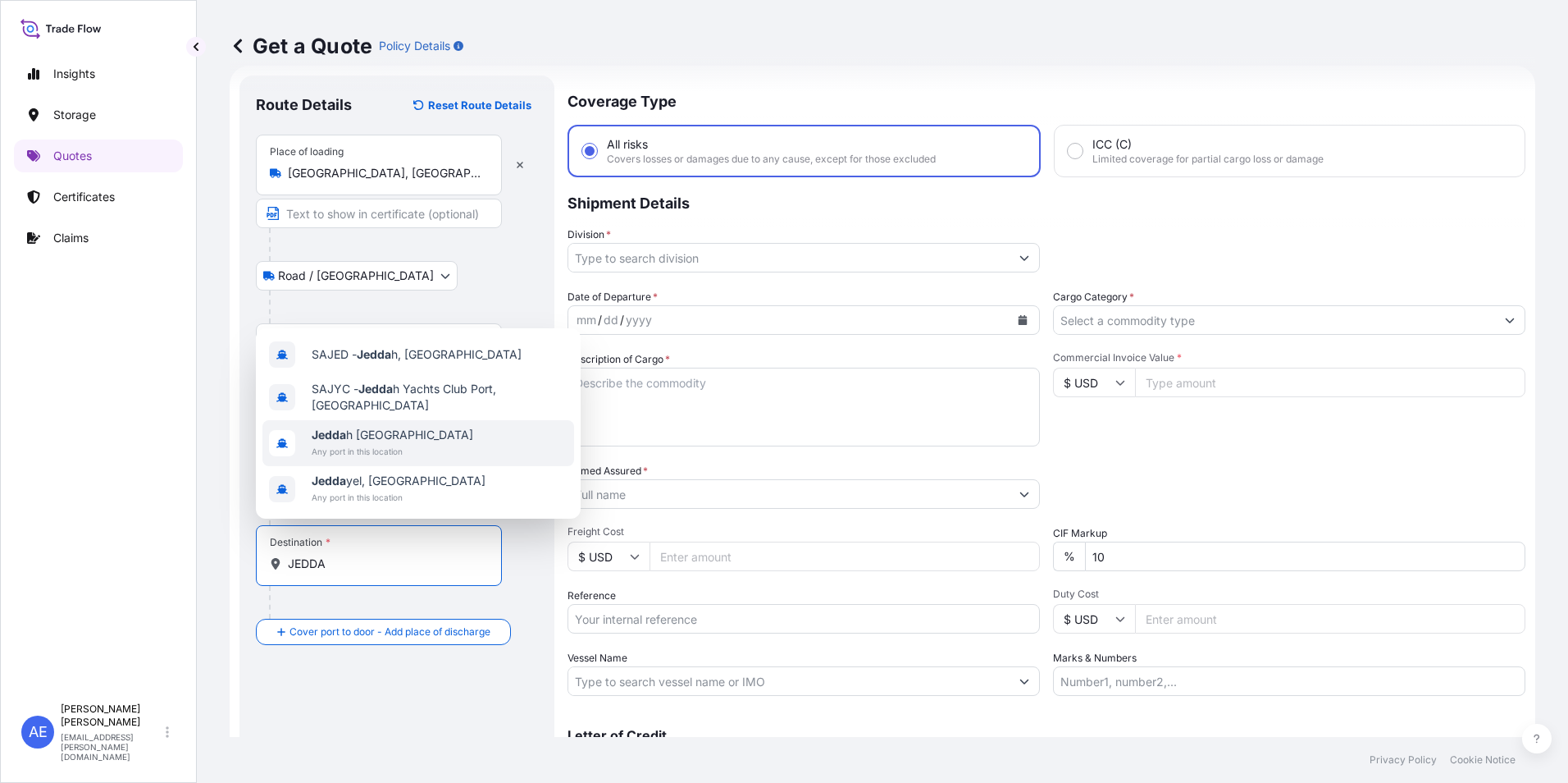
click at [373, 438] on span "Jedda h [GEOGRAPHIC_DATA]" at bounding box center [392, 434] width 162 height 16
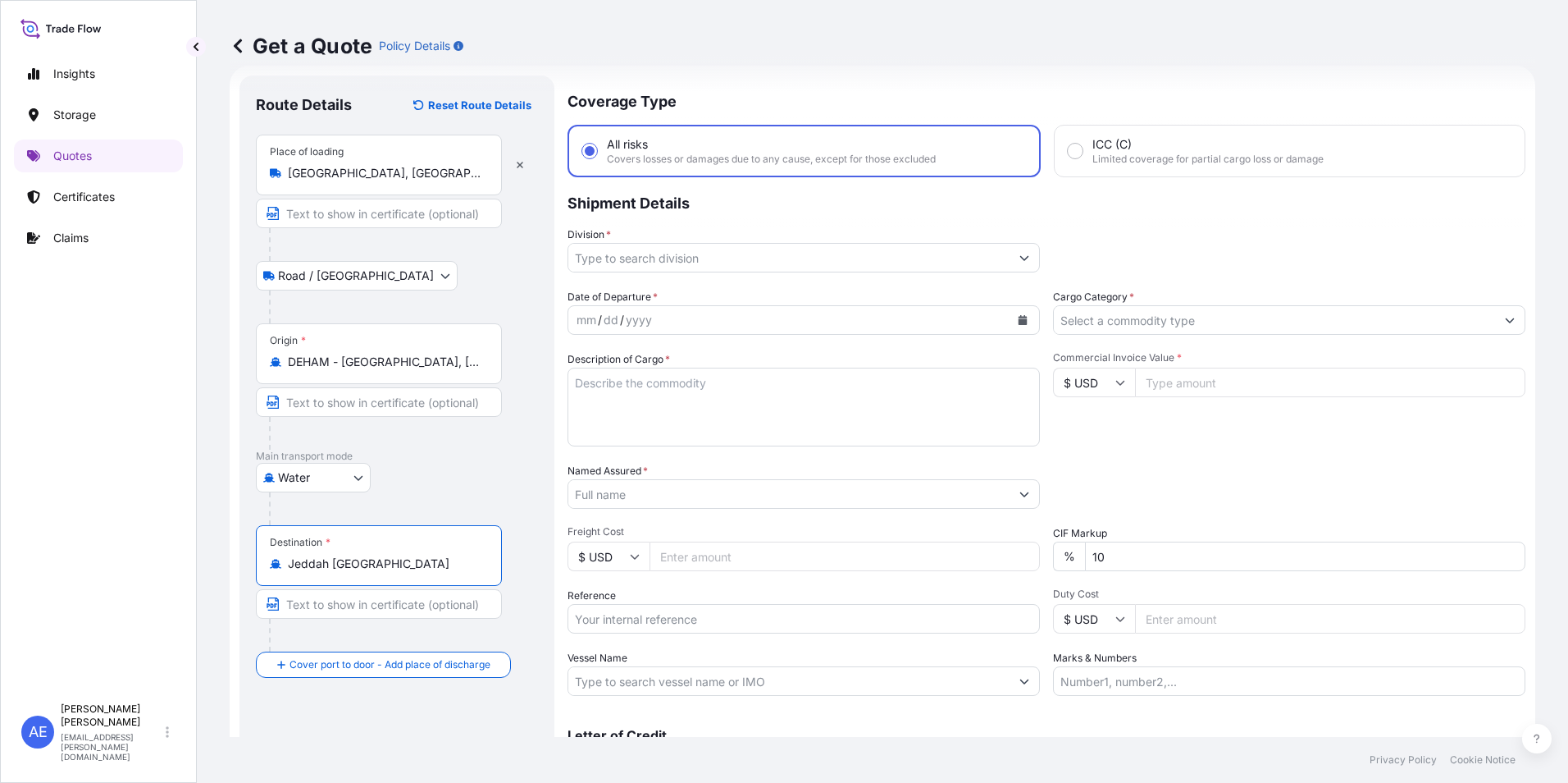
type input "Jeddah [GEOGRAPHIC_DATA]"
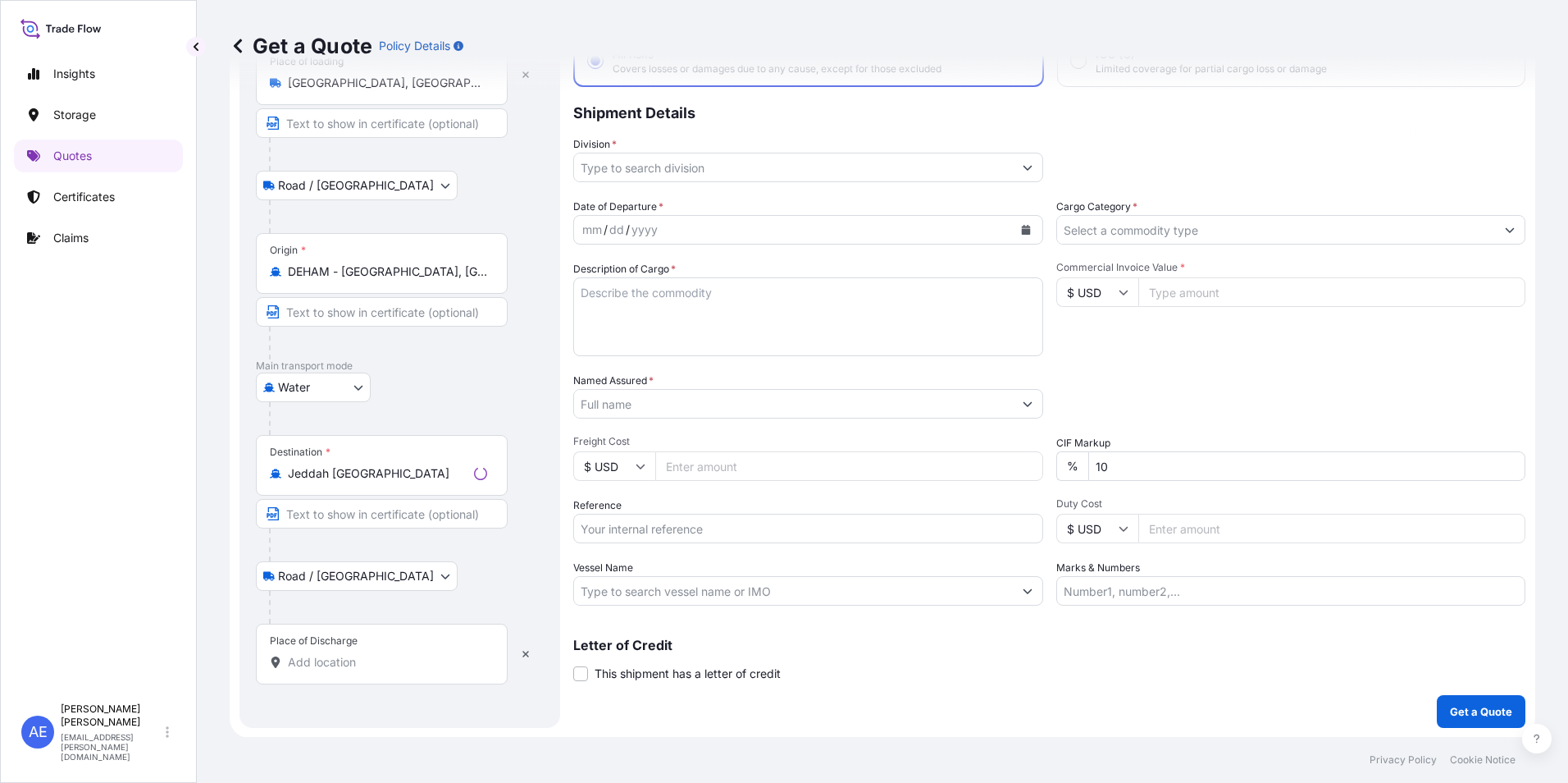
scroll to position [117, 0]
click at [341, 663] on input "Place of Discharge" at bounding box center [385, 660] width 194 height 16
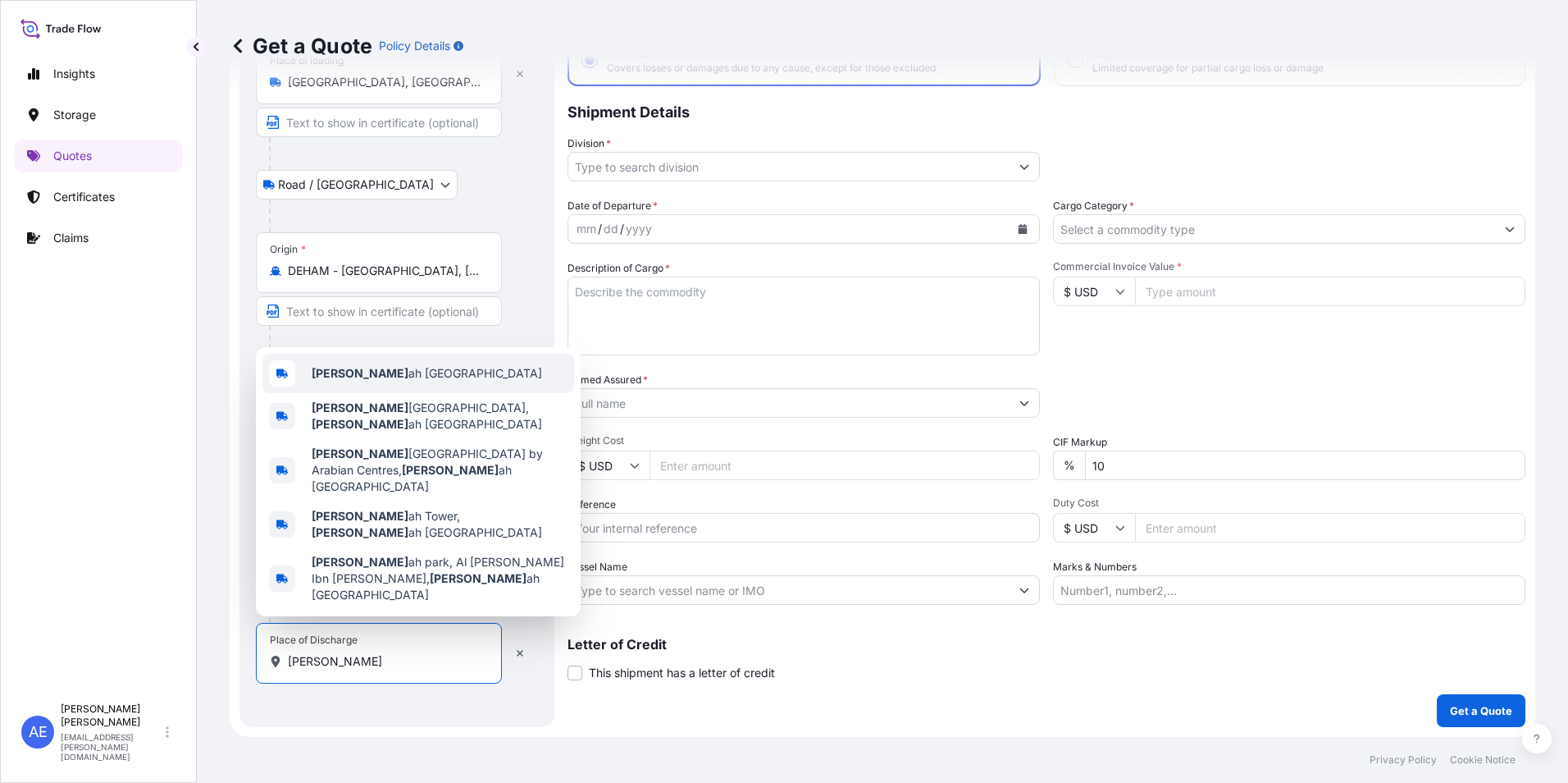
click at [397, 393] on div "[DEMOGRAPHIC_DATA] ah [GEOGRAPHIC_DATA]" at bounding box center [419, 374] width 311 height 39
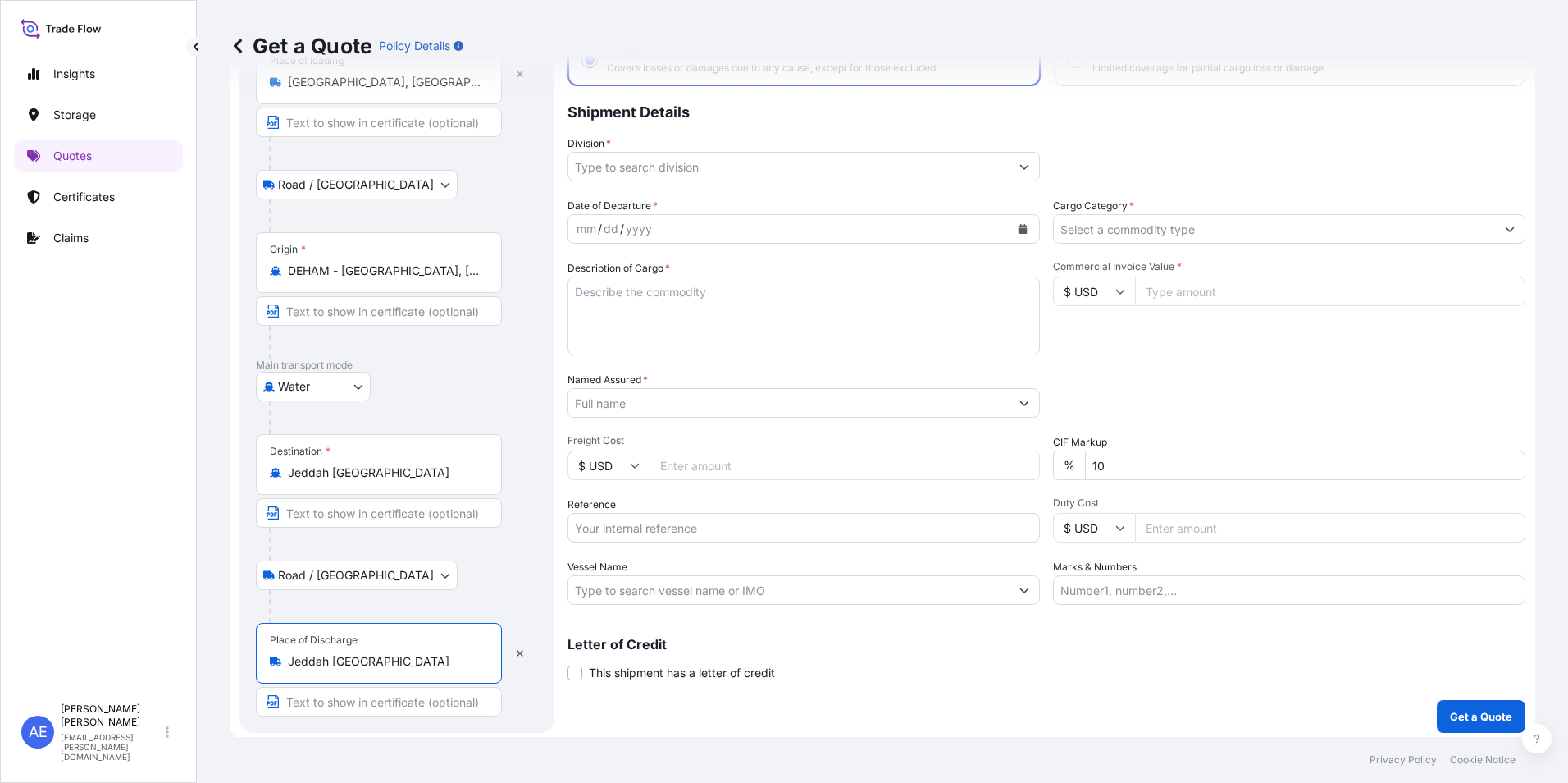
type input "Jeddah [GEOGRAPHIC_DATA]"
drag, startPoint x: 470, startPoint y: 268, endPoint x: 0, endPoint y: 311, distance: 472.0
click at [0, 312] on html "4 options available. 0 options available. 5 options available. Insights Storage…" at bounding box center [784, 392] width 1568 height 783
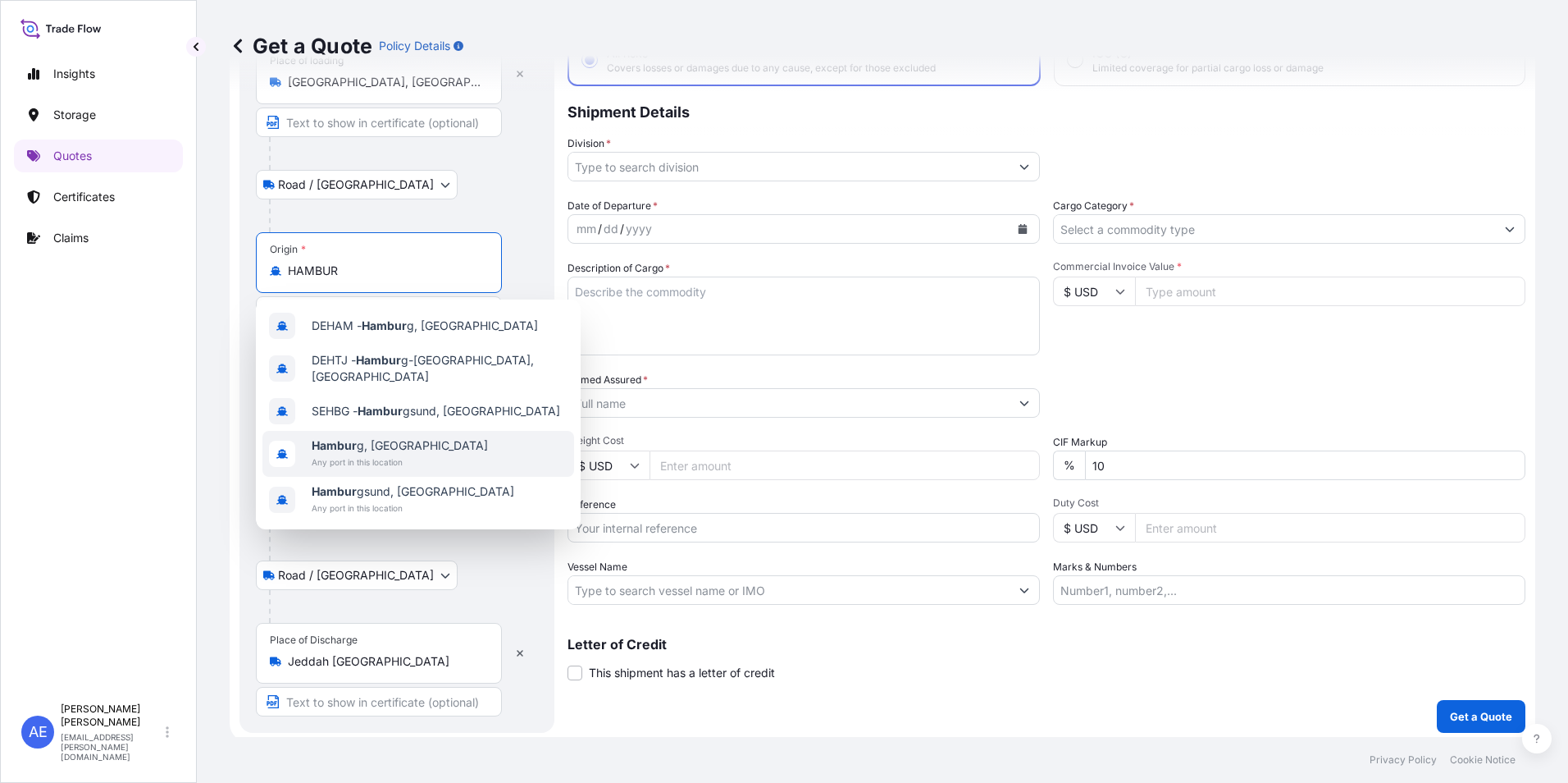
click at [327, 438] on b "Hambur" at bounding box center [334, 445] width 45 height 14
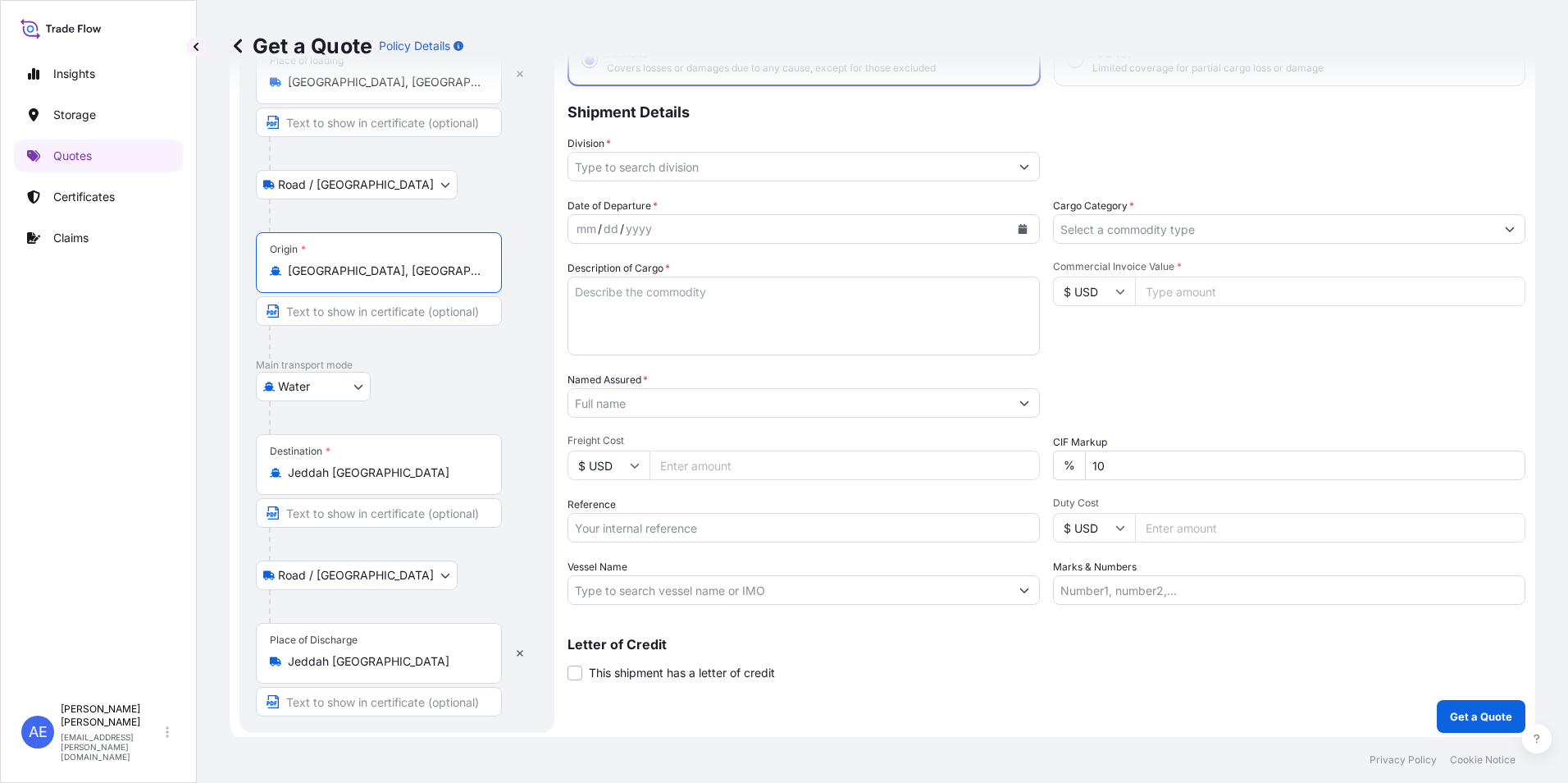
type input "[GEOGRAPHIC_DATA], [GEOGRAPHIC_DATA]"
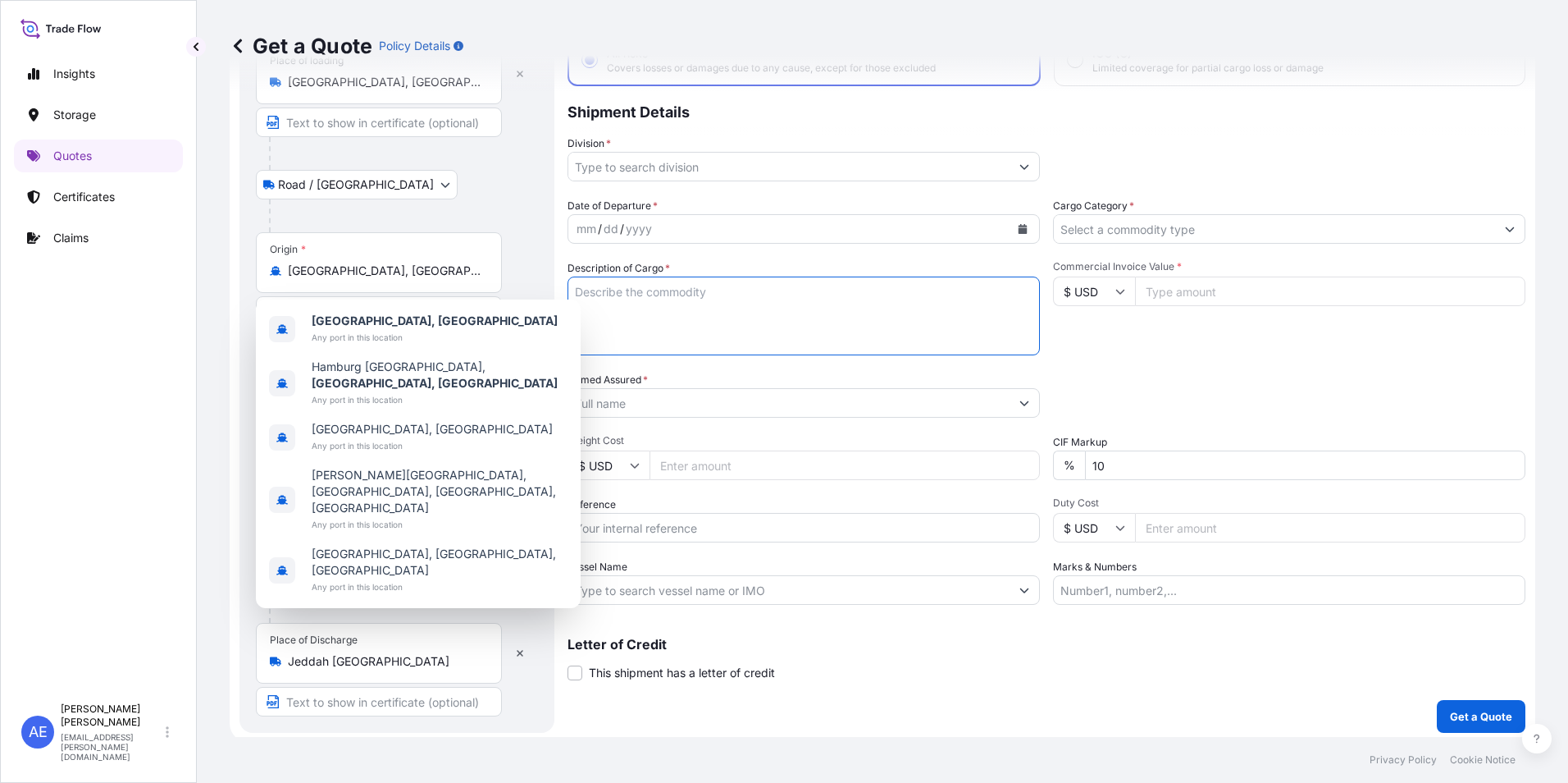
click at [670, 317] on textarea "Description of Cargo *" at bounding box center [803, 316] width 472 height 79
paste textarea "System unit BEETLE M2110 KMAT bk"
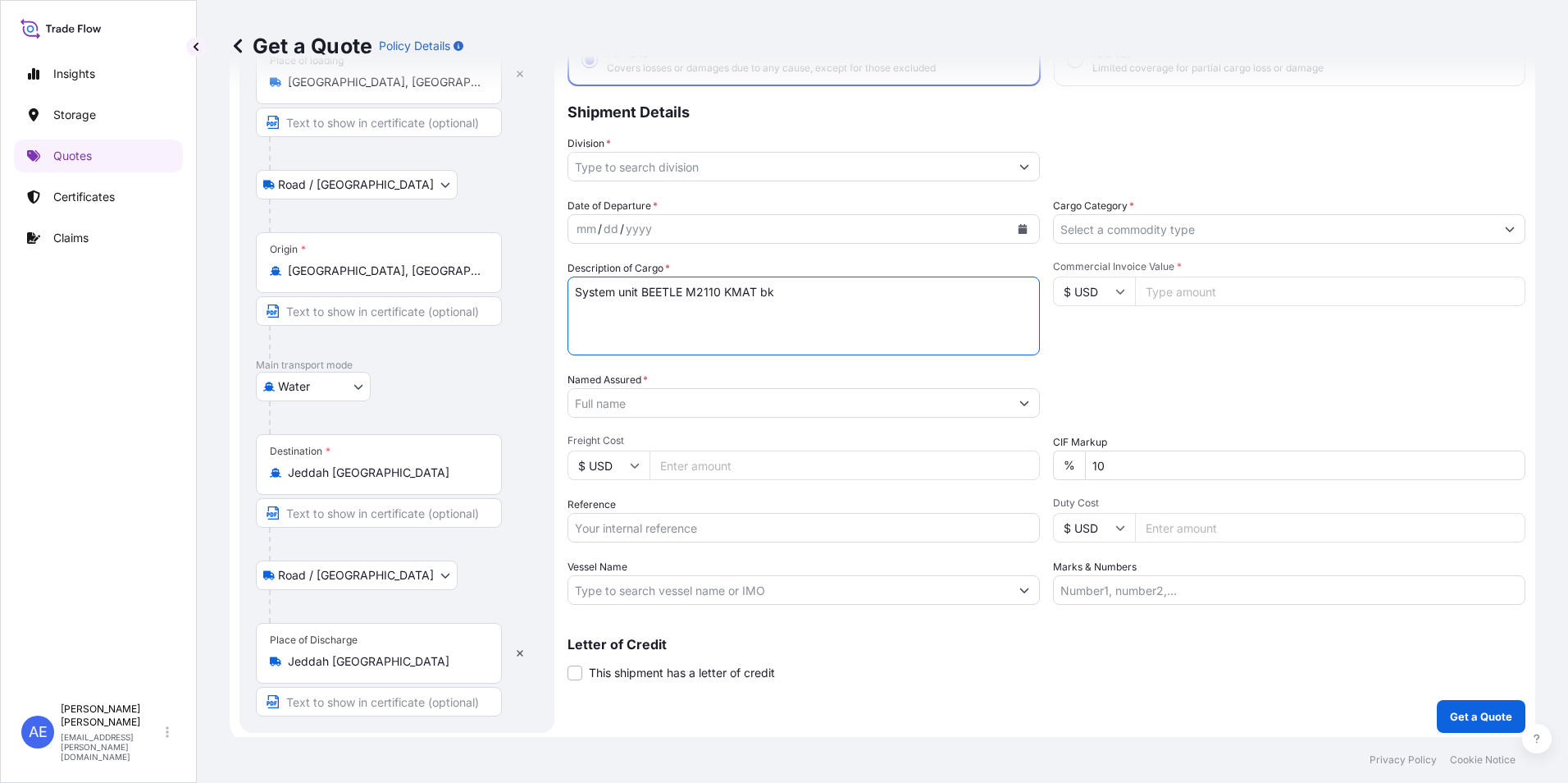
type textarea "System unit BEETLE M2110 KMAT bk"
click at [675, 159] on input "Division *" at bounding box center [789, 166] width 442 height 30
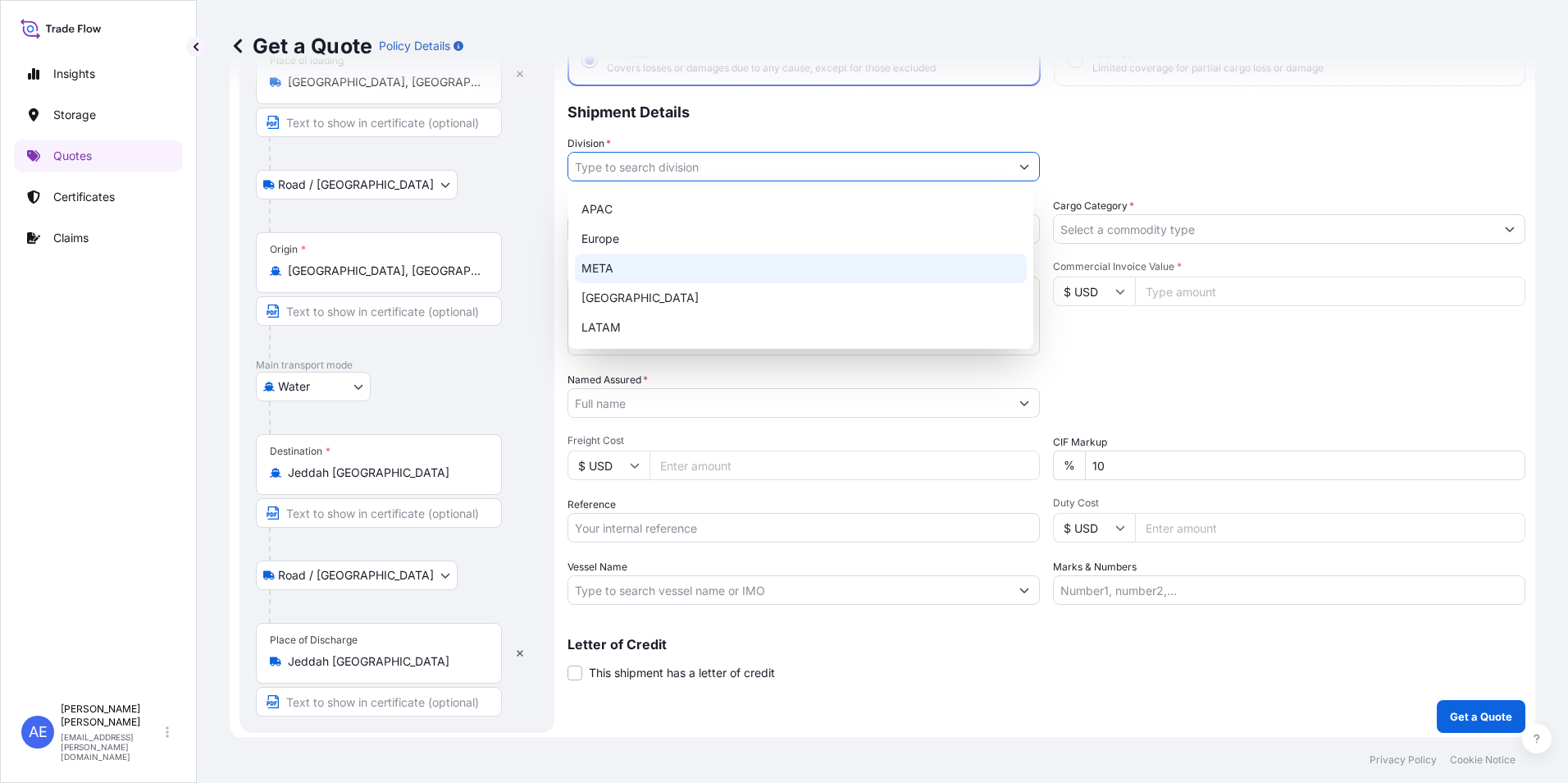
click at [636, 266] on div "META" at bounding box center [801, 268] width 452 height 30
type input "META"
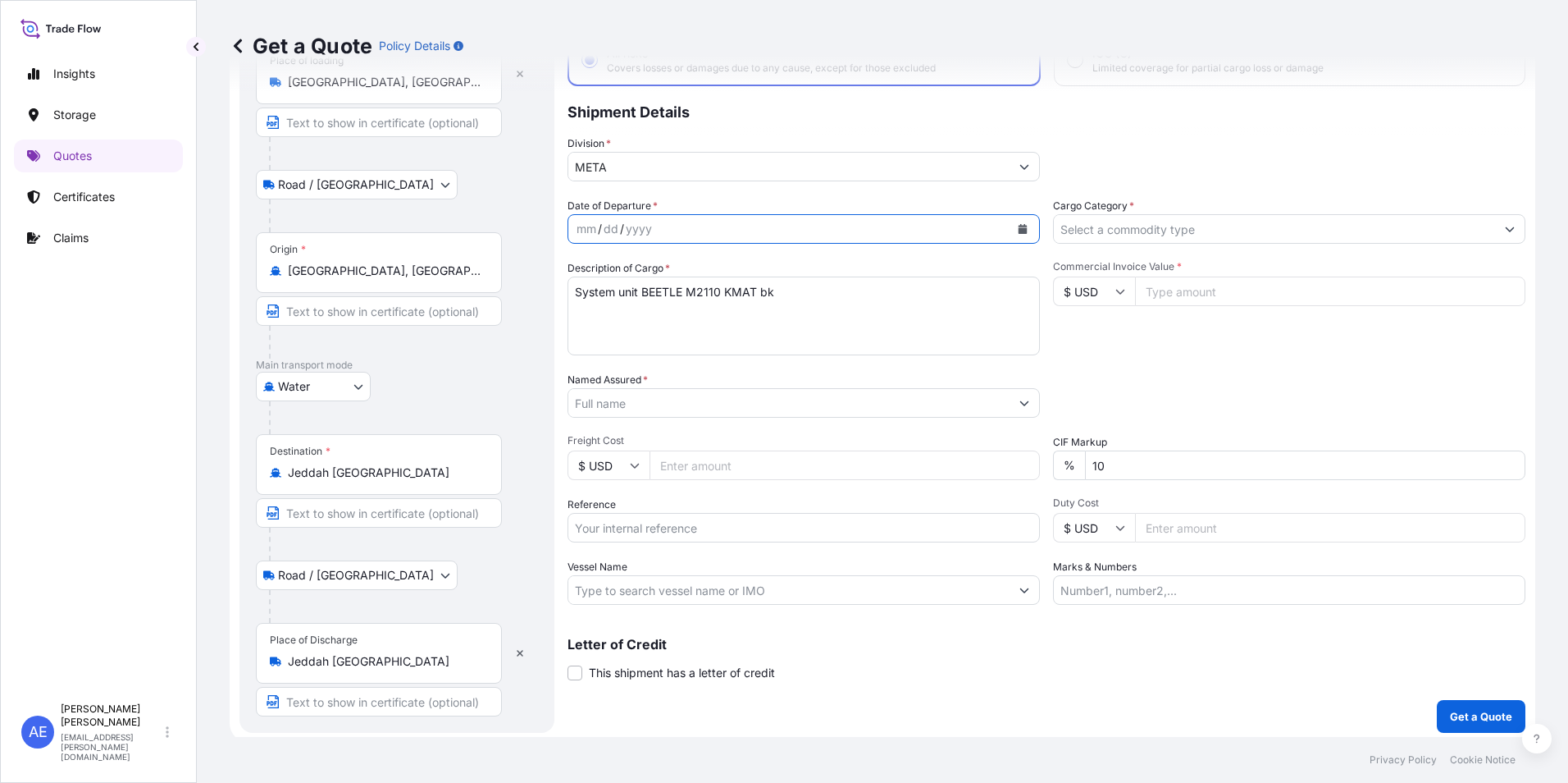
click at [1018, 229] on icon "Calendar" at bounding box center [1023, 229] width 10 height 10
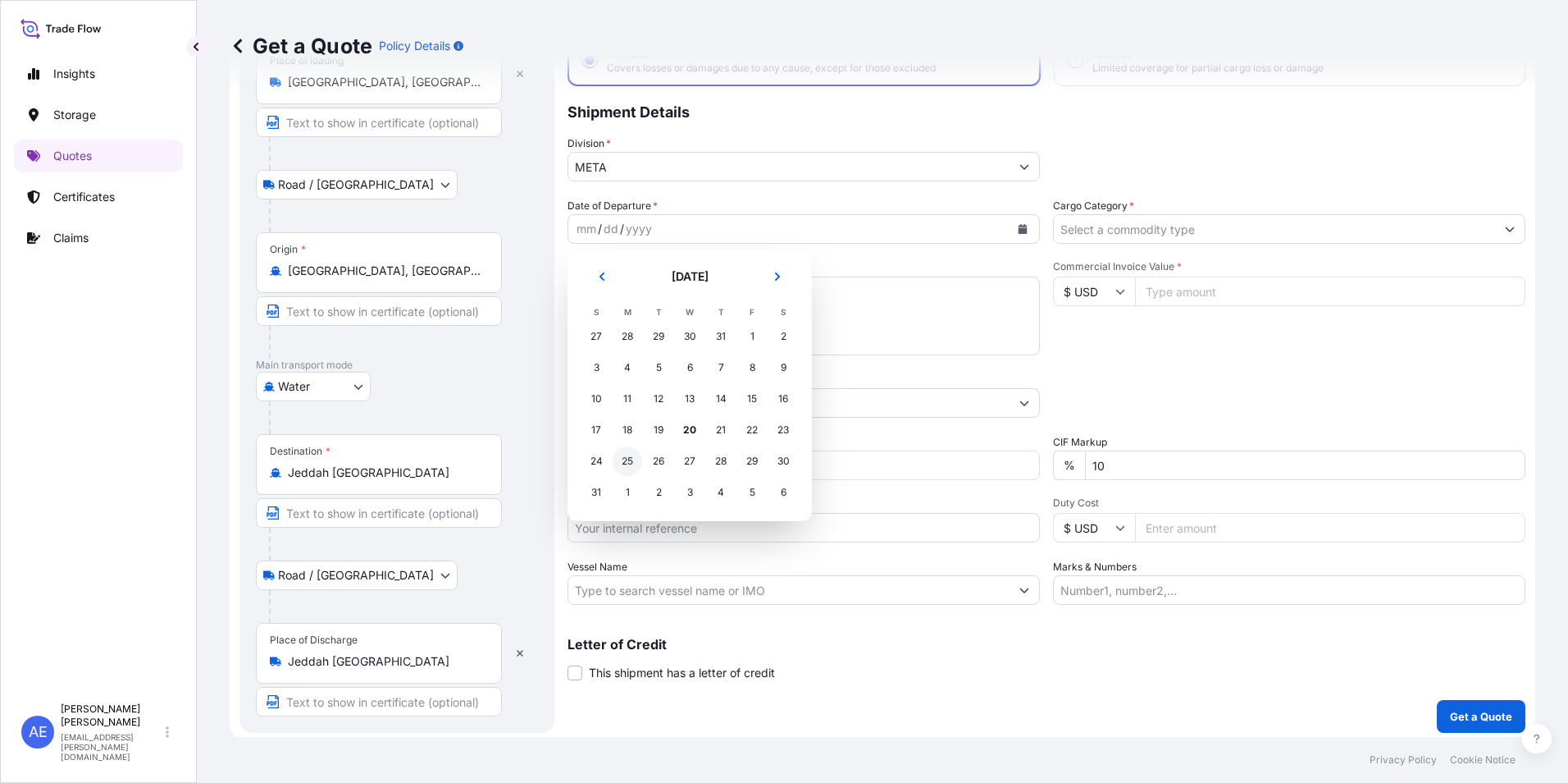
click at [630, 463] on div "25" at bounding box center [627, 461] width 30 height 30
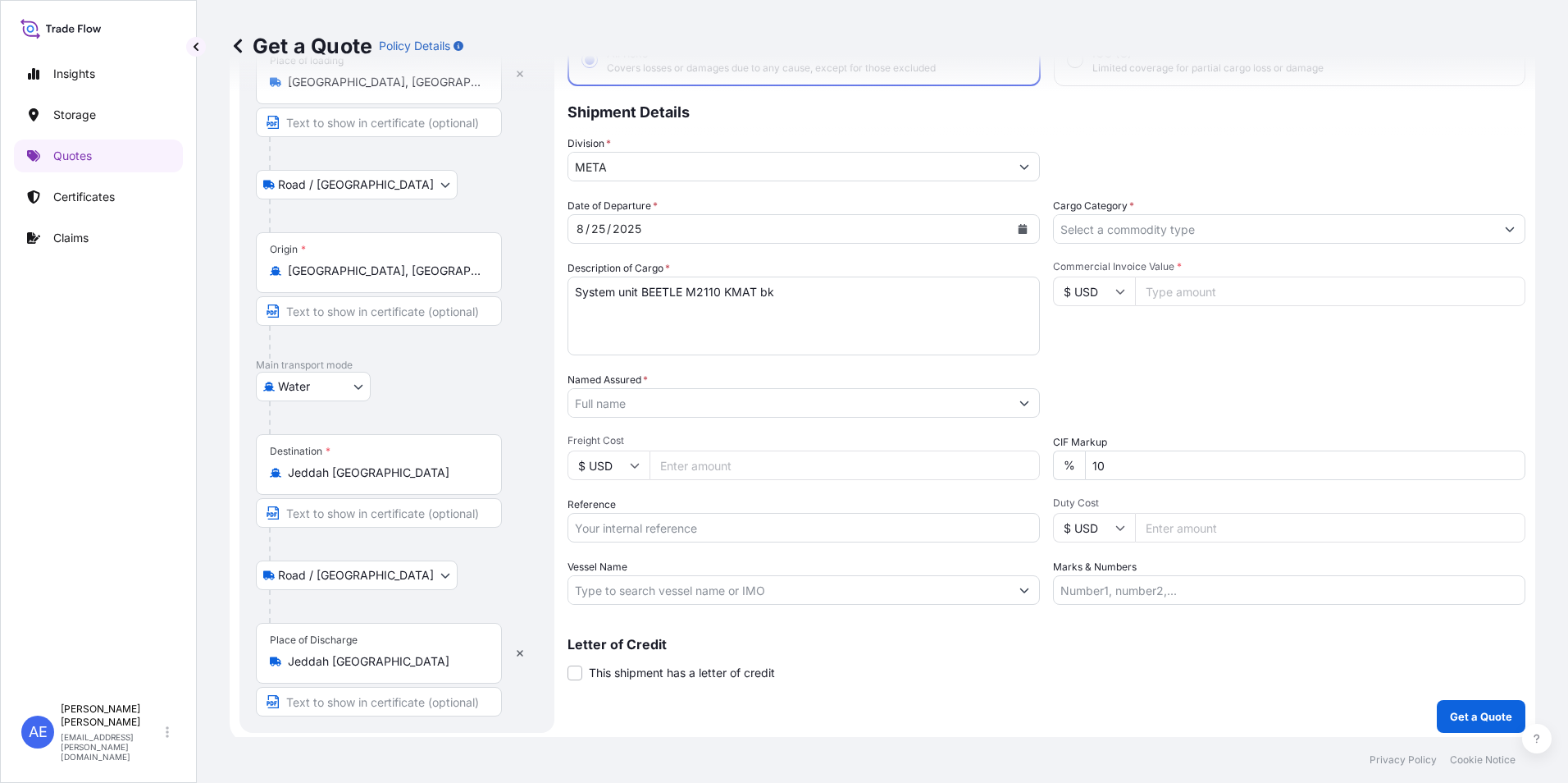
click at [1239, 325] on div "Commercial Invoice Value * $ USD" at bounding box center [1289, 308] width 472 height 95
drag, startPoint x: 1156, startPoint y: 447, endPoint x: 1153, endPoint y: 460, distance: 13.3
click at [1155, 449] on div "CIF Markup % 10" at bounding box center [1289, 457] width 472 height 46
drag, startPoint x: 1153, startPoint y: 460, endPoint x: 658, endPoint y: 458, distance: 495.0
click at [755, 463] on div "Date of Departure * [DATE] Cargo Category * Description of Cargo * System unit …" at bounding box center [1046, 401] width 958 height 407
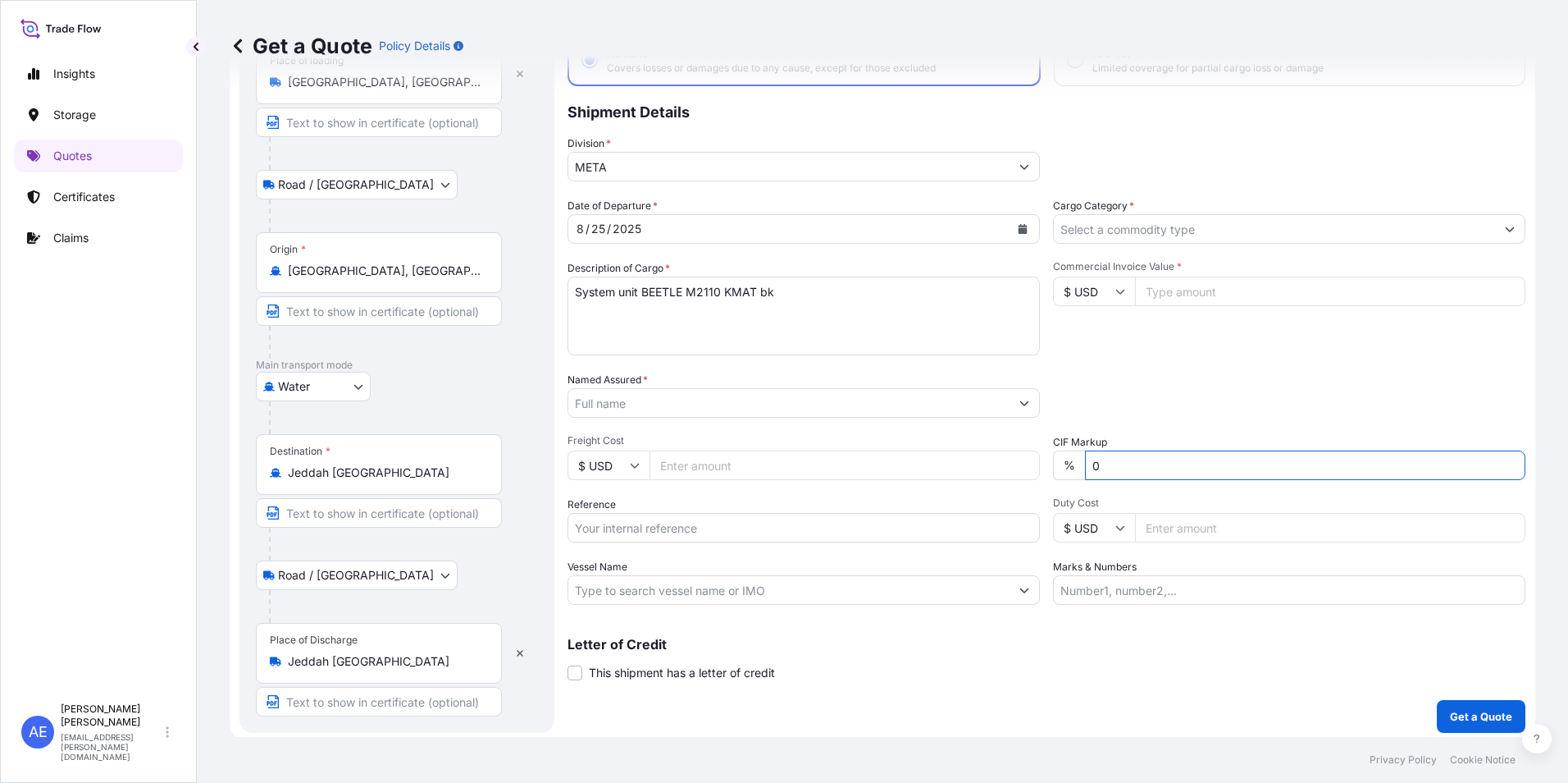
type input "0"
click at [1167, 238] on input "Cargo Category *" at bounding box center [1274, 229] width 442 height 30
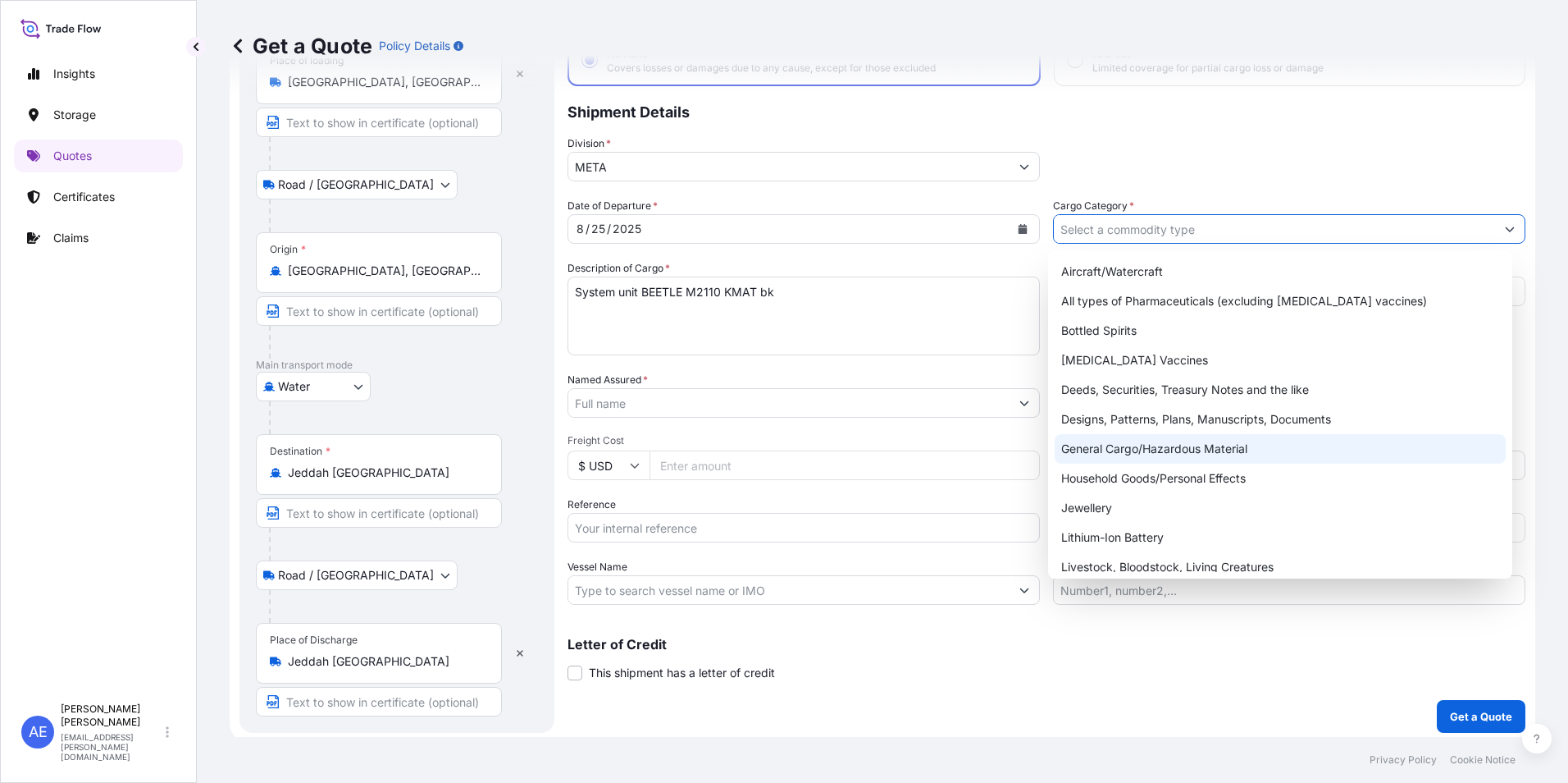
click at [1149, 449] on div "General Cargo/Hazardous Material" at bounding box center [1280, 449] width 452 height 30
type input "General Cargo/Hazardous Material"
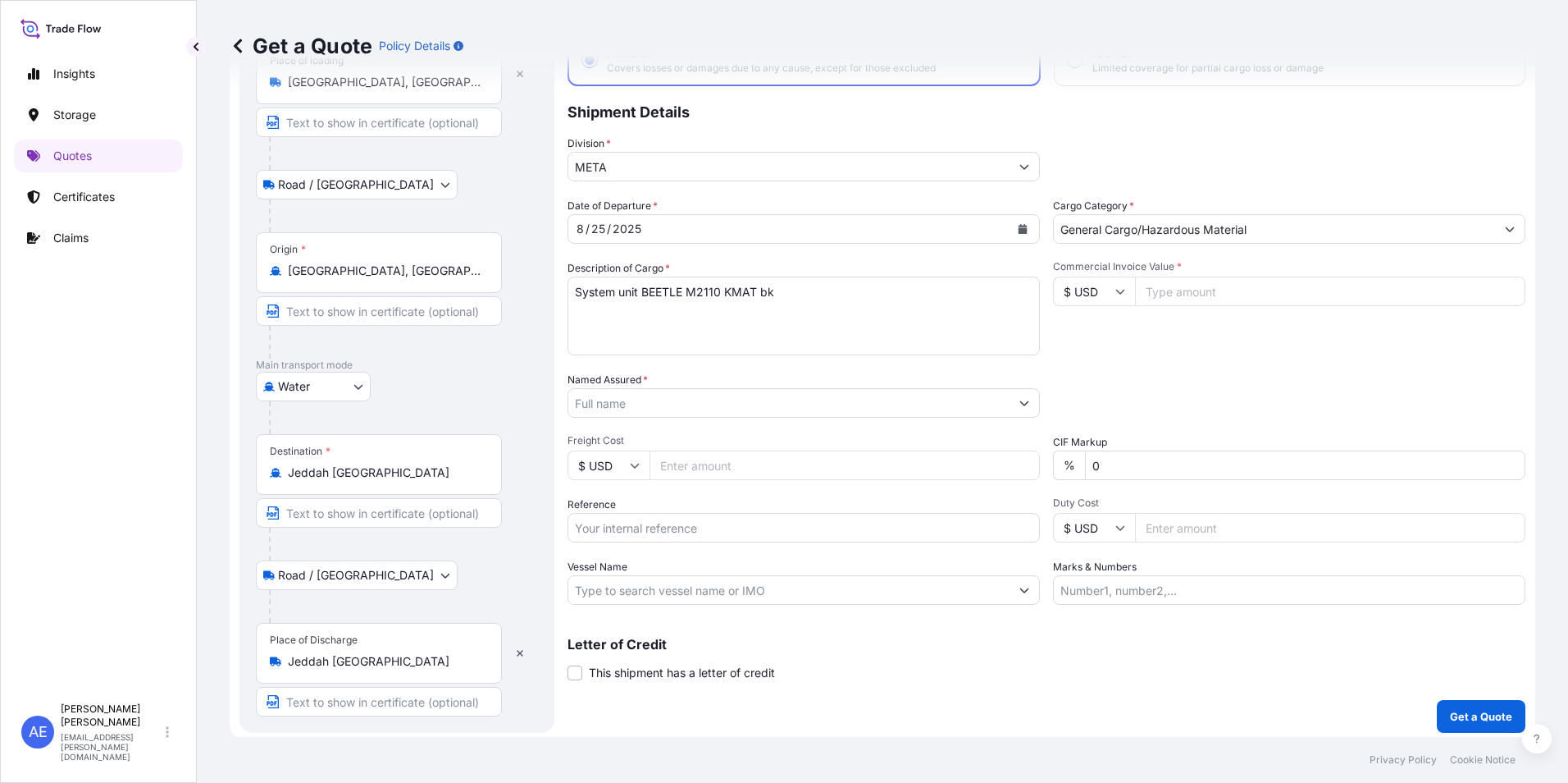
drag, startPoint x: 1177, startPoint y: 300, endPoint x: 1187, endPoint y: 312, distance: 15.6
click at [1180, 300] on input "Commercial Invoice Value *" at bounding box center [1330, 291] width 391 height 30
click at [1227, 299] on input "Commercial Invoice Value *" at bounding box center [1330, 291] width 391 height 30
paste input "52984"
type input "52984"
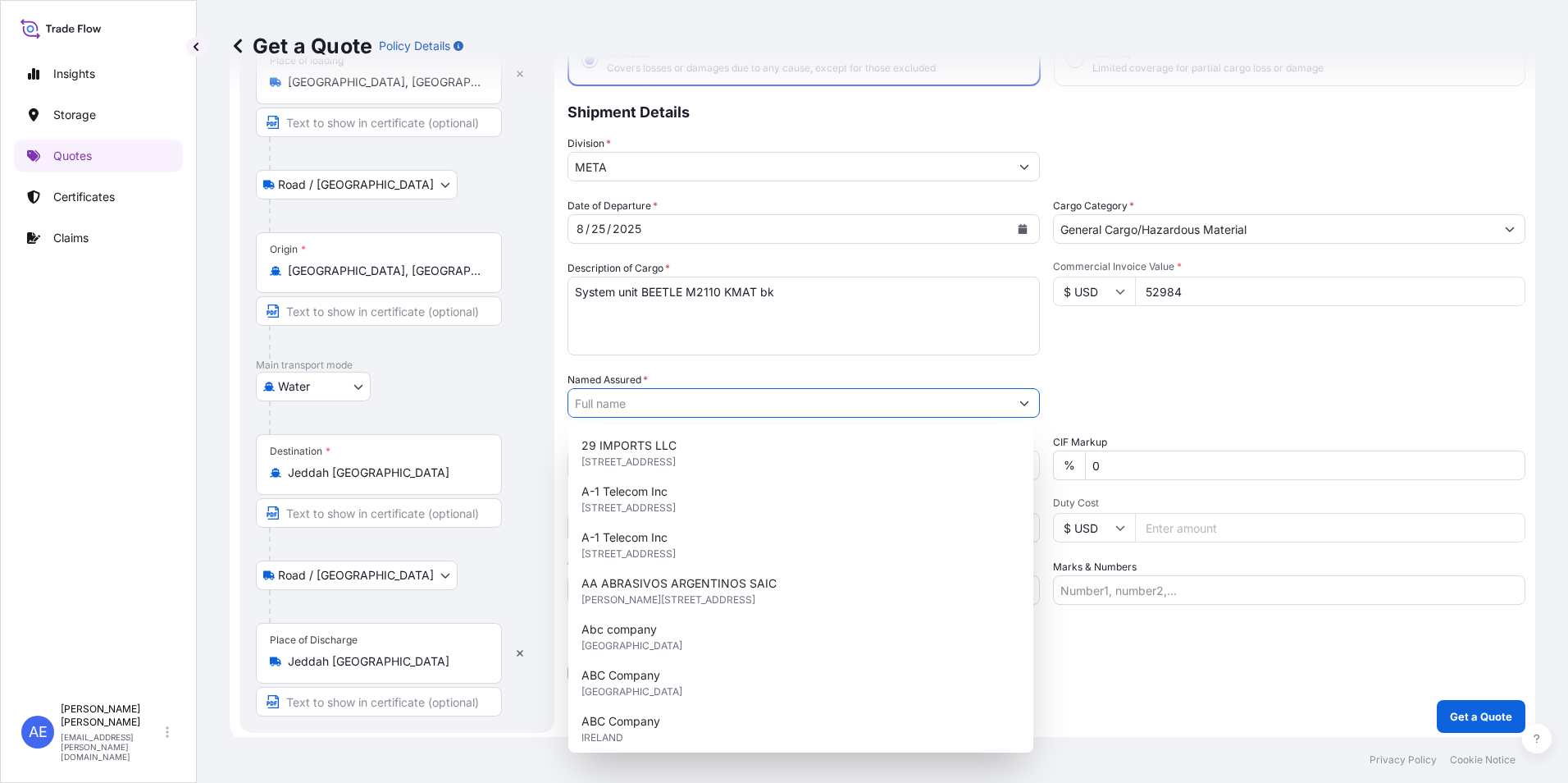
click at [653, 400] on input "Named Assured *" at bounding box center [789, 403] width 442 height 30
paste input "LULU SAUDI HYPERMARKET LLC"
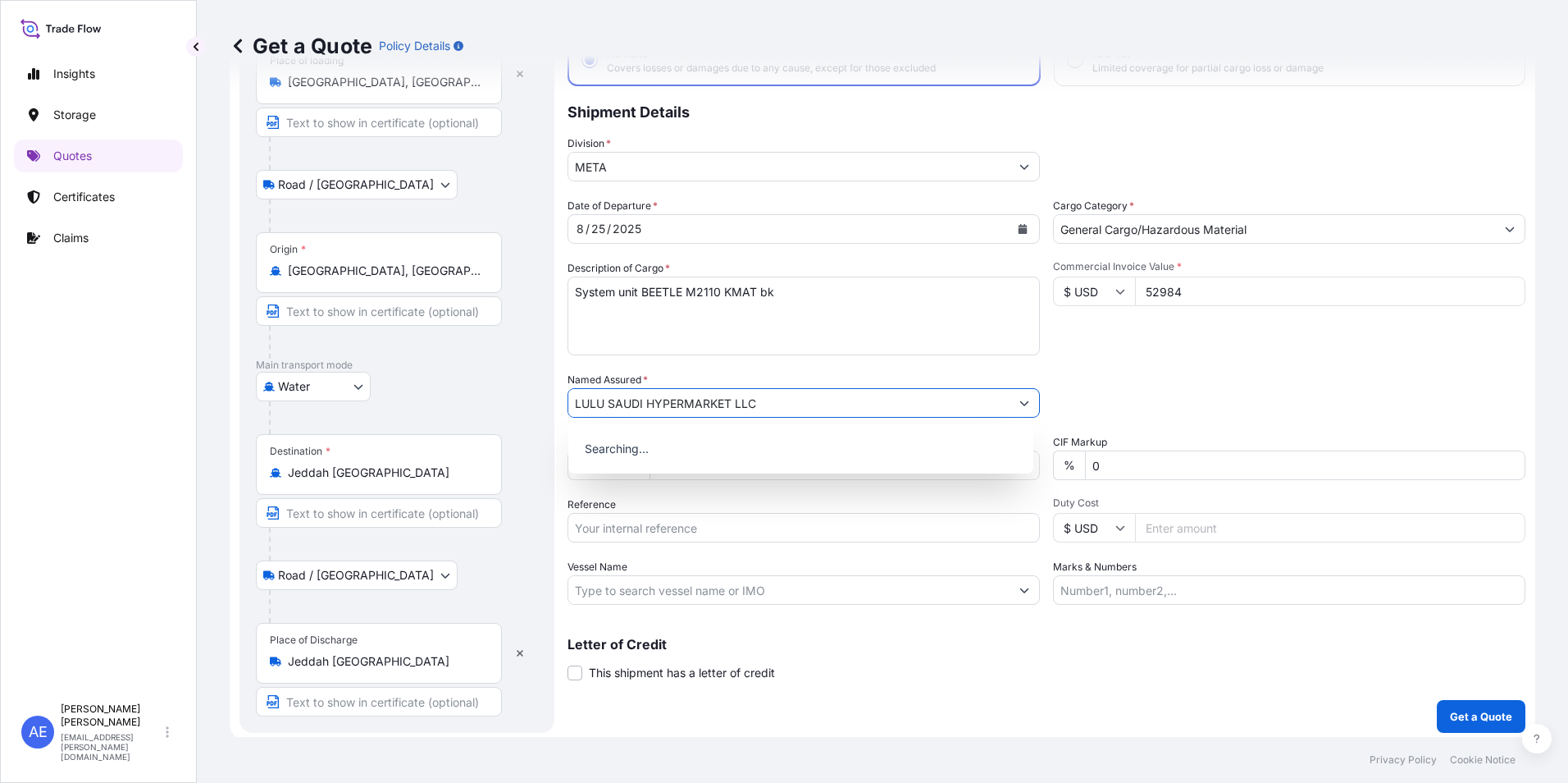
type input "LULU SAUDI HYPERMARKET LLC"
click at [716, 522] on input "Reference" at bounding box center [803, 528] width 472 height 30
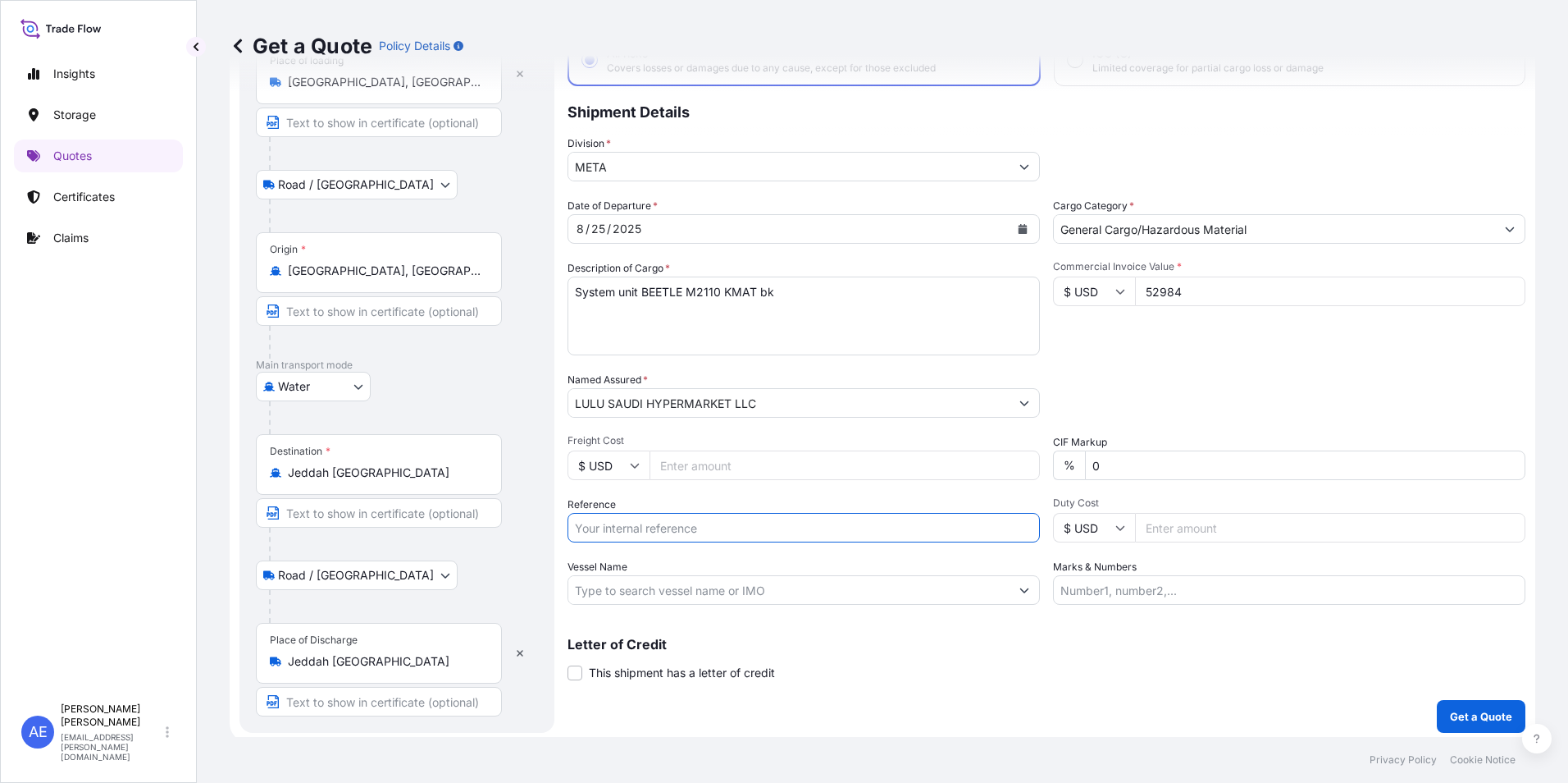
paste input "BL:DEHAM-252003200 SSLS2742"
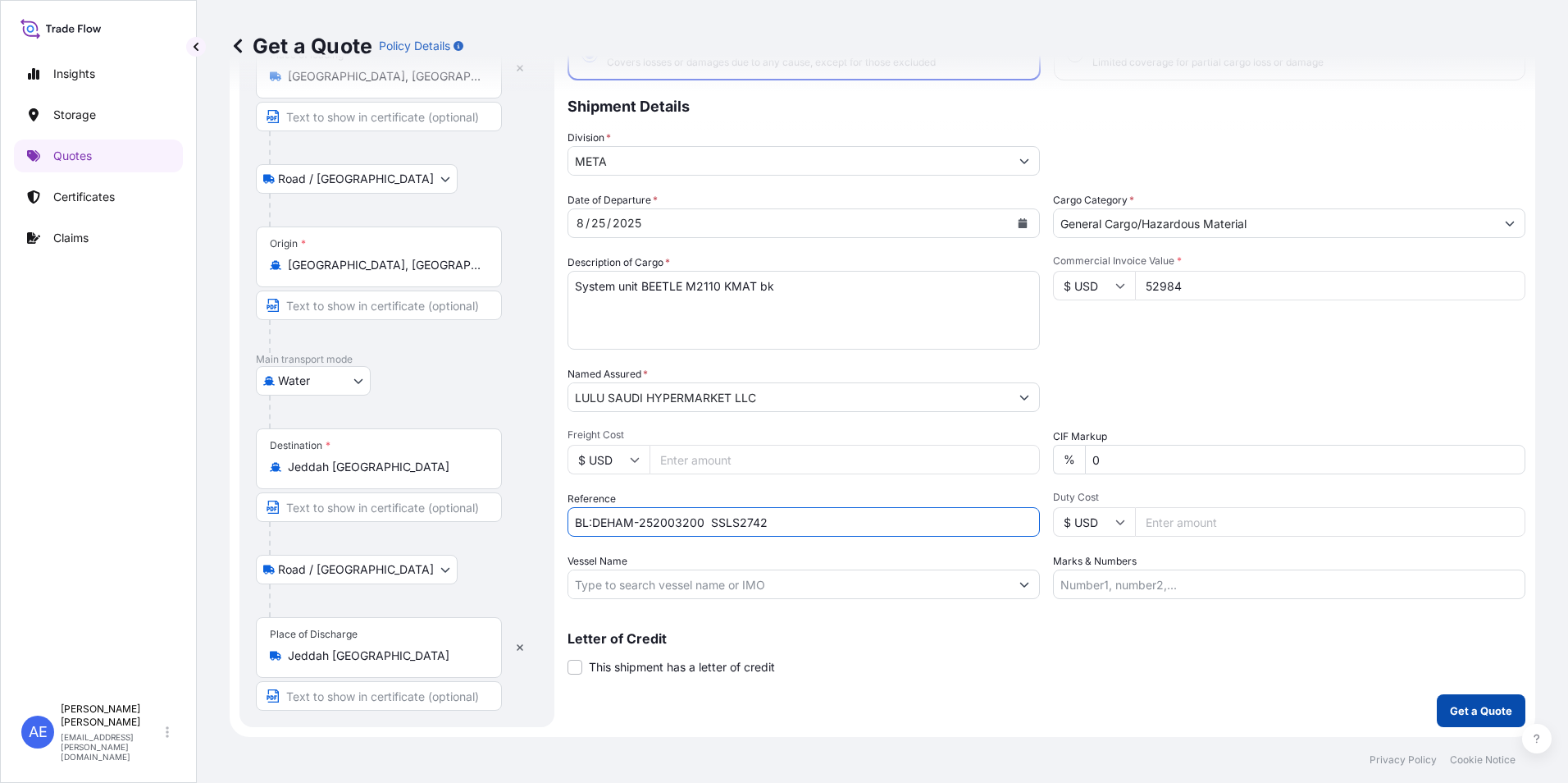
type input "BL:DEHAM-252003200 SSLS2742"
click at [1444, 700] on button "Get a Quote" at bounding box center [1481, 711] width 88 height 33
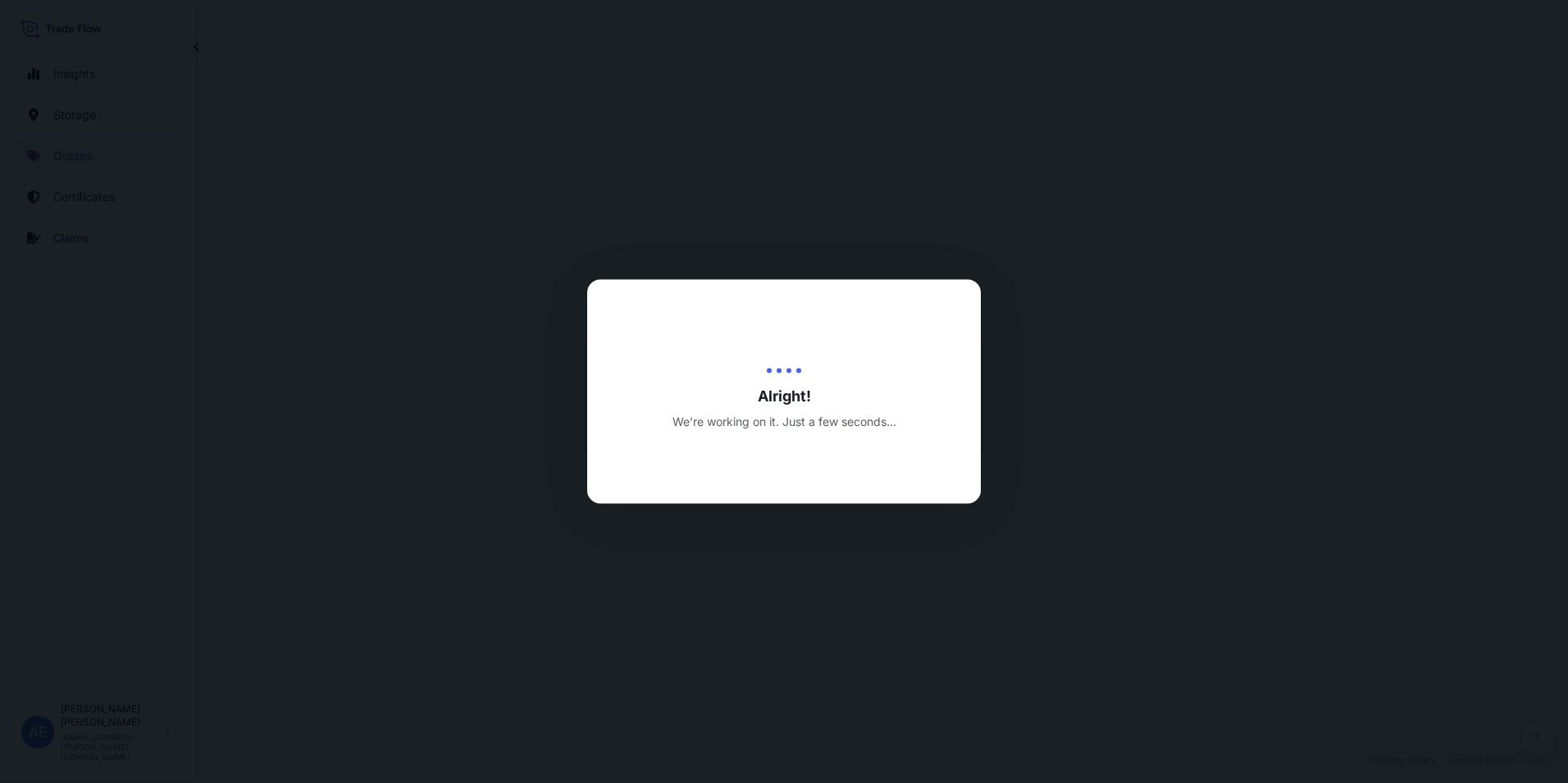
select select "Road / [GEOGRAPHIC_DATA]"
select select "Water"
select select "Road / [GEOGRAPHIC_DATA]"
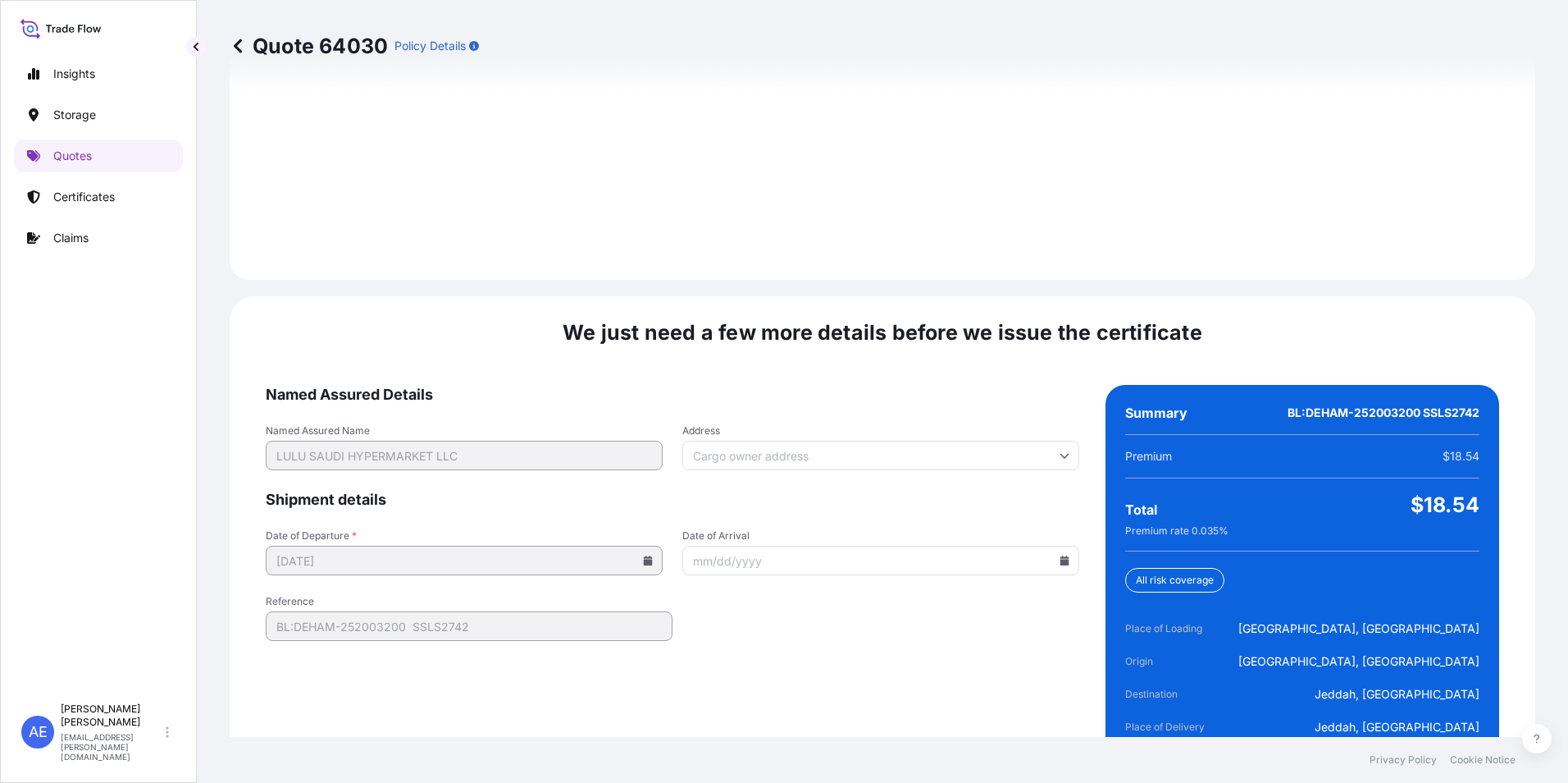
scroll to position [2442, 0]
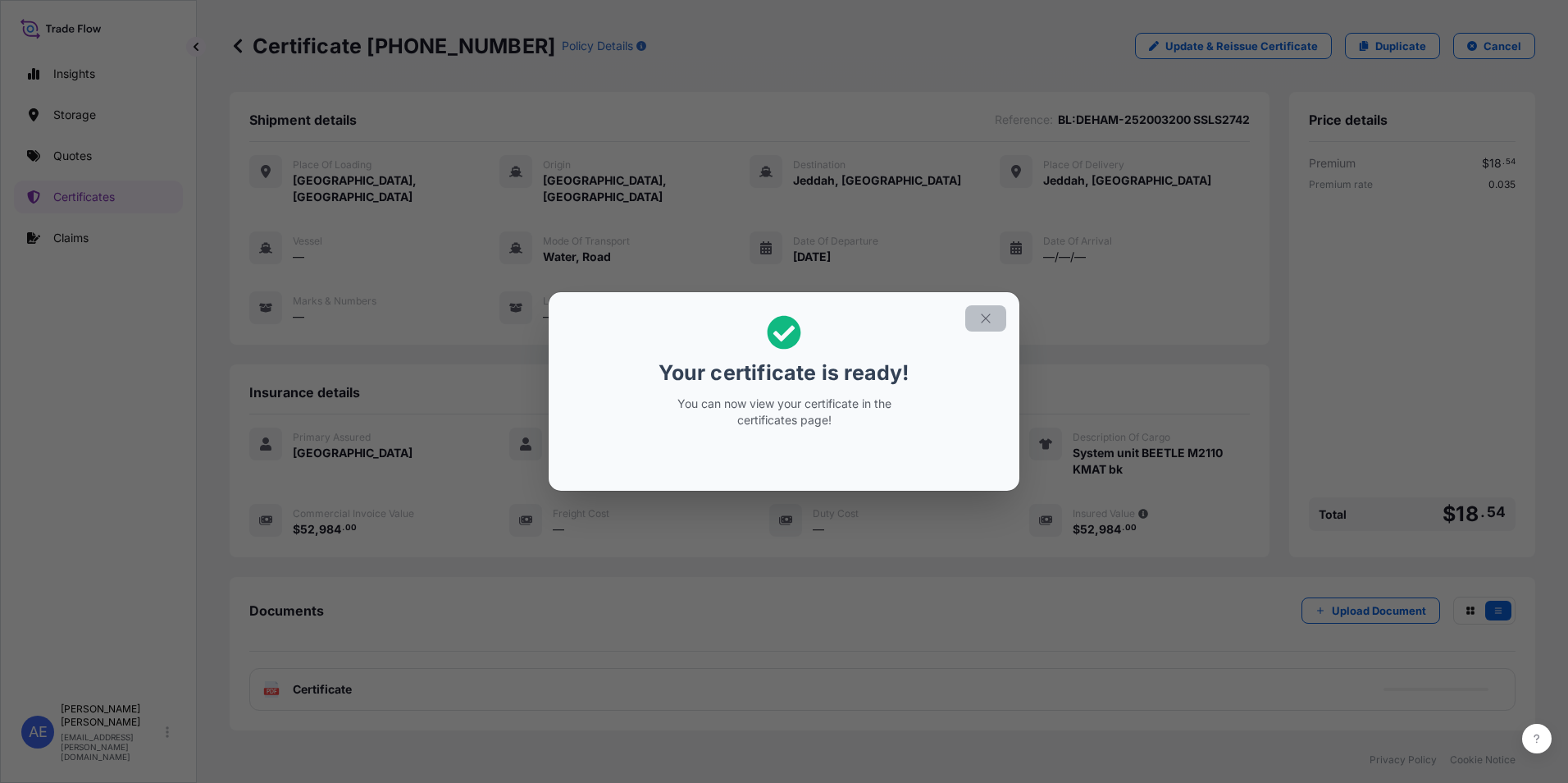
click at [981, 317] on icon "button" at bounding box center [985, 317] width 14 height 14
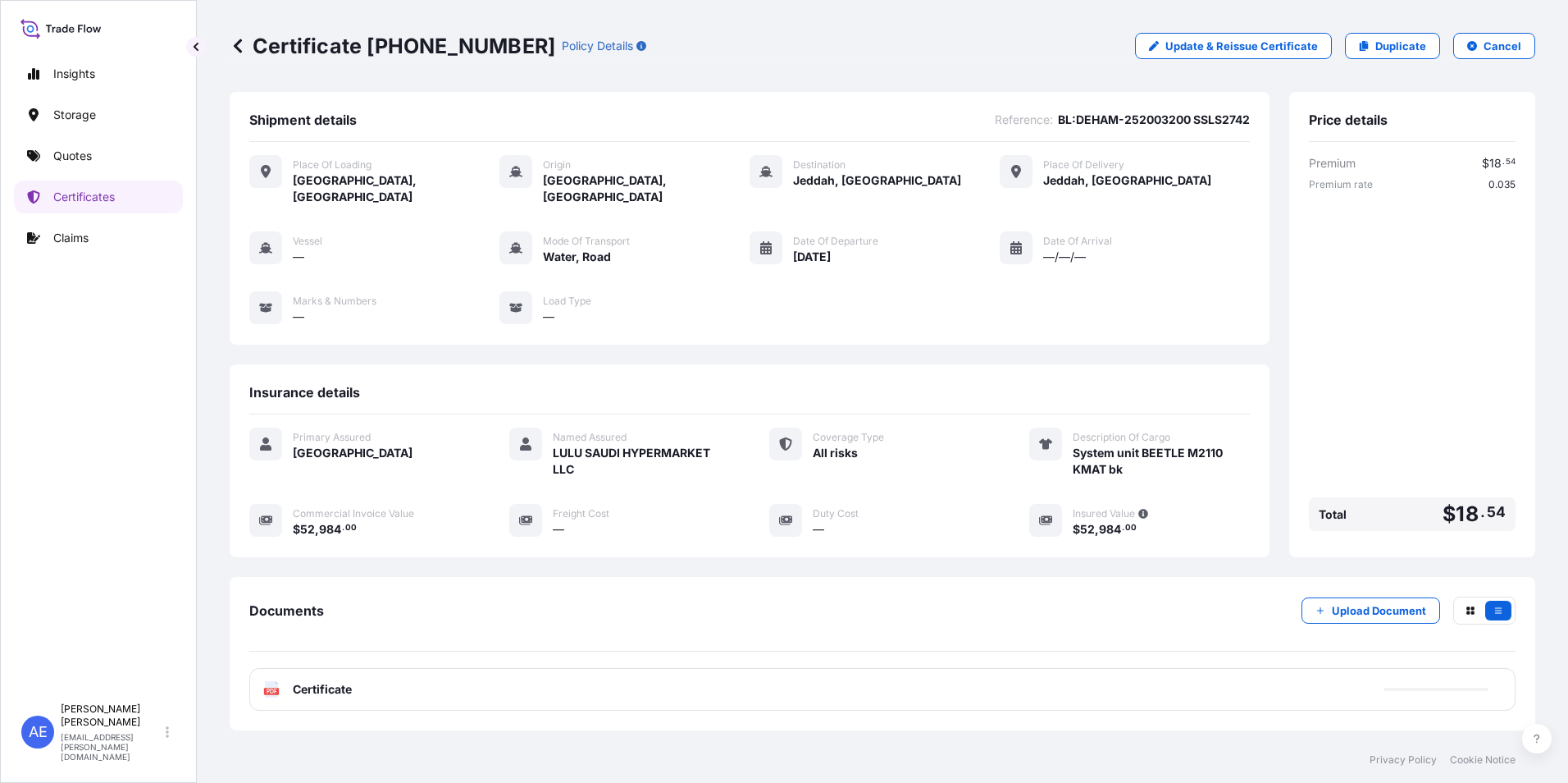
click at [380, 676] on div "PDF Certificate" at bounding box center [882, 689] width 1267 height 43
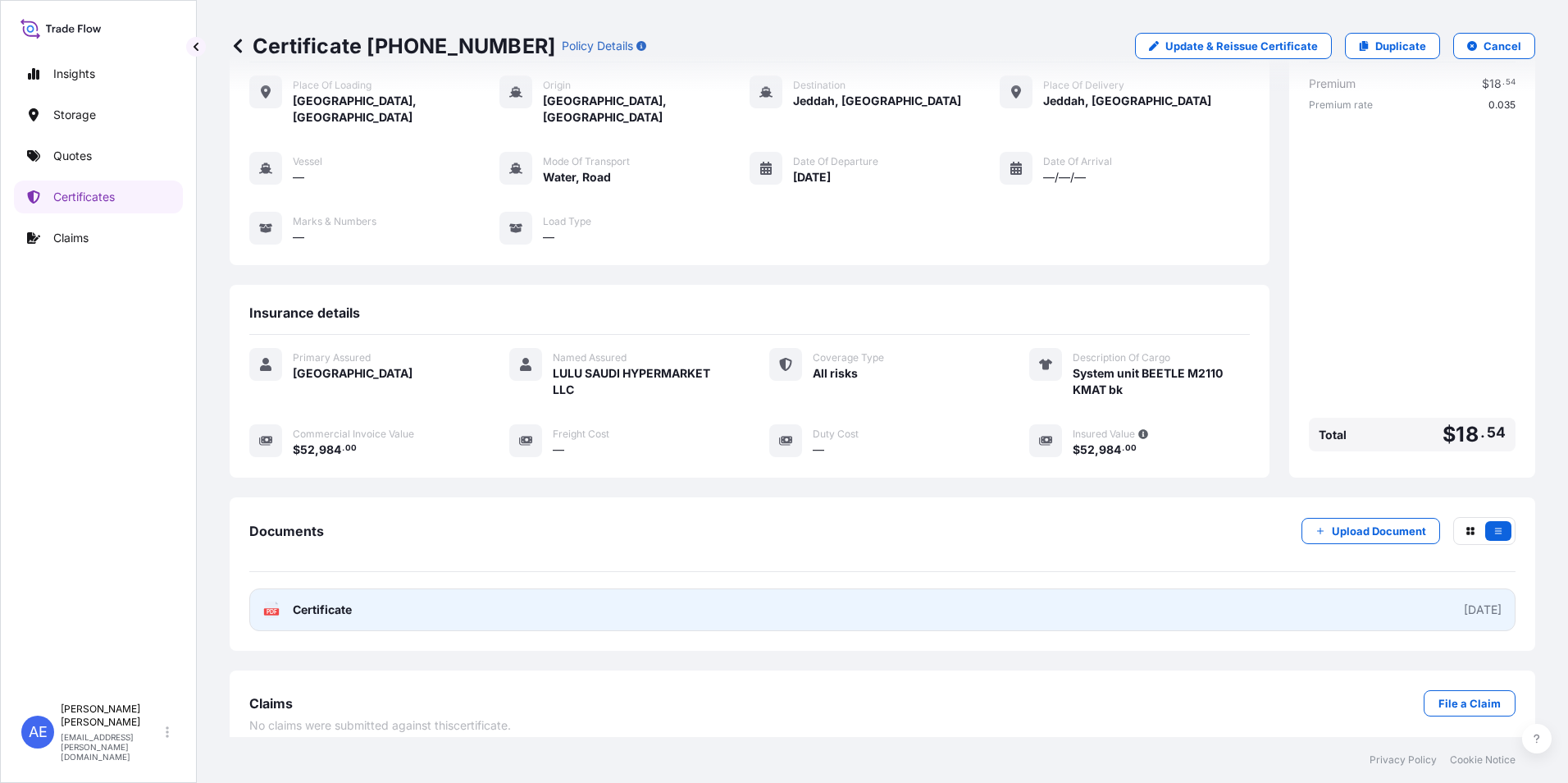
click at [366, 599] on link "PDF Certificate [DATE]" at bounding box center [882, 609] width 1267 height 43
